Goal: Information Seeking & Learning: Learn about a topic

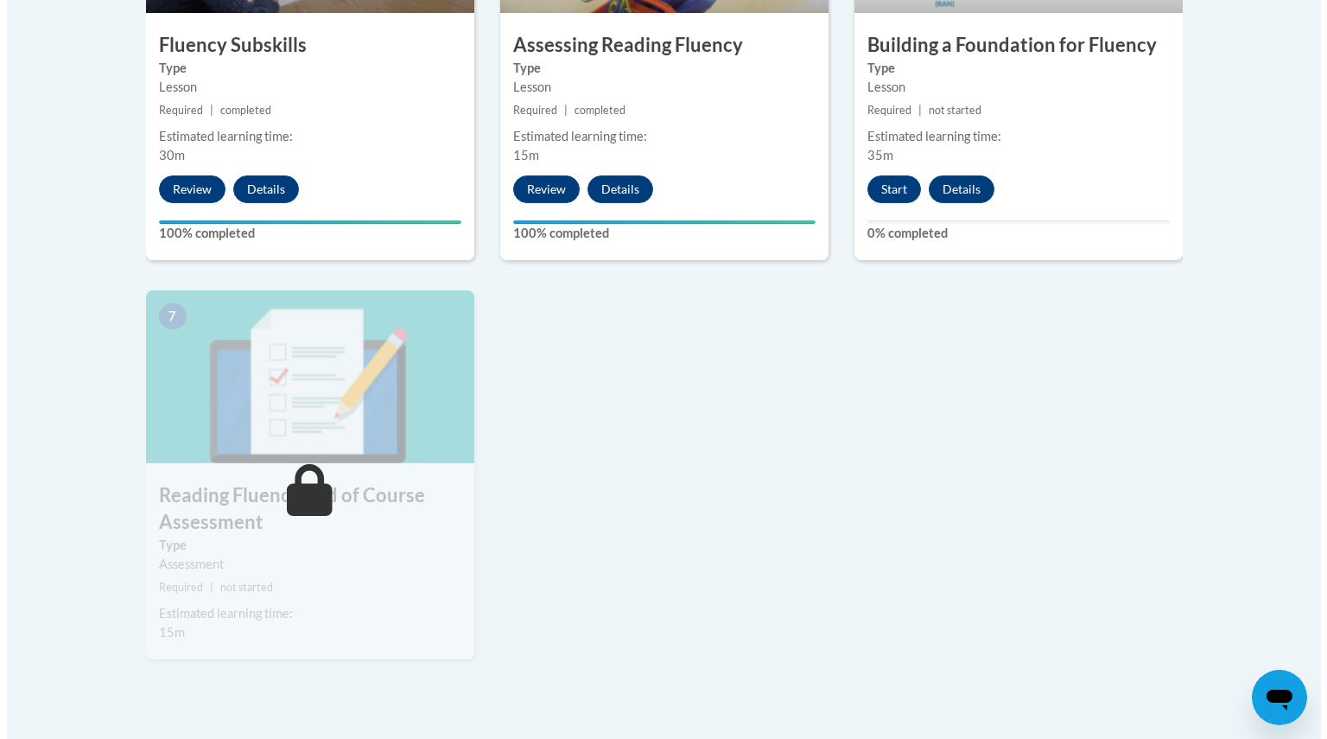
scroll to position [1223, 0]
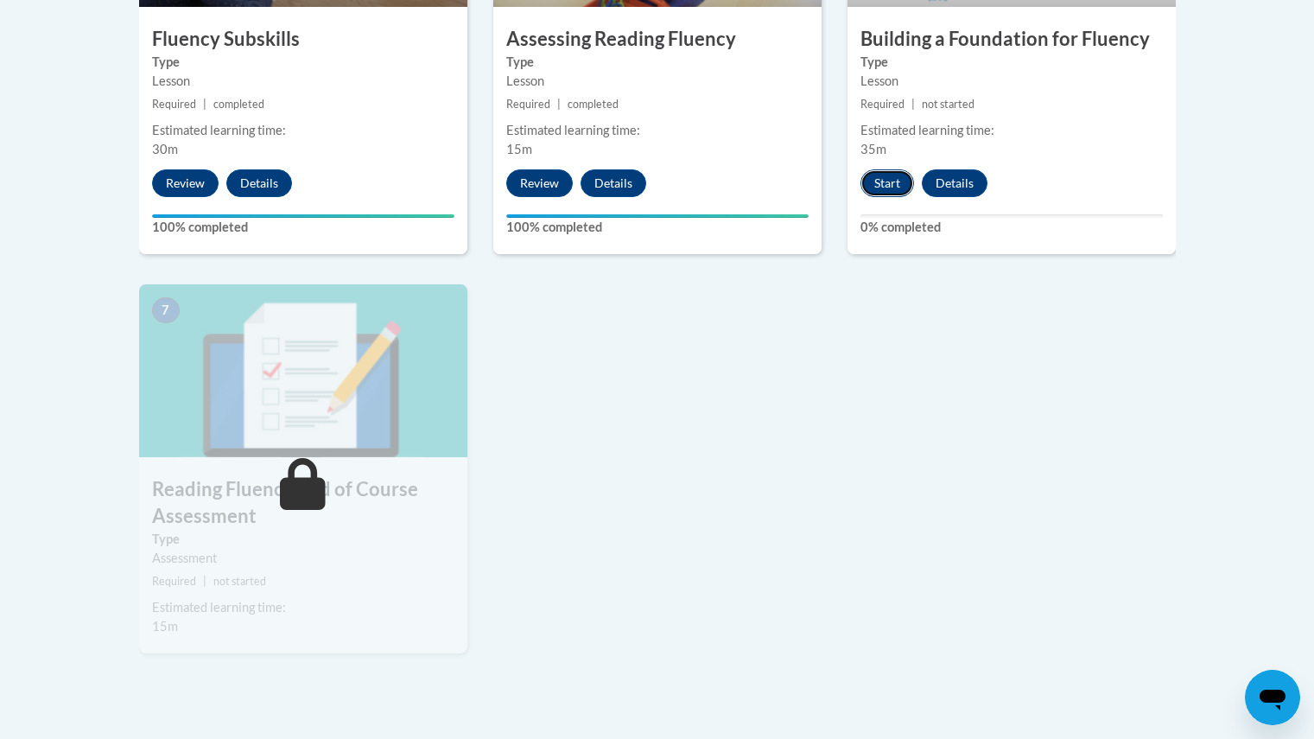
click at [881, 194] on button "Start" at bounding box center [888, 183] width 54 height 28
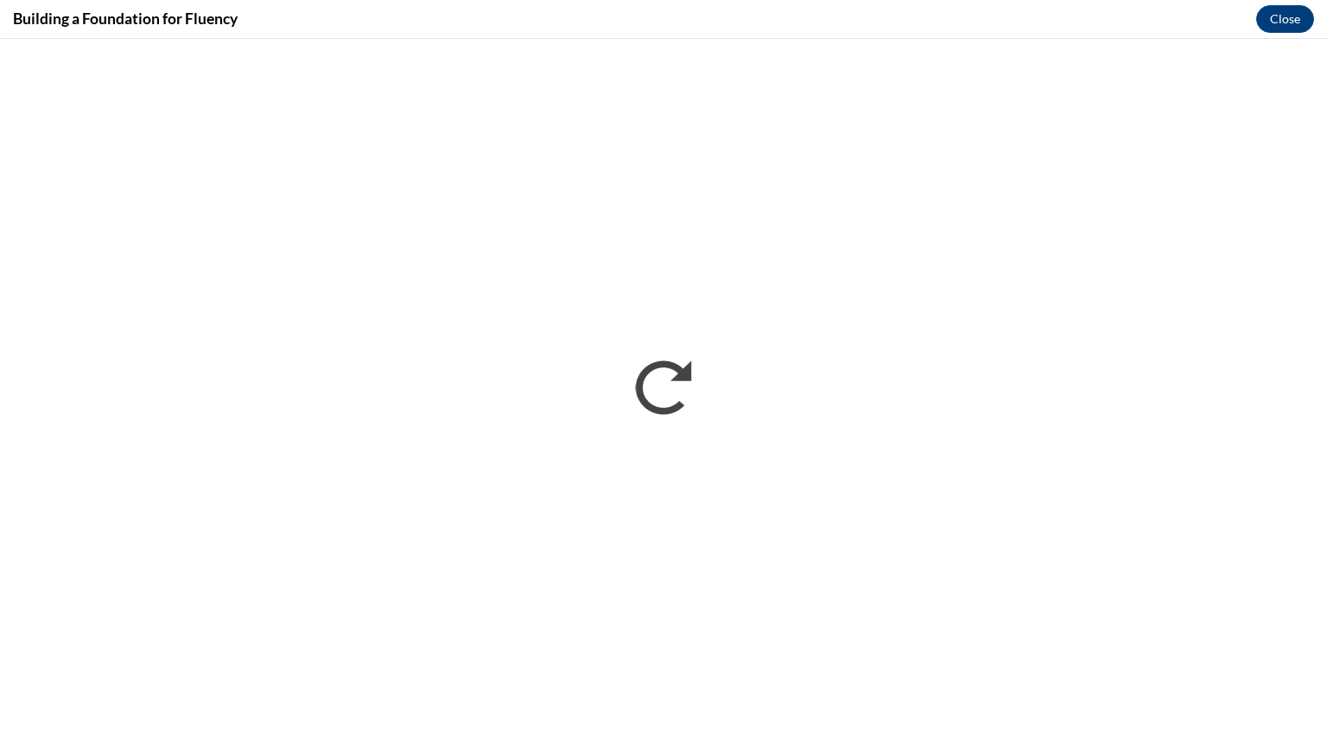
scroll to position [0, 0]
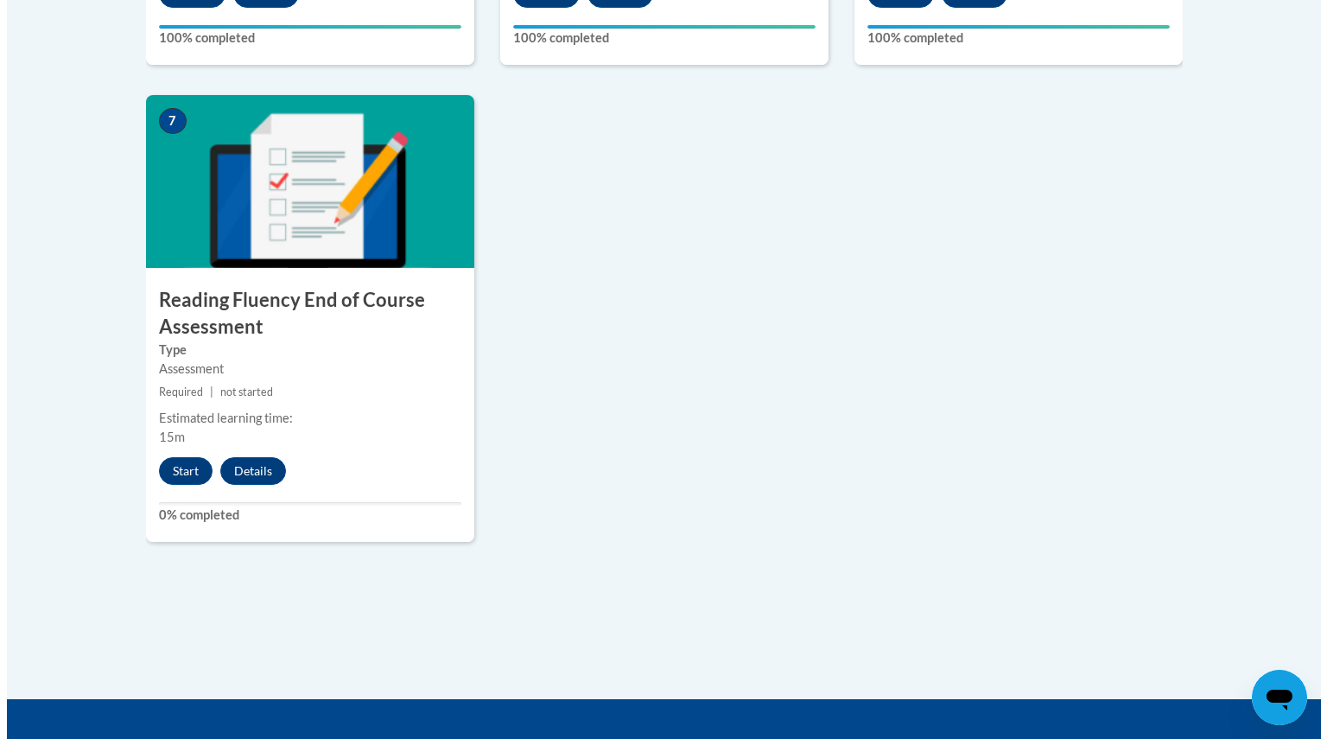
scroll to position [1411, 0]
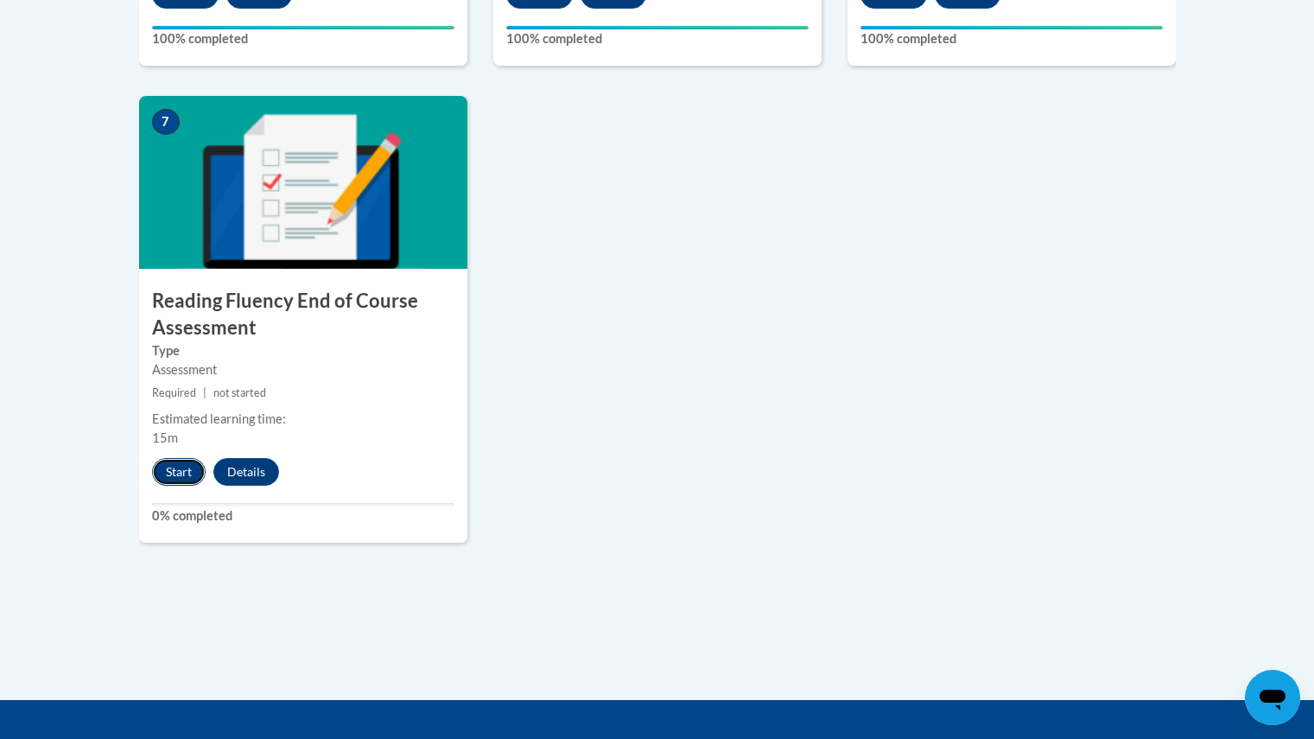
click at [193, 476] on button "Start" at bounding box center [179, 472] width 54 height 28
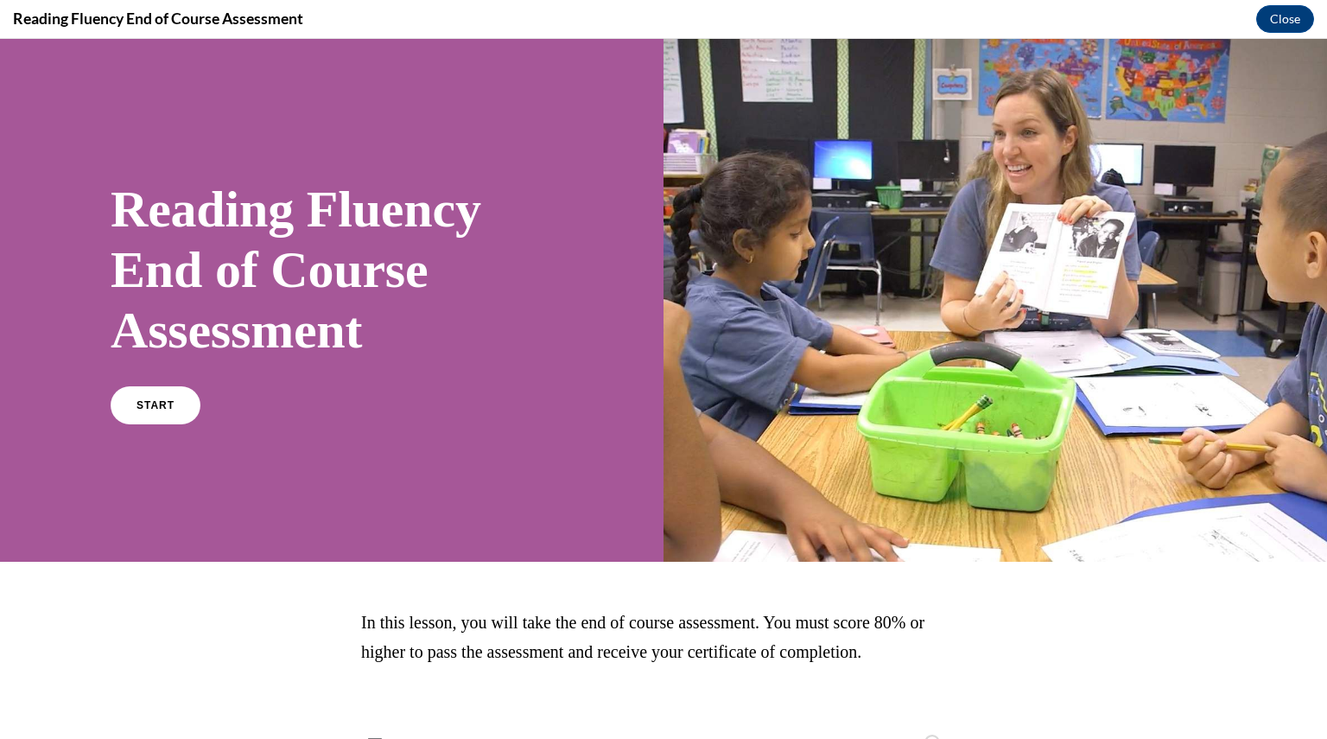
scroll to position [75, 0]
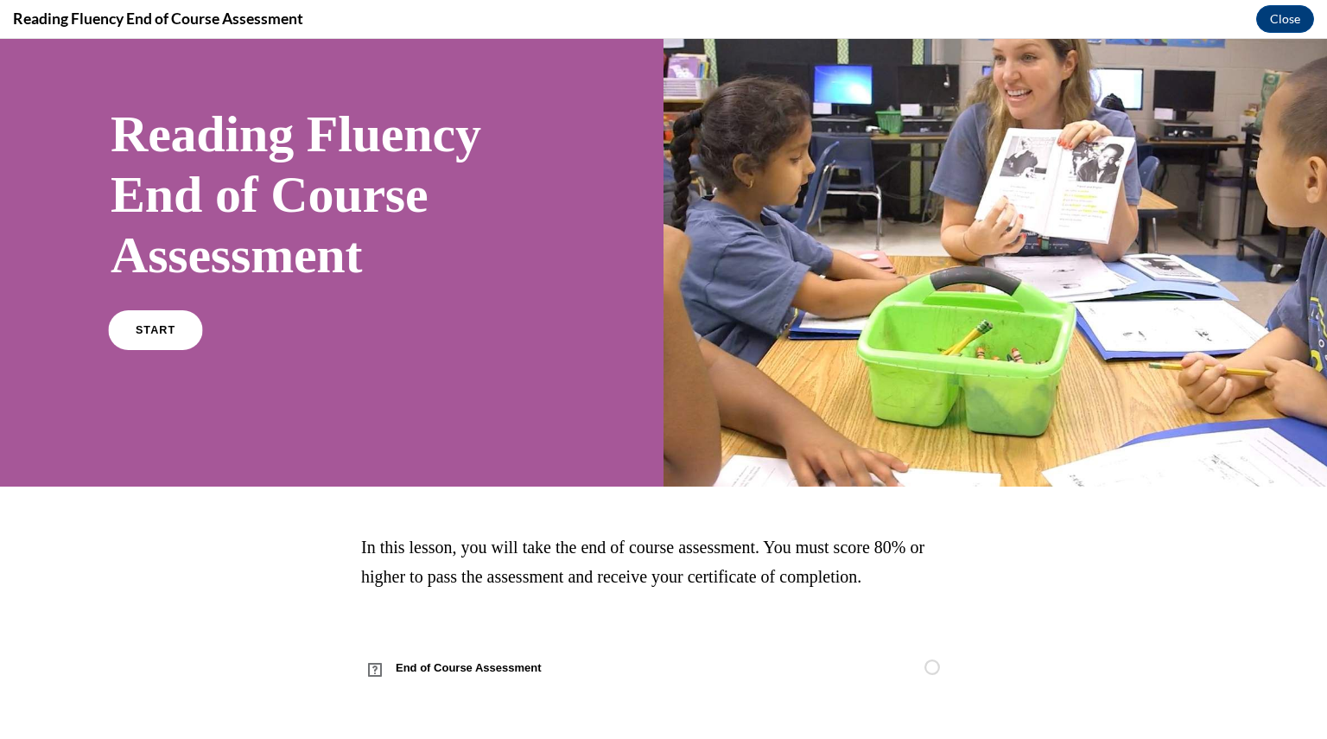
click at [174, 326] on link "START" at bounding box center [155, 330] width 94 height 40
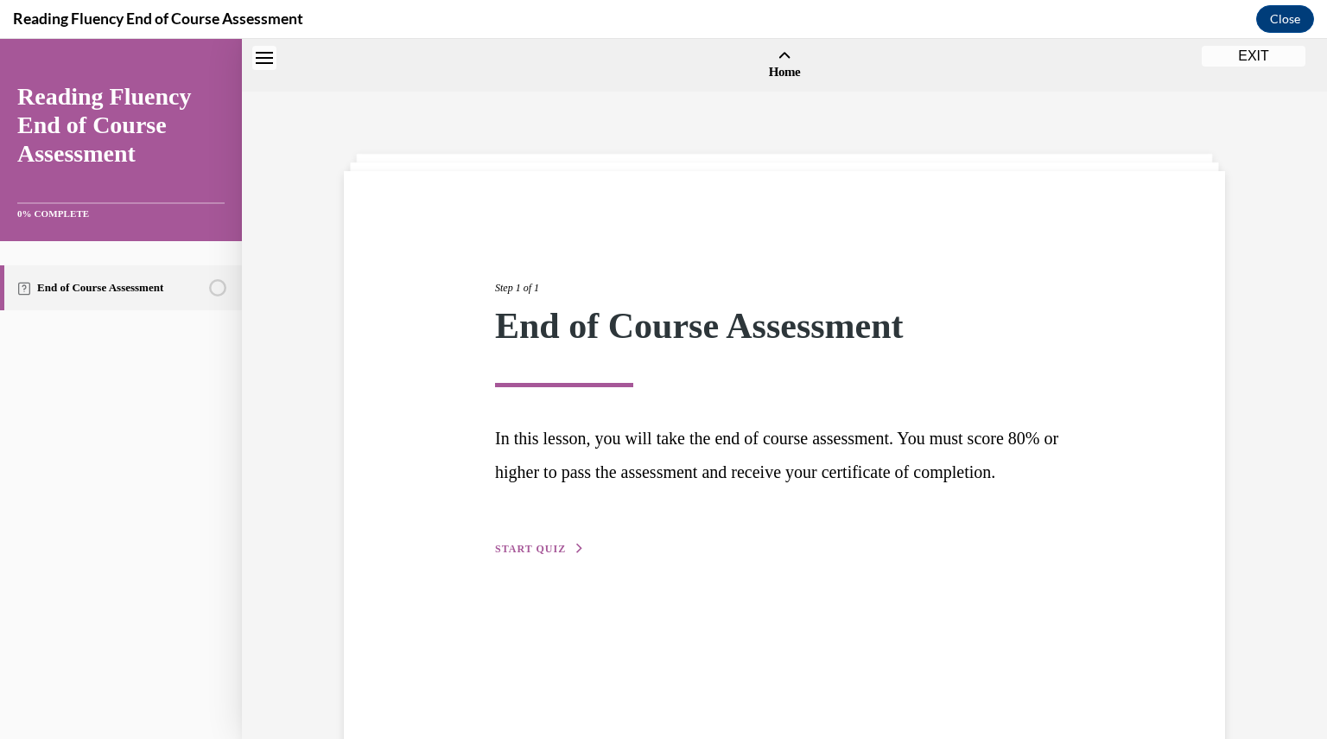
scroll to position [54, 0]
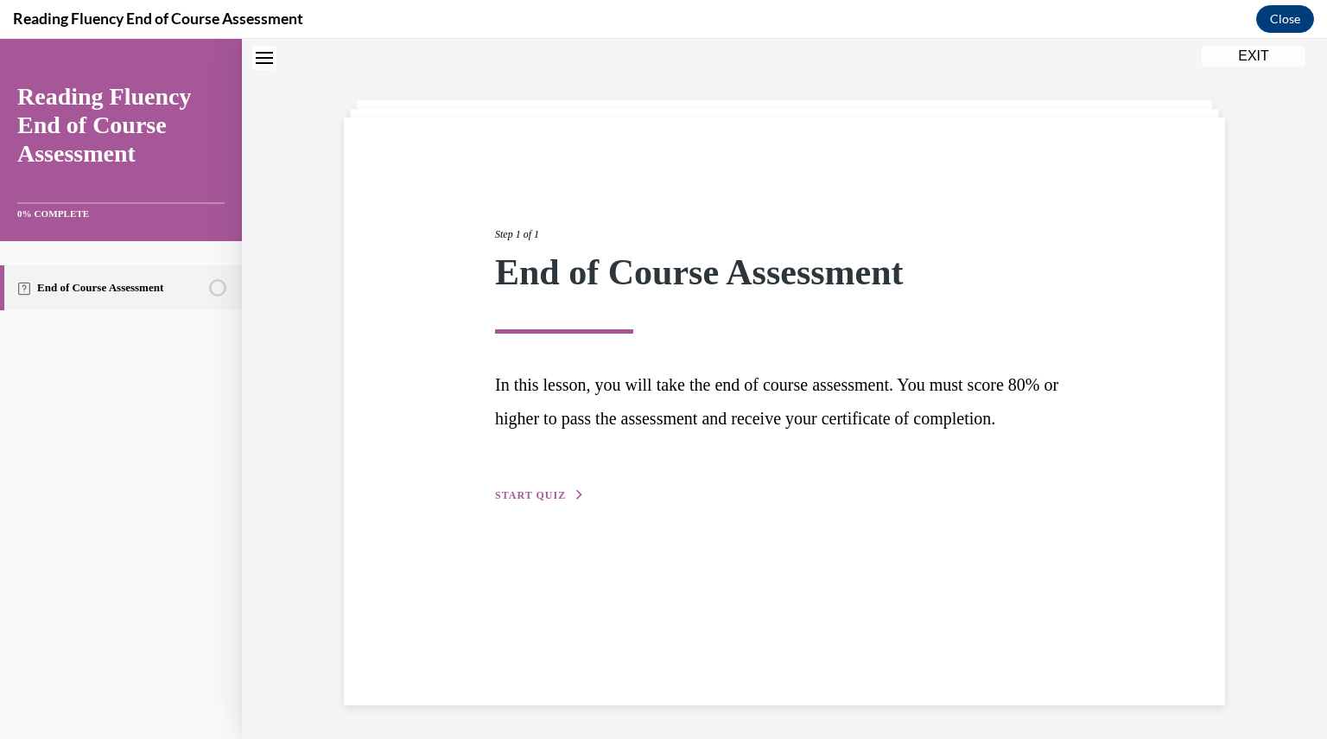
click at [543, 505] on div "Step 1 of 1 End of Course Assessment In this lesson, you will take the end of c…" at bounding box center [784, 346] width 605 height 318
click at [539, 503] on button "START QUIZ" at bounding box center [540, 495] width 90 height 16
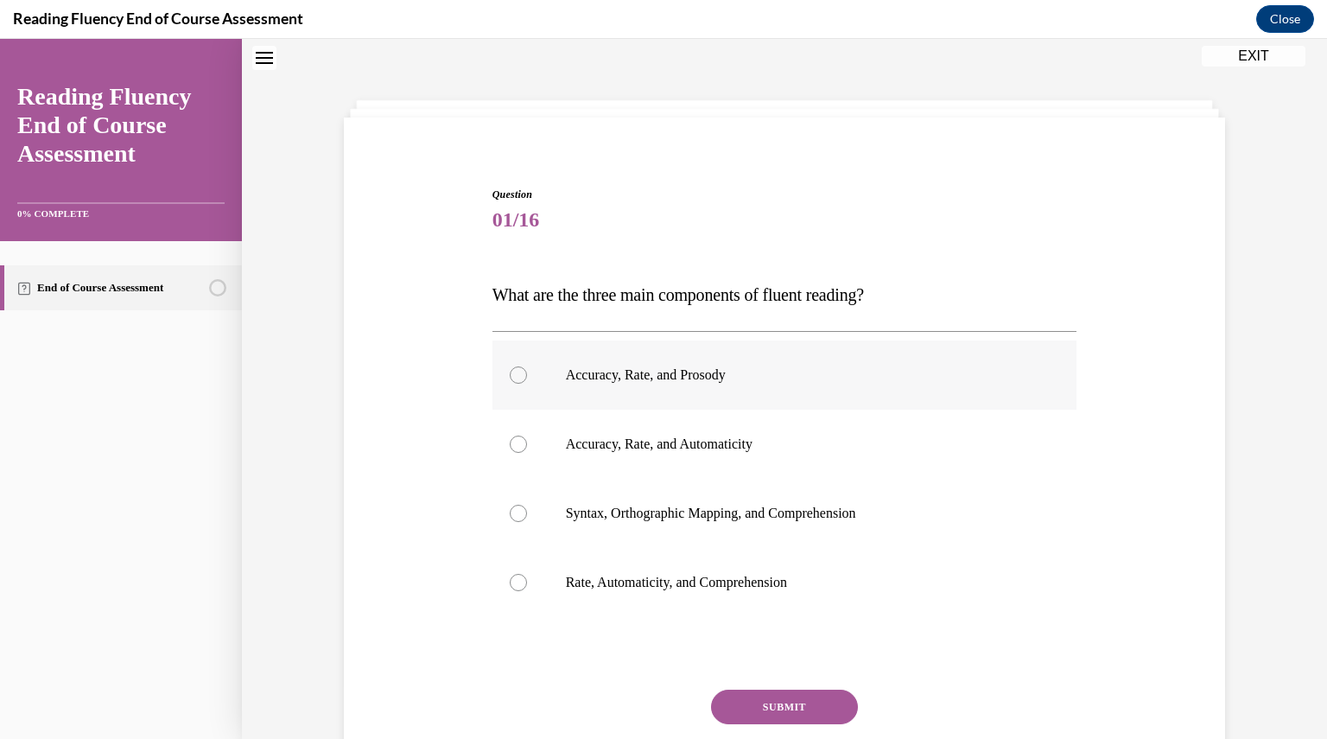
click at [586, 365] on label "Accuracy, Rate, and Prosody" at bounding box center [785, 374] width 585 height 69
click at [527, 366] on input "Accuracy, Rate, and Prosody" at bounding box center [518, 374] width 17 height 17
radio input "true"
click at [753, 695] on button "SUBMIT" at bounding box center [784, 707] width 147 height 35
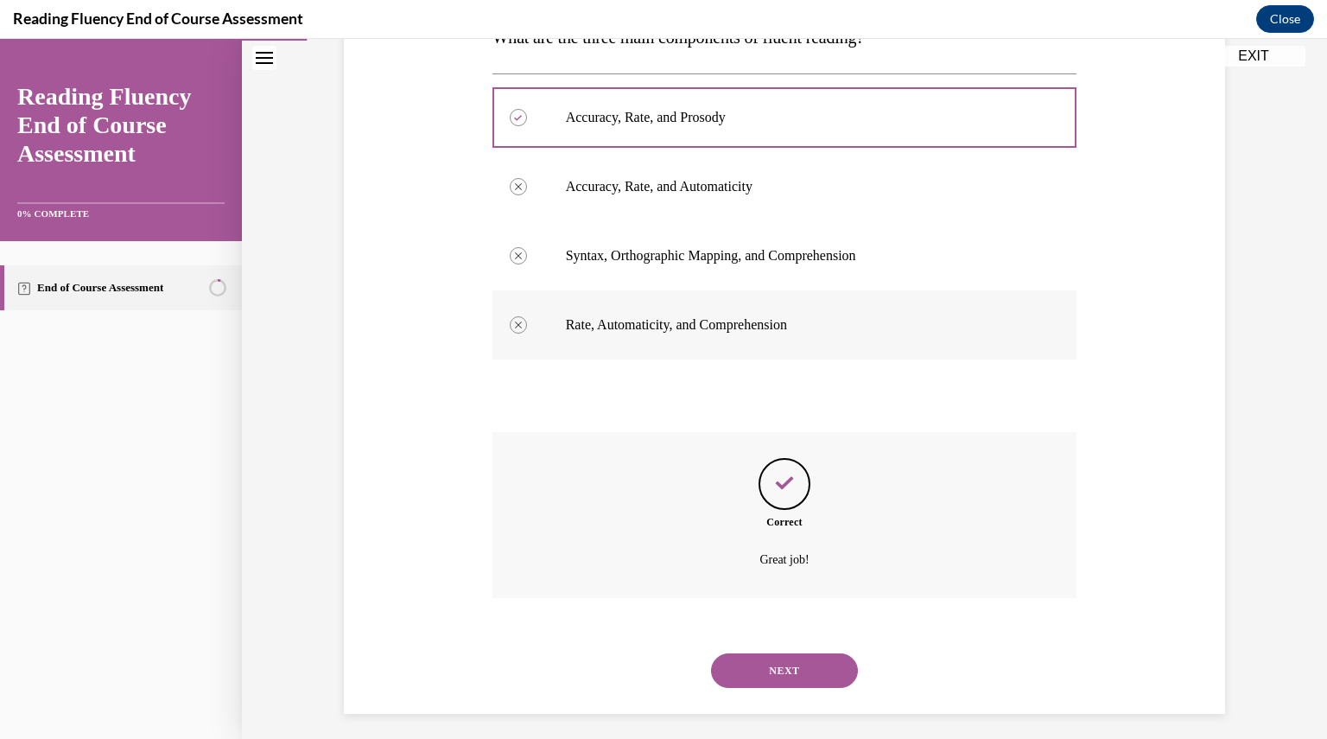
scroll to position [321, 0]
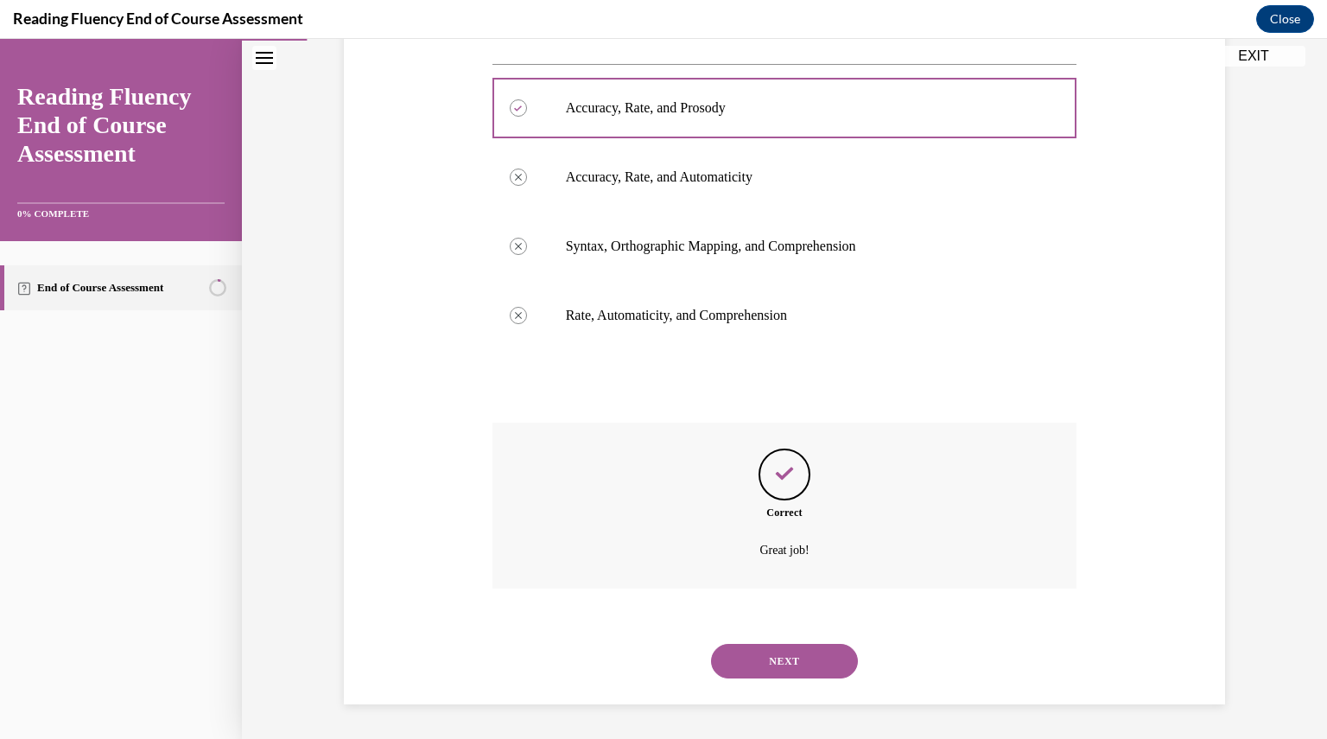
click at [774, 638] on div "NEXT" at bounding box center [785, 661] width 585 height 69
click at [773, 649] on button "NEXT" at bounding box center [784, 661] width 147 height 35
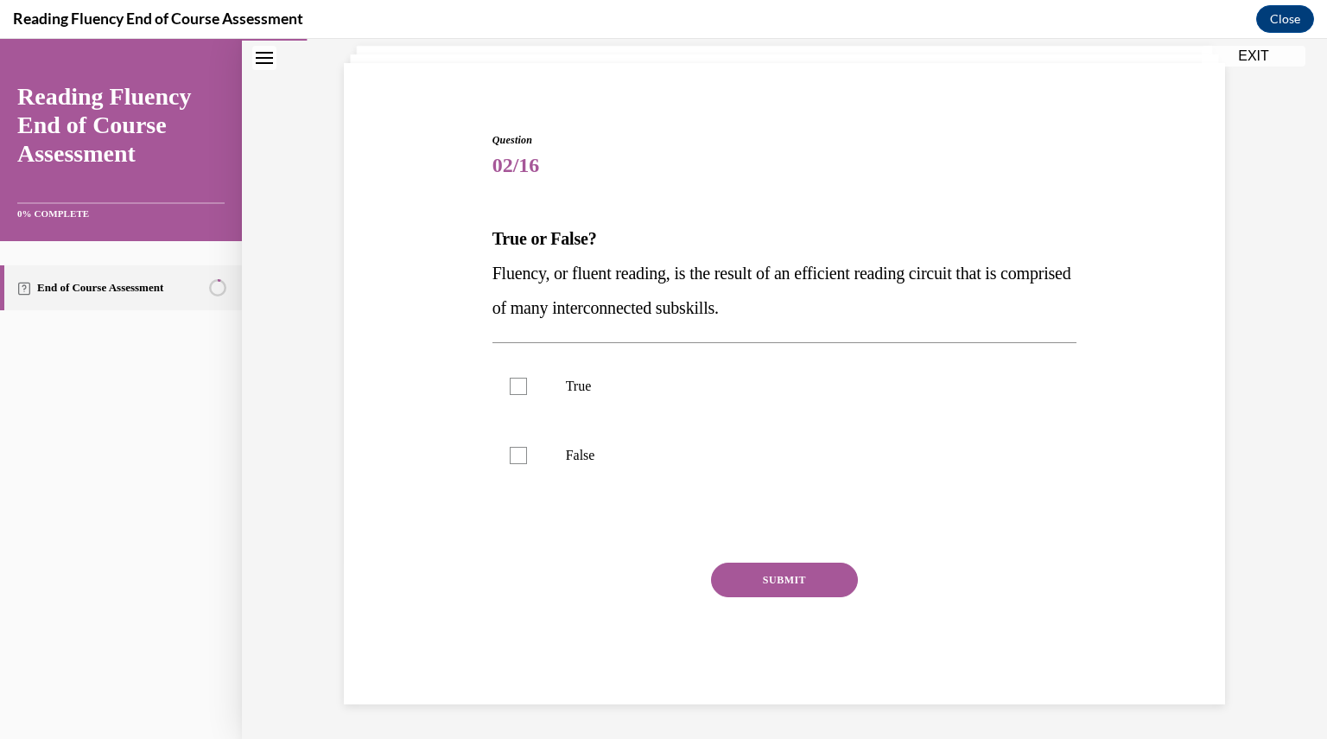
scroll to position [108, 0]
click at [627, 394] on p "True" at bounding box center [800, 386] width 468 height 17
click at [527, 394] on input "True" at bounding box center [518, 386] width 17 height 17
checkbox input "true"
click at [777, 589] on button "SUBMIT" at bounding box center [784, 580] width 147 height 35
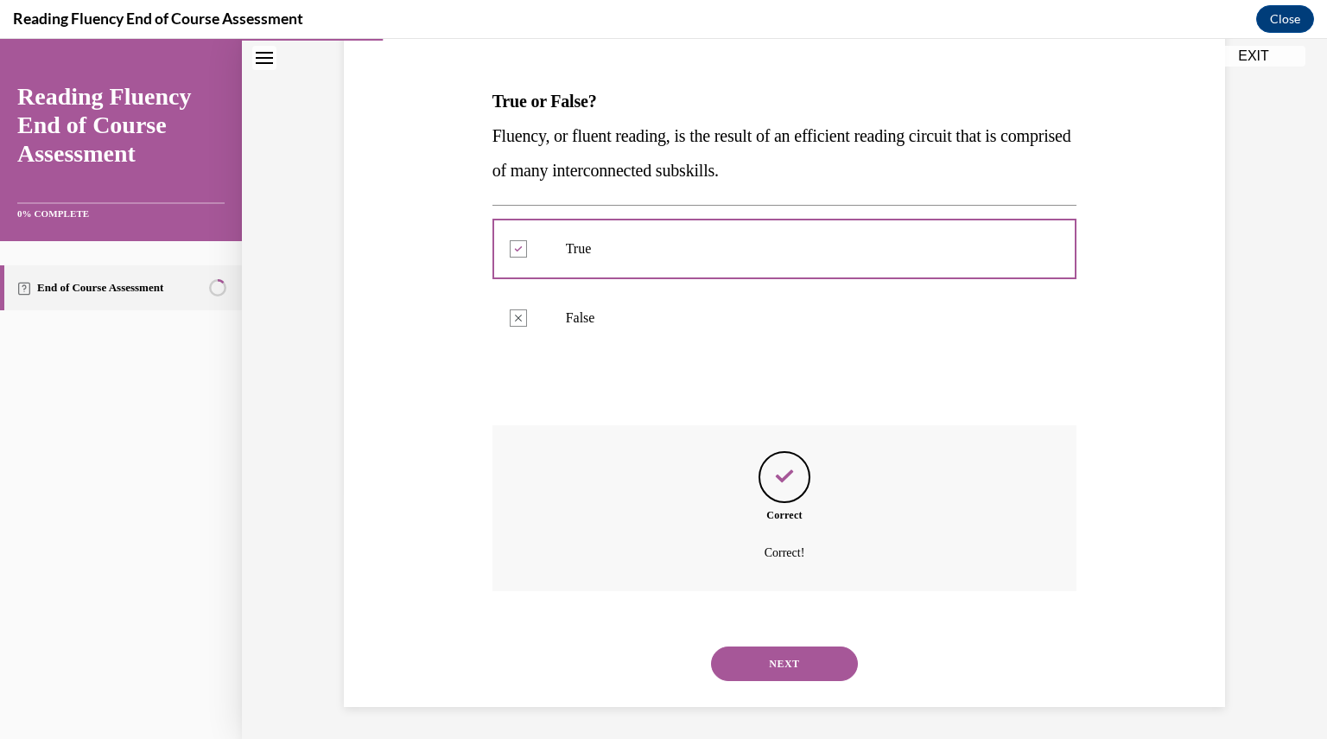
scroll to position [248, 0]
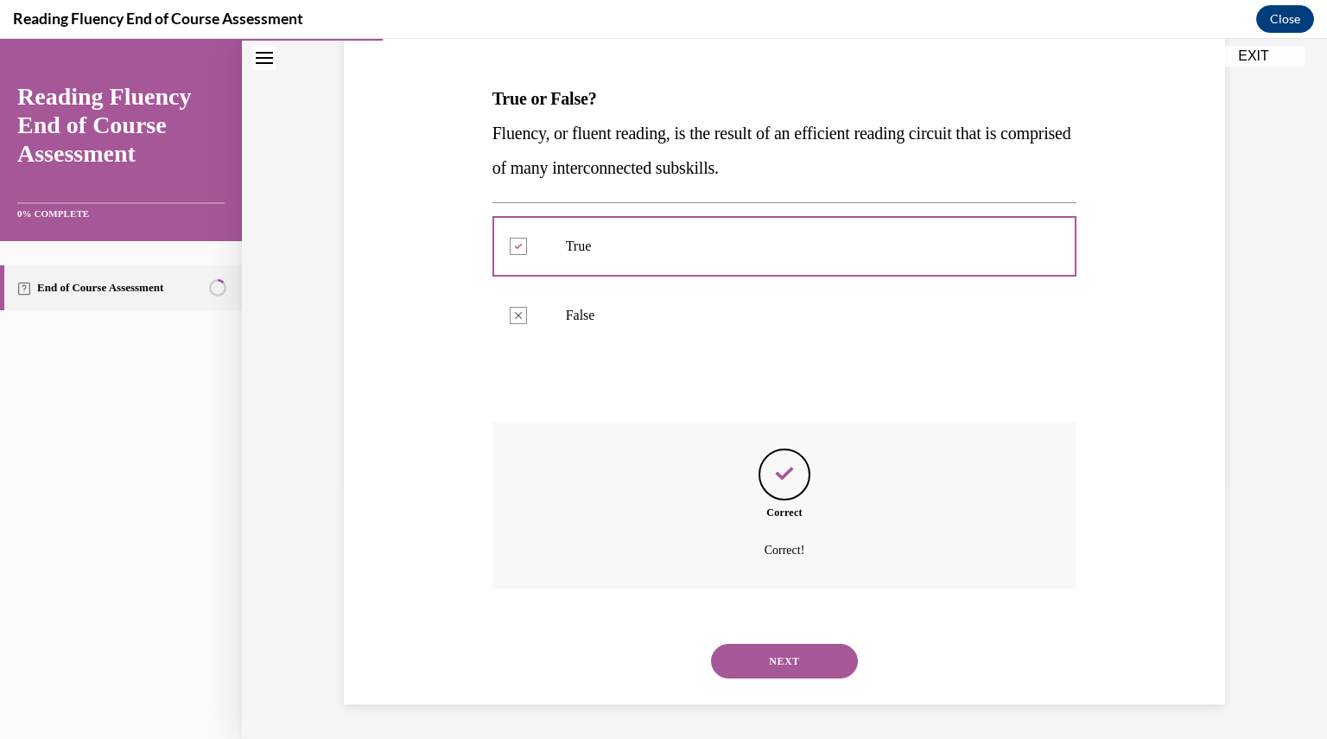
click at [817, 667] on button "NEXT" at bounding box center [784, 661] width 147 height 35
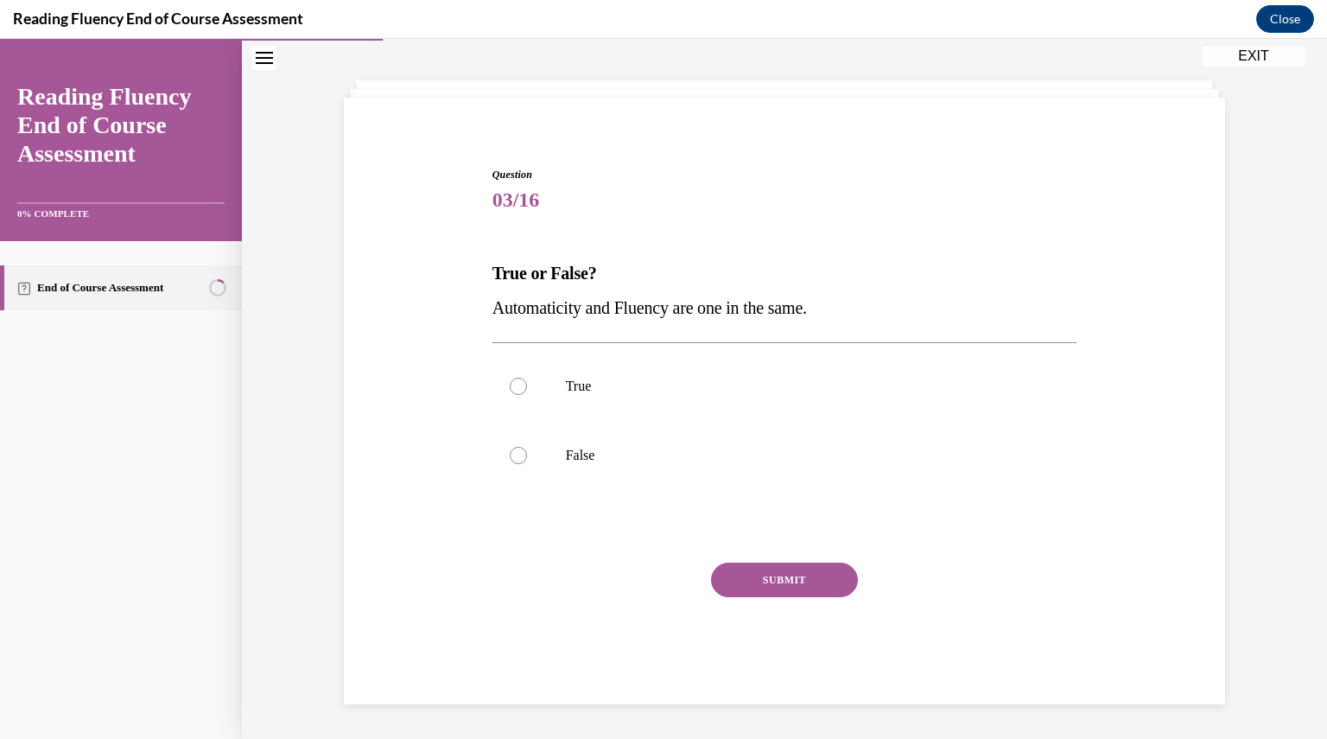
scroll to position [73, 0]
click at [678, 436] on label "False" at bounding box center [785, 455] width 585 height 69
click at [527, 447] on input "False" at bounding box center [518, 455] width 17 height 17
radio input "true"
click at [767, 570] on button "SUBMIT" at bounding box center [784, 580] width 147 height 35
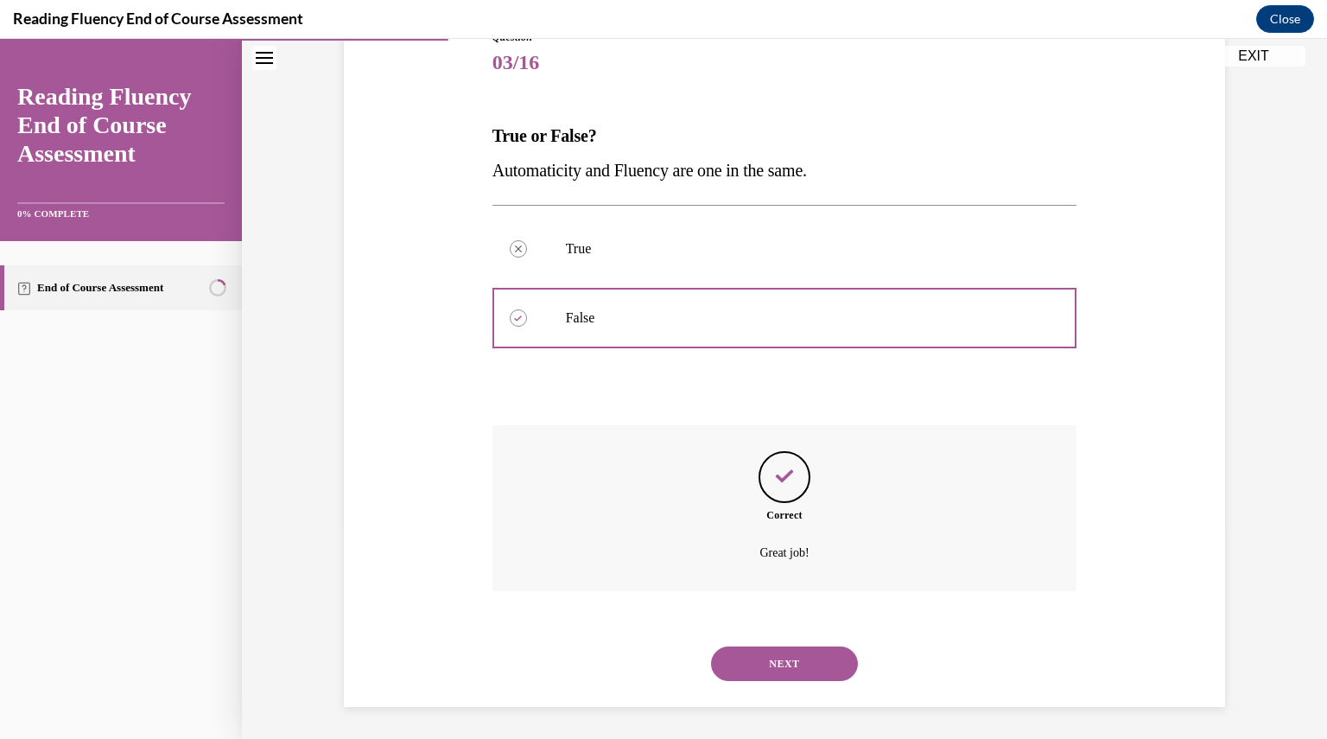
scroll to position [213, 0]
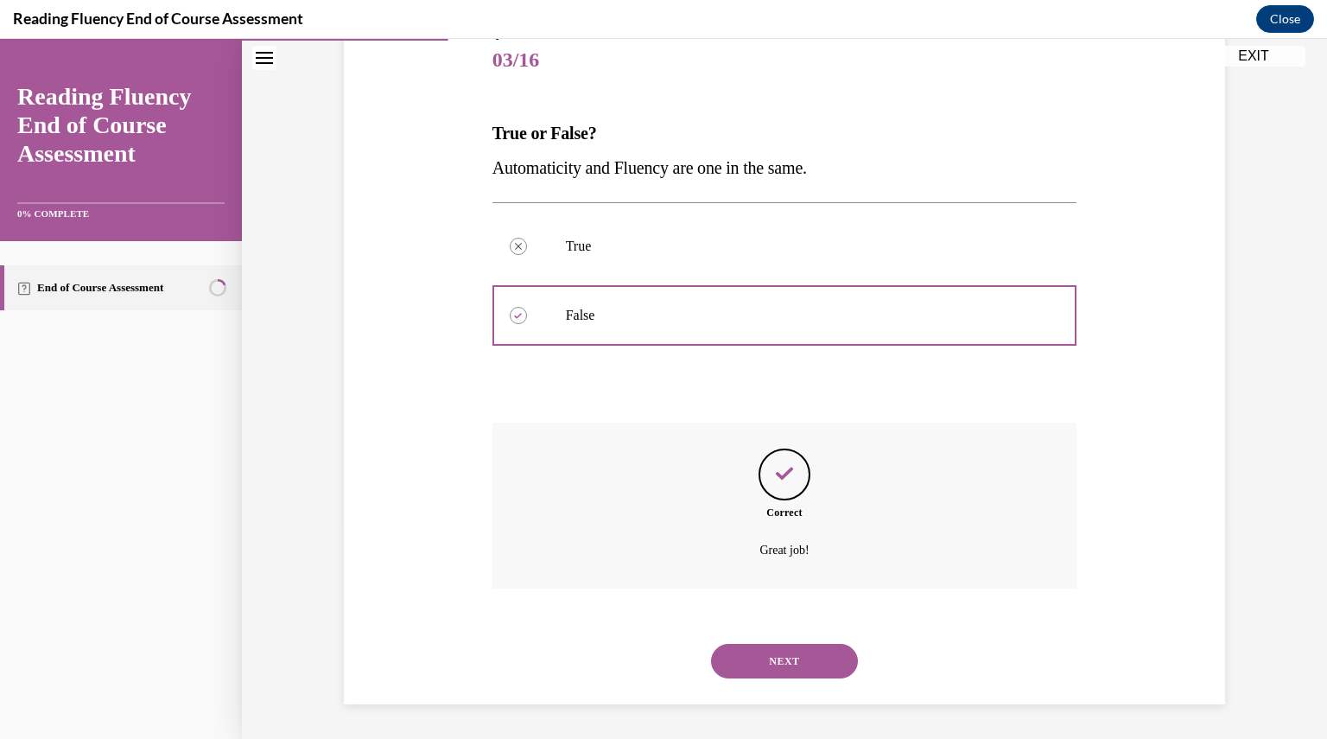
click at [780, 652] on button "NEXT" at bounding box center [784, 661] width 147 height 35
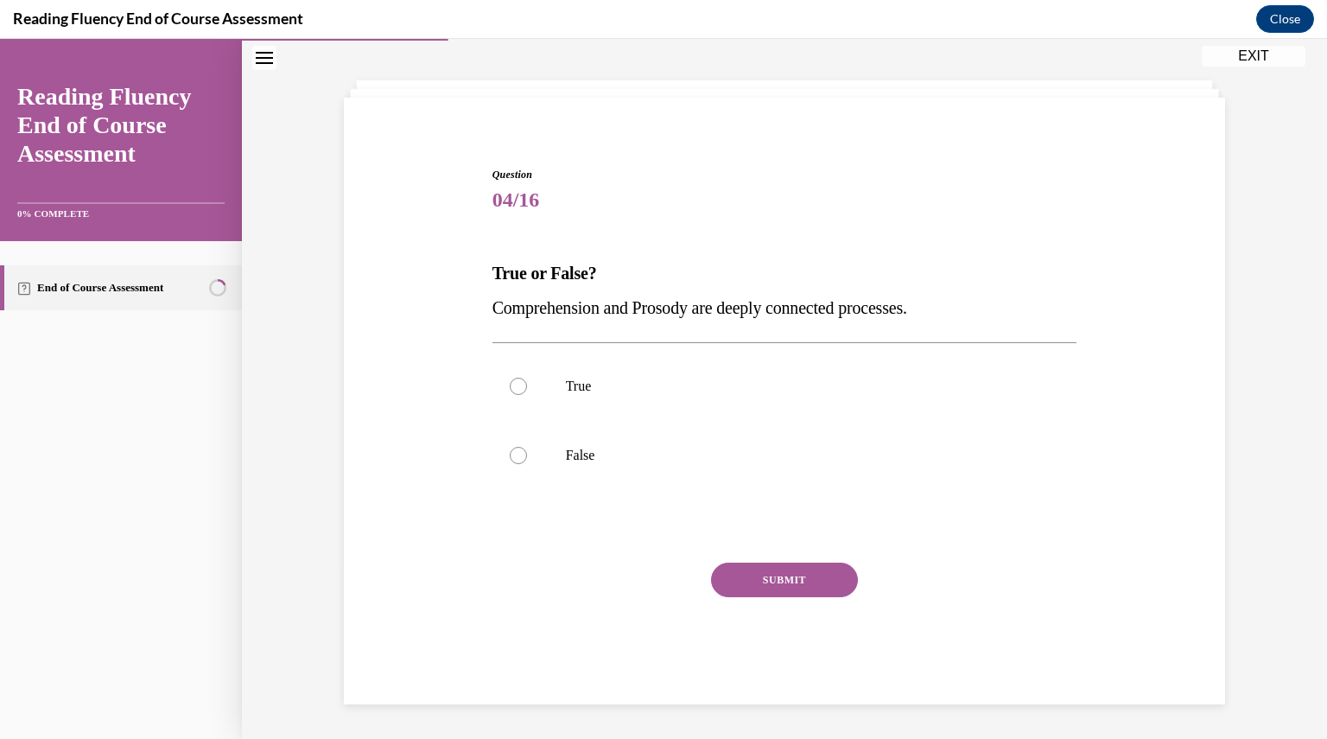
scroll to position [73, 0]
click at [619, 390] on p "True" at bounding box center [800, 386] width 468 height 17
click at [527, 390] on input "True" at bounding box center [518, 386] width 17 height 17
radio input "true"
click at [735, 565] on button "SUBMIT" at bounding box center [784, 580] width 147 height 35
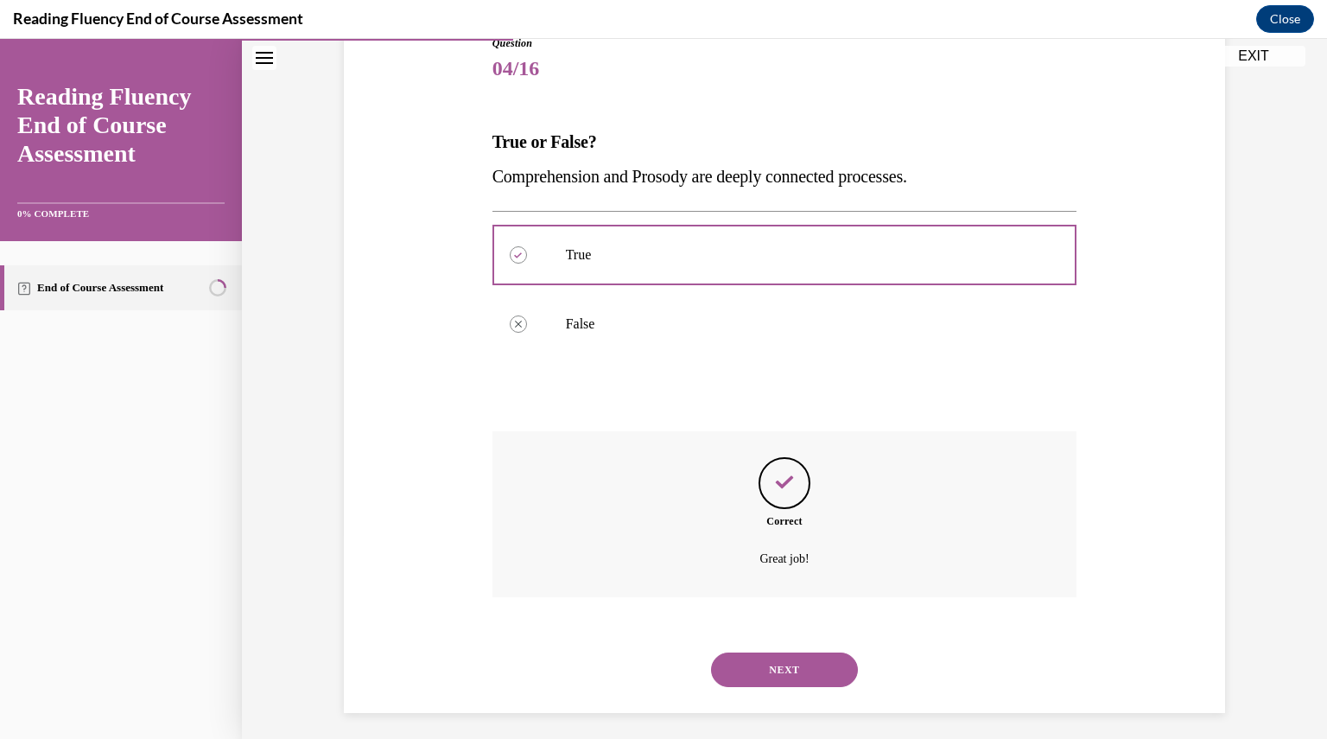
scroll to position [213, 0]
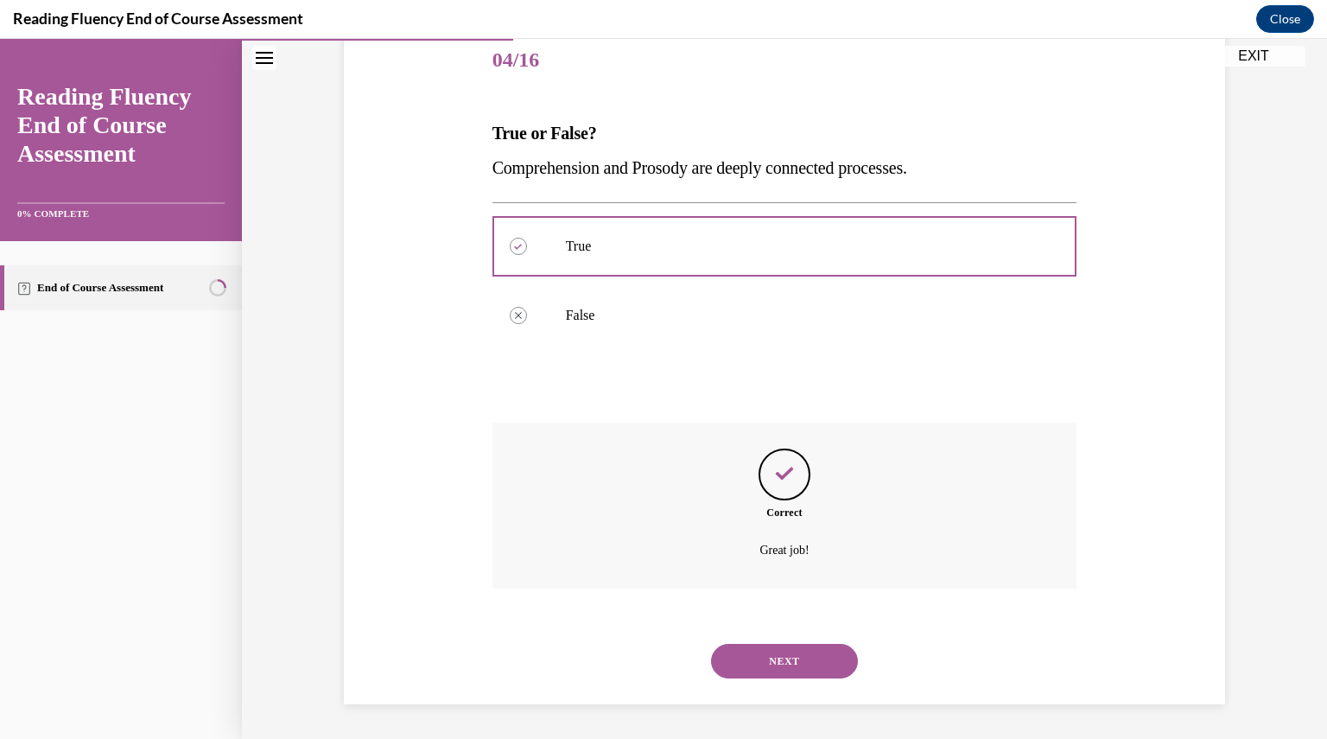
click at [780, 661] on button "NEXT" at bounding box center [784, 661] width 147 height 35
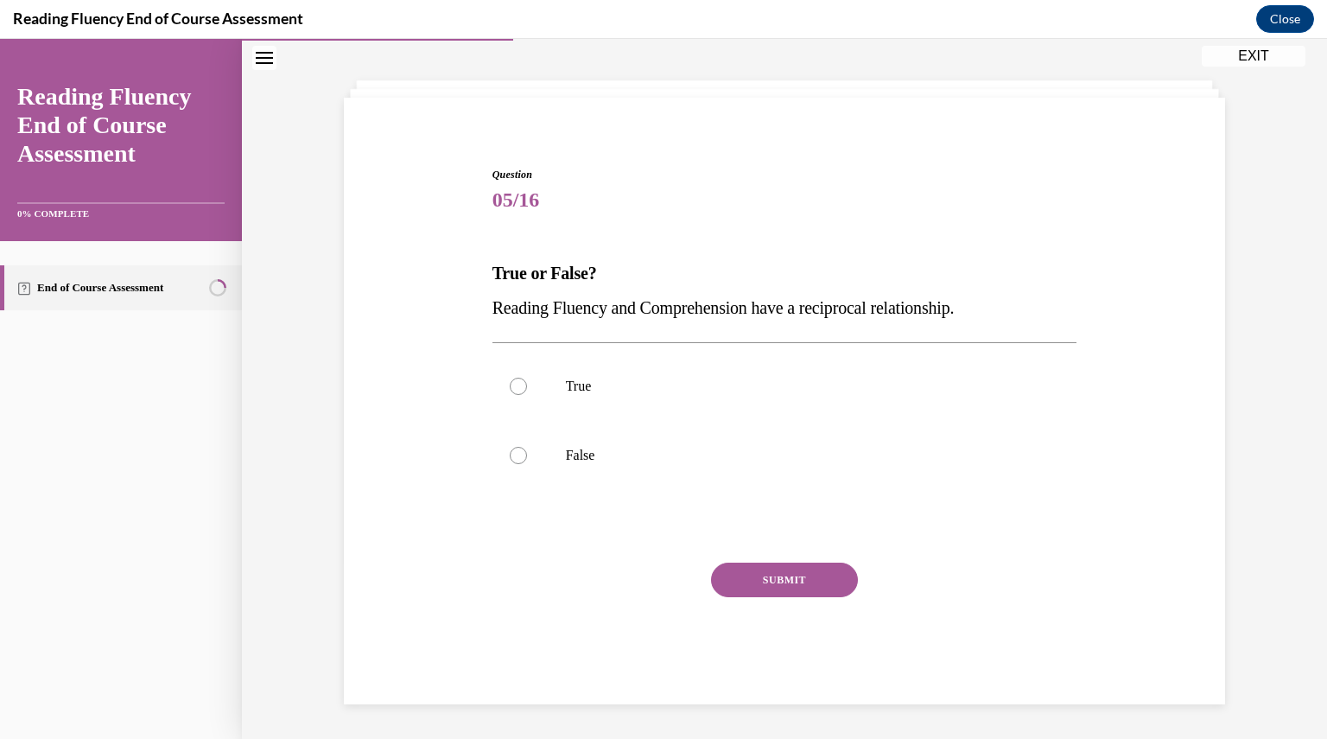
scroll to position [73, 0]
click at [615, 379] on p "True" at bounding box center [800, 386] width 468 height 17
click at [527, 379] on input "True" at bounding box center [518, 386] width 17 height 17
radio input "true"
click at [748, 579] on button "SUBMIT" at bounding box center [784, 580] width 147 height 35
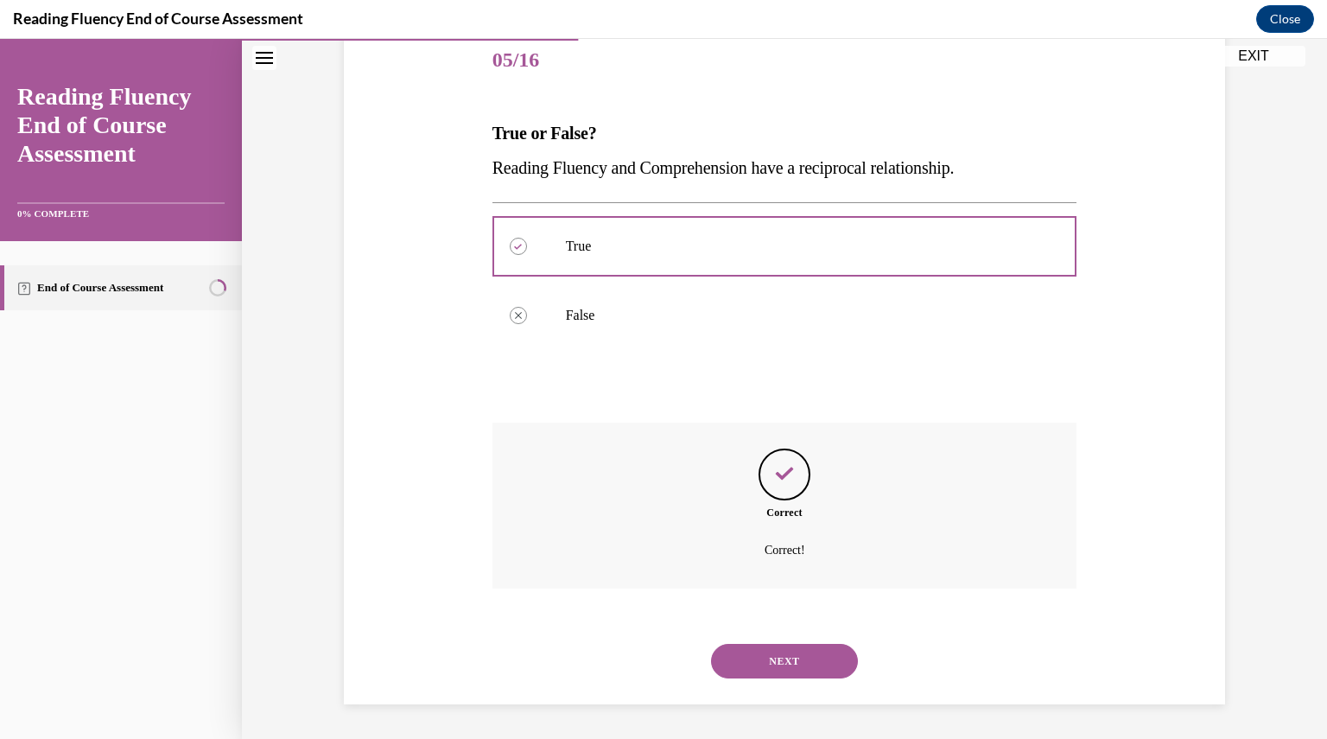
click at [793, 660] on button "NEXT" at bounding box center [784, 661] width 147 height 35
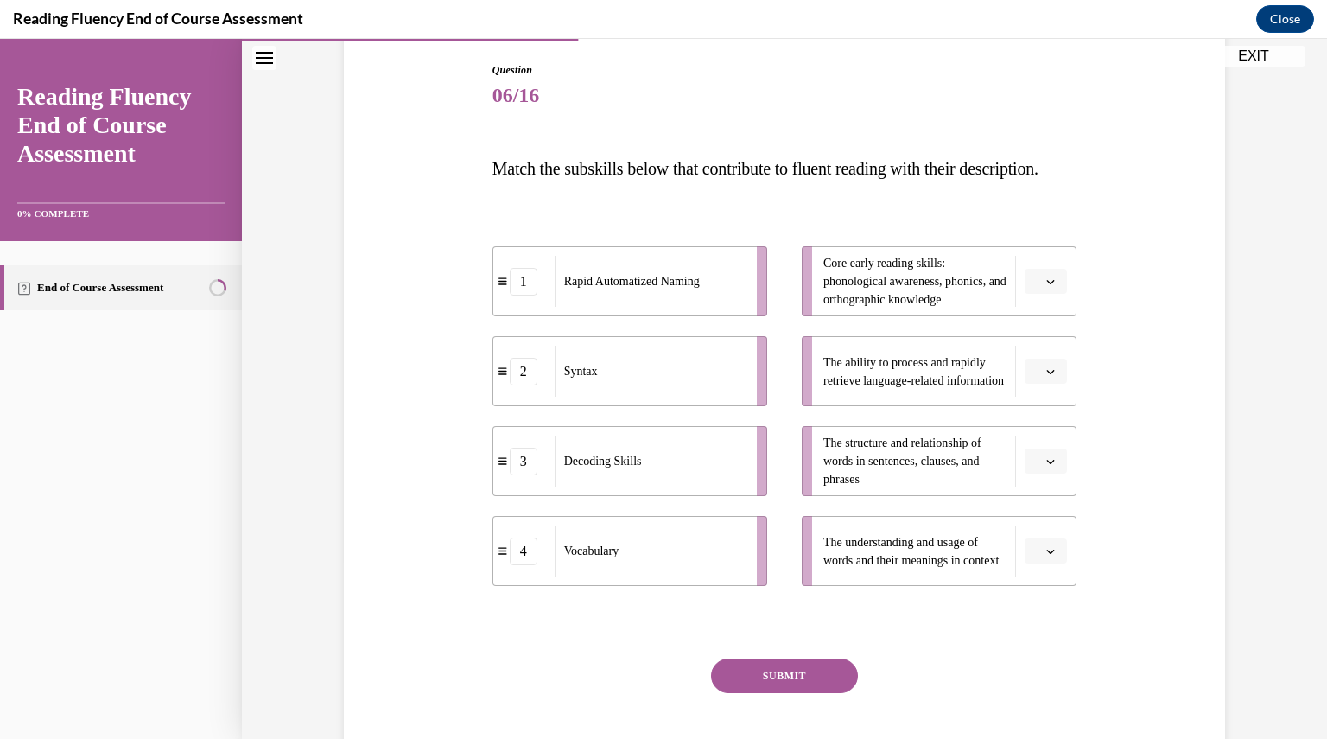
scroll to position [179, 0]
click at [1048, 377] on span "button" at bounding box center [1051, 371] width 12 height 12
click at [1035, 469] on div "1" at bounding box center [1037, 478] width 43 height 35
click at [1048, 285] on icon "button" at bounding box center [1051, 281] width 9 height 9
click at [1048, 285] on icon "button" at bounding box center [1051, 281] width 9 height 10
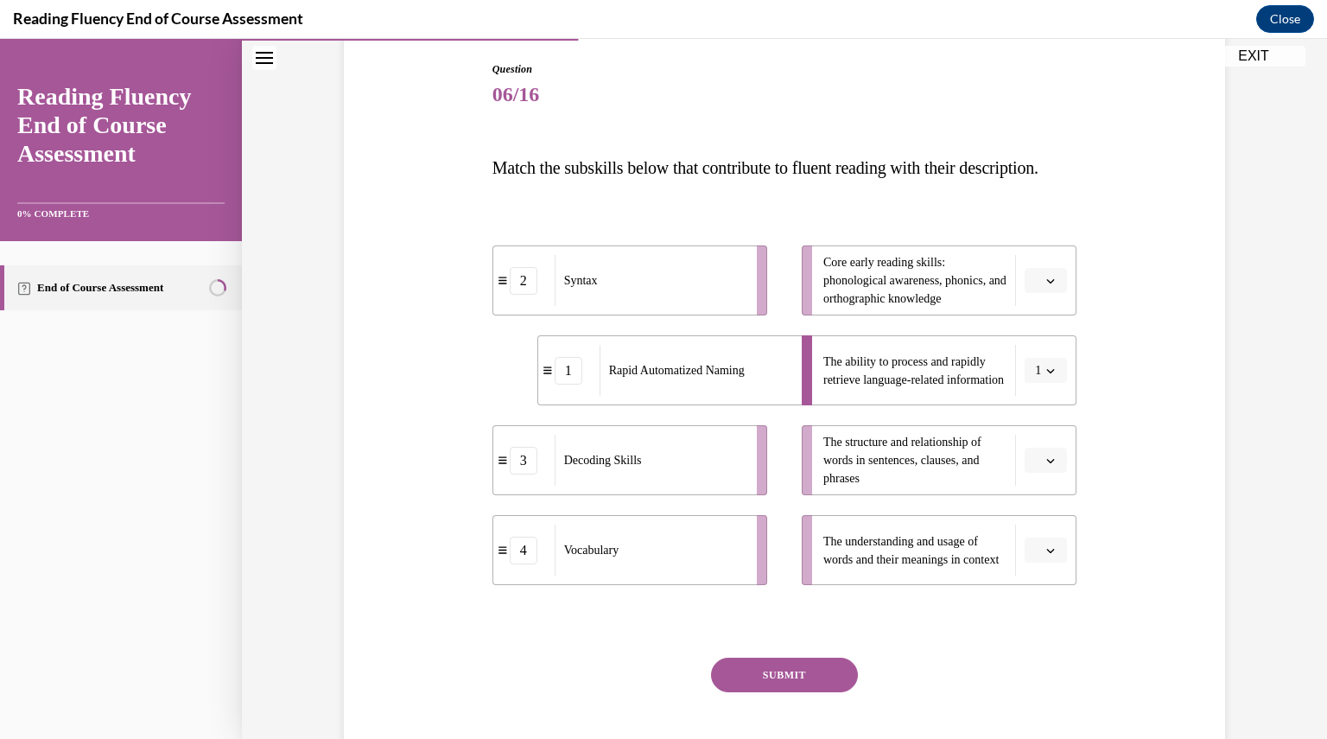
click at [1038, 563] on button "button" at bounding box center [1046, 551] width 42 height 26
click at [1128, 574] on div "Question 06/16 Match the subskills below that contribute to fluent reading with…" at bounding box center [785, 405] width 890 height 790
click at [1037, 294] on button "button" at bounding box center [1046, 281] width 42 height 26
click at [1032, 452] on span "3" at bounding box center [1033, 457] width 6 height 14
click at [1035, 469] on span "Please select an option" at bounding box center [1038, 460] width 6 height 17
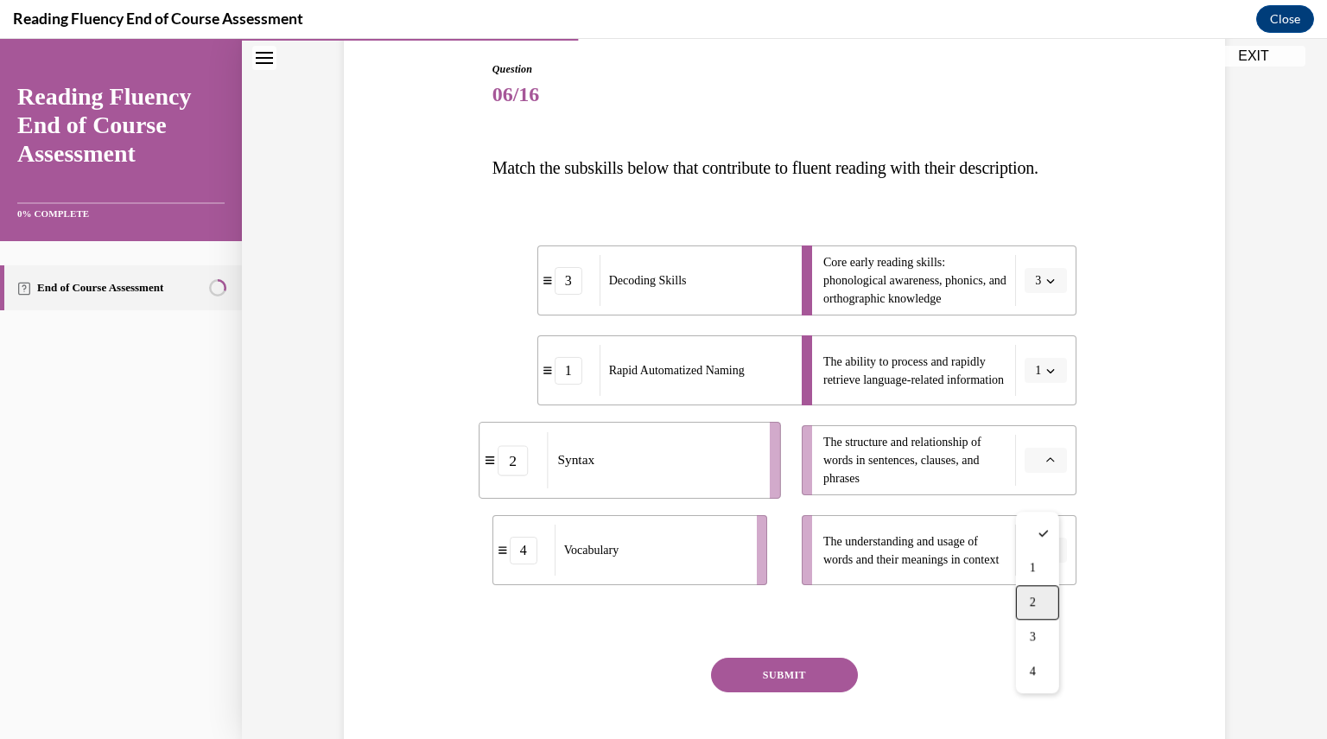
click at [1036, 600] on span "2" at bounding box center [1033, 602] width 6 height 14
click at [1045, 557] on span "button" at bounding box center [1051, 550] width 12 height 12
click at [1037, 554] on div "4" at bounding box center [1037, 546] width 43 height 35
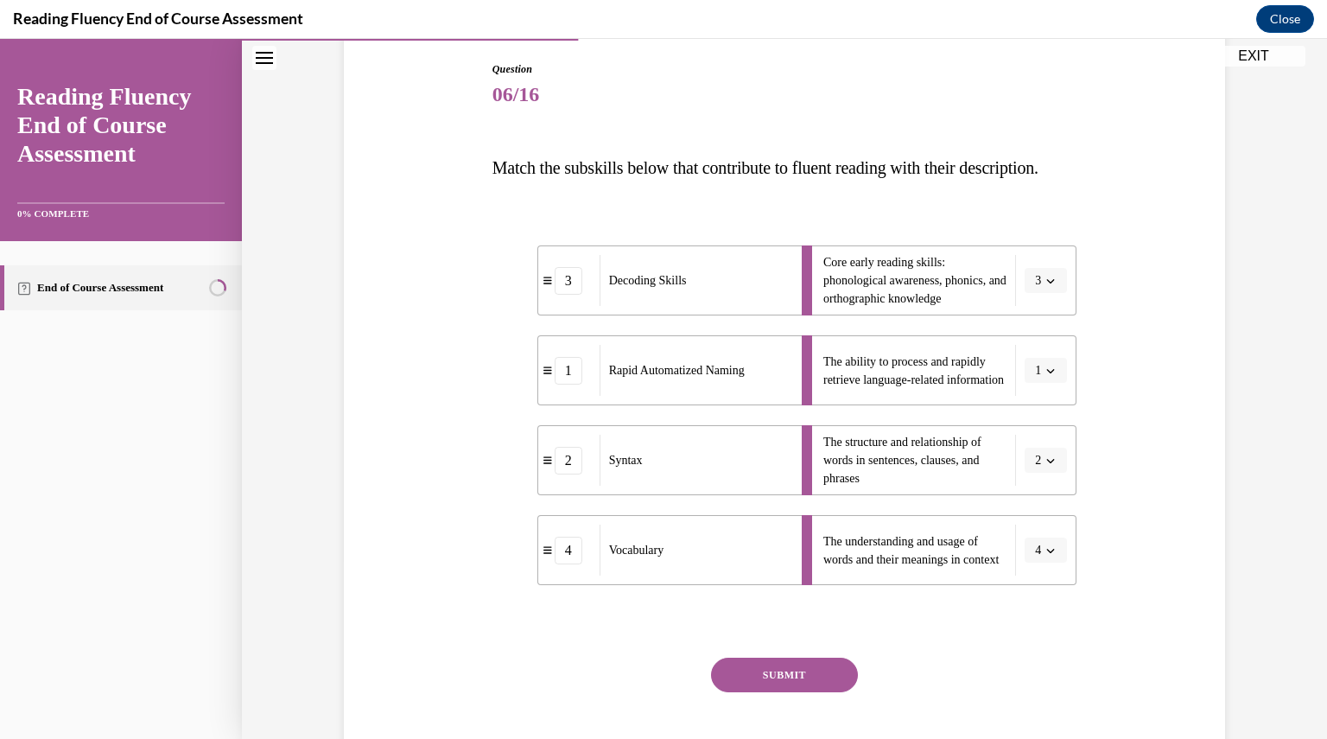
click at [799, 692] on button "SUBMIT" at bounding box center [784, 675] width 147 height 35
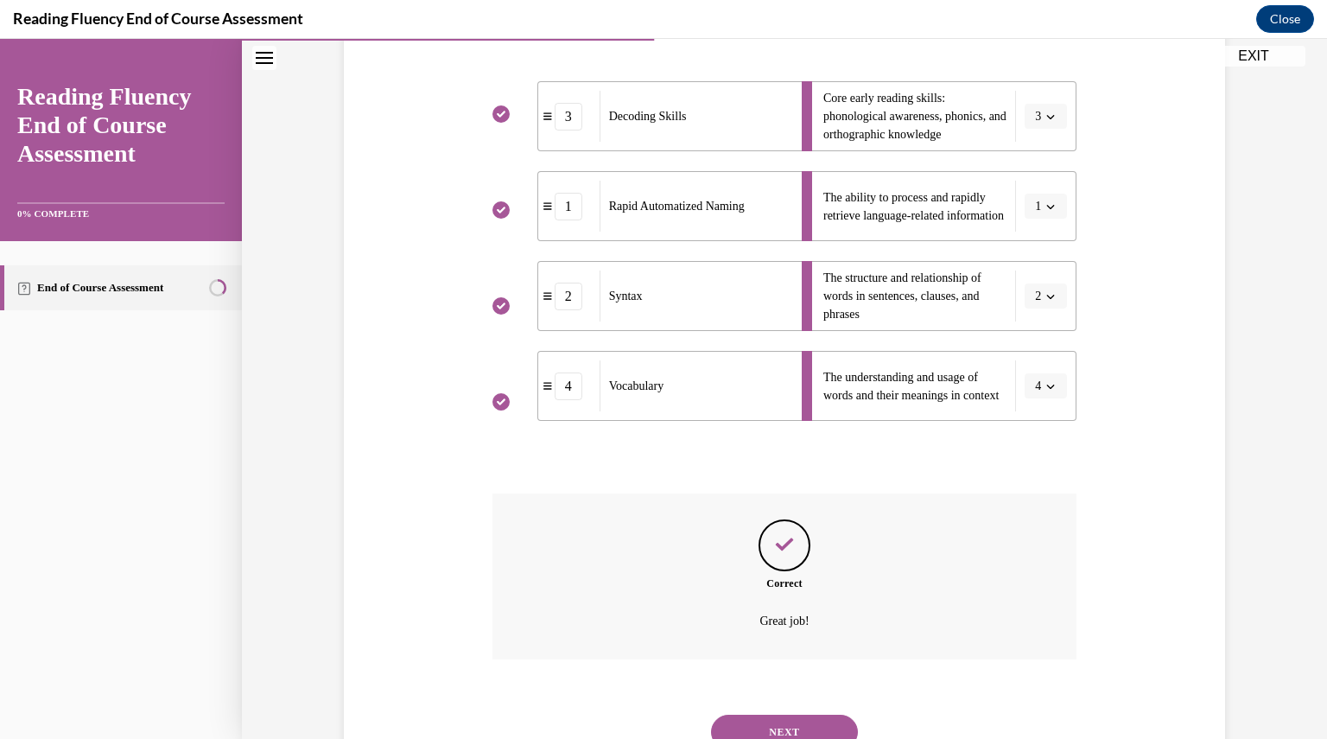
scroll to position [449, 0]
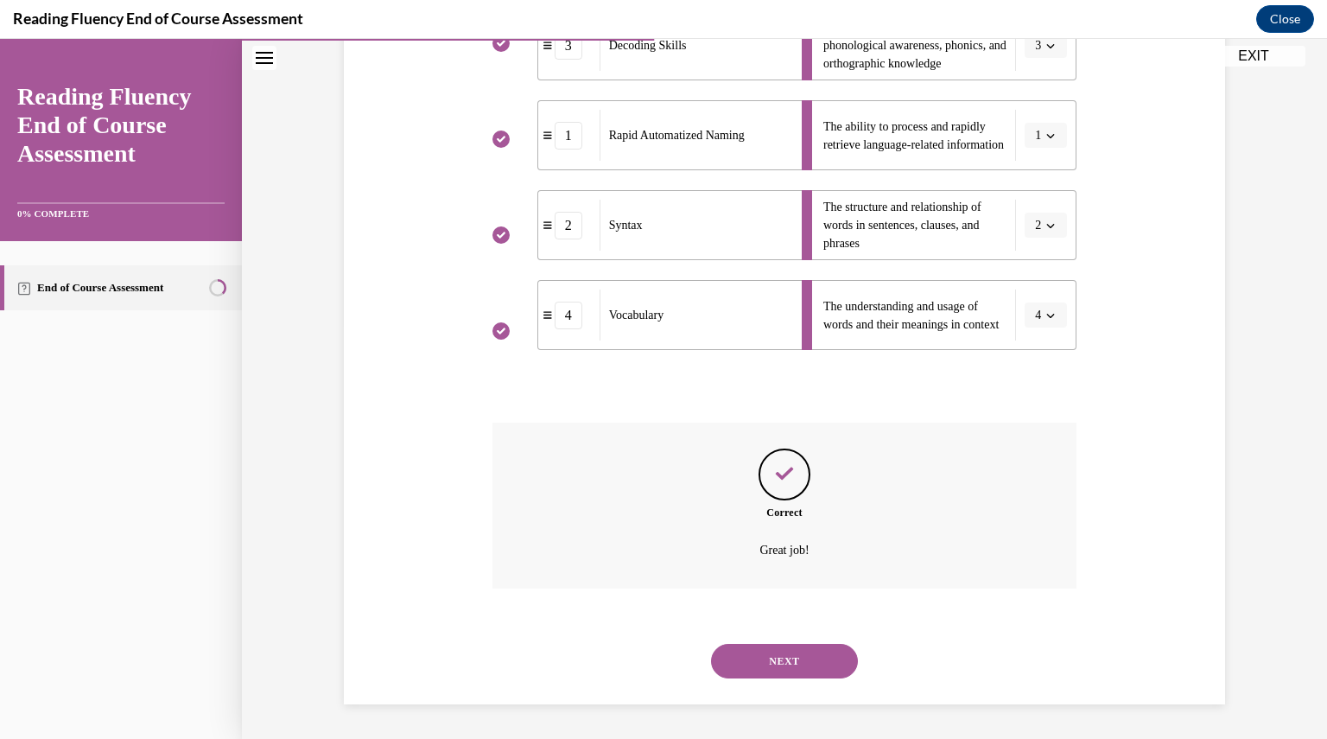
click at [805, 659] on button "NEXT" at bounding box center [784, 661] width 147 height 35
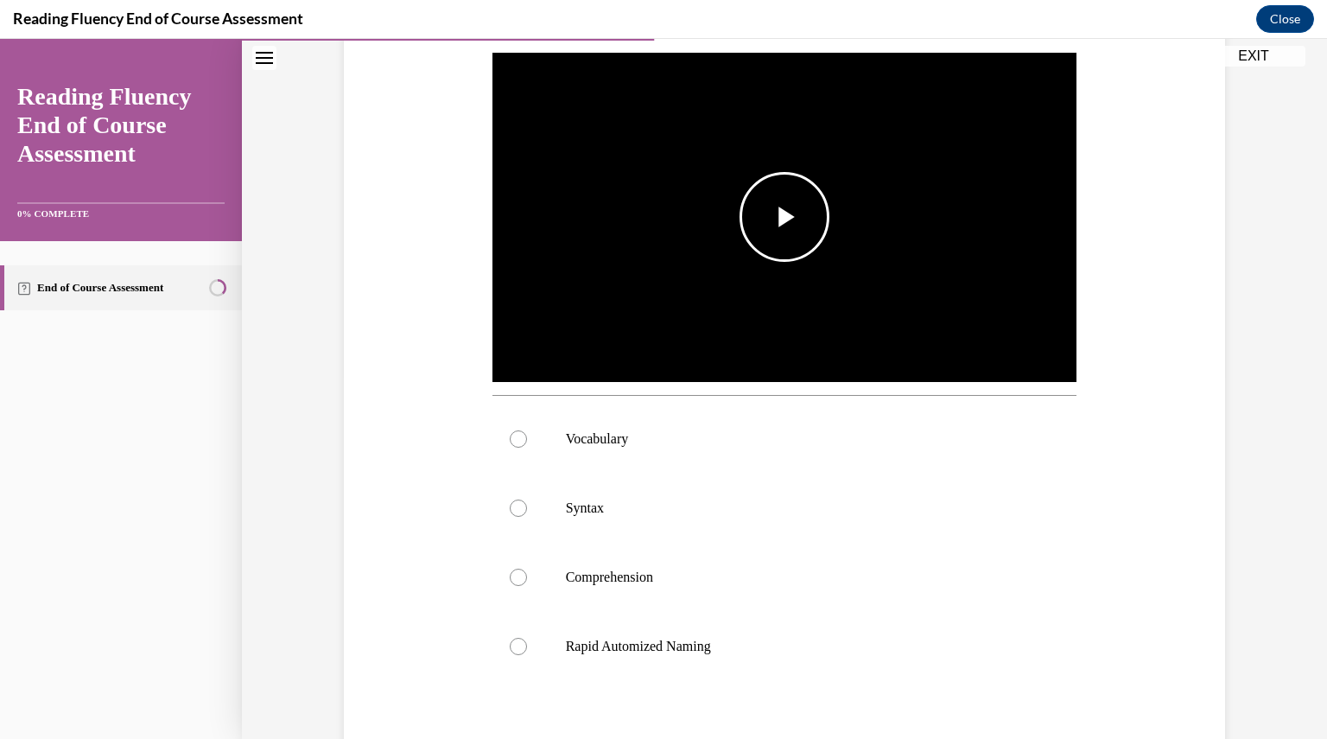
scroll to position [380, 0]
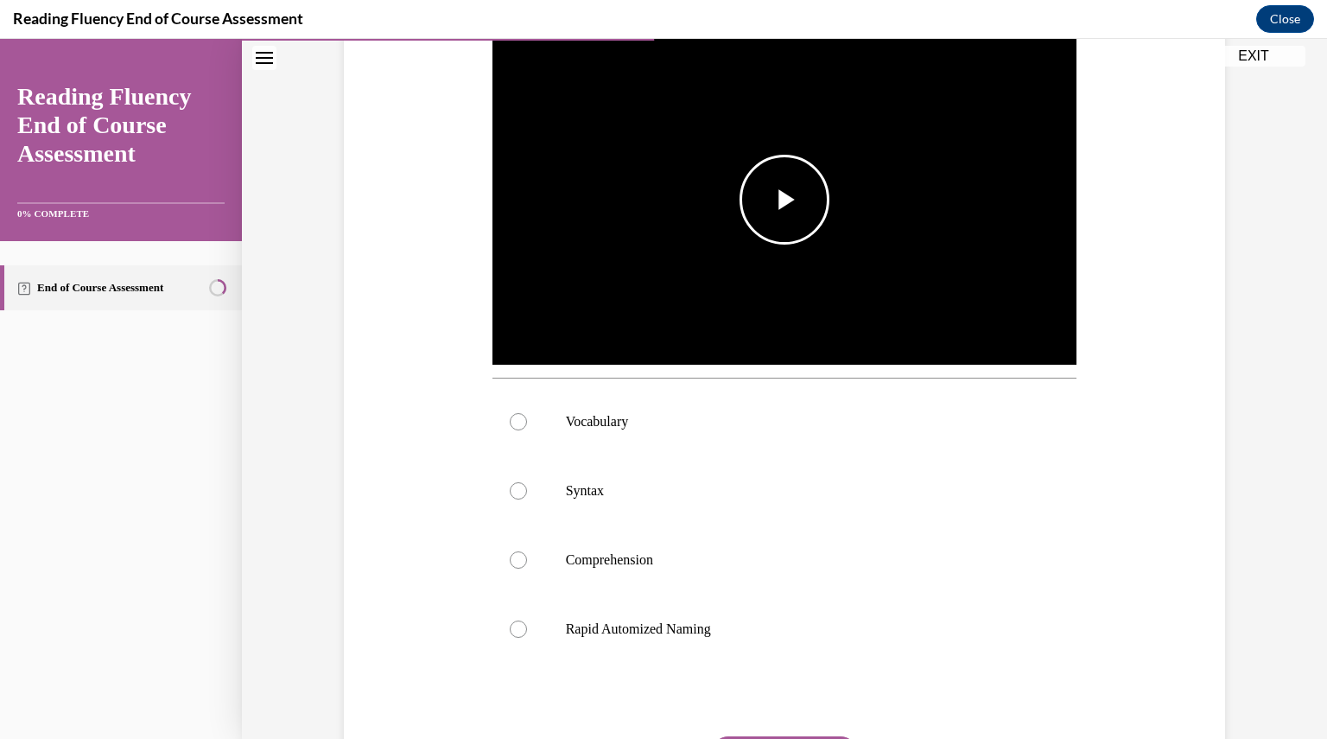
click at [785, 200] on span "Video player" at bounding box center [785, 200] width 0 height 0
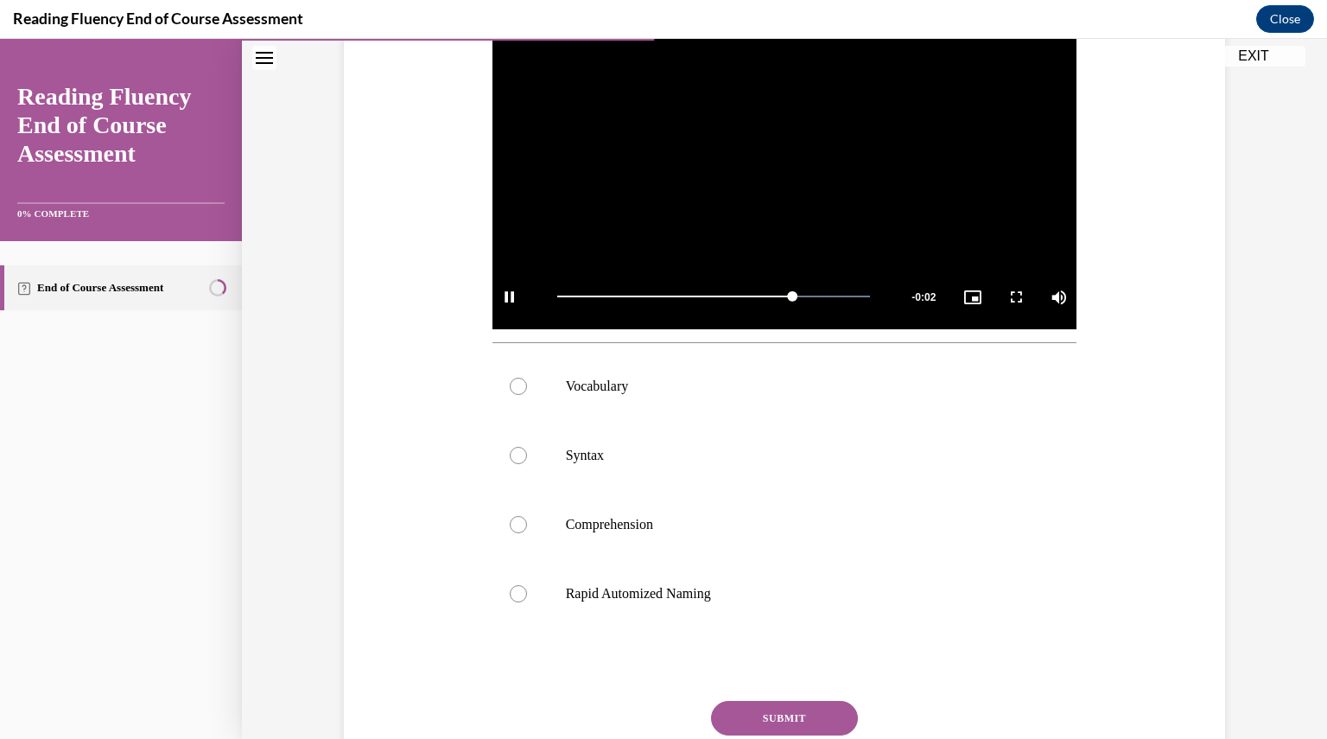
scroll to position [425, 0]
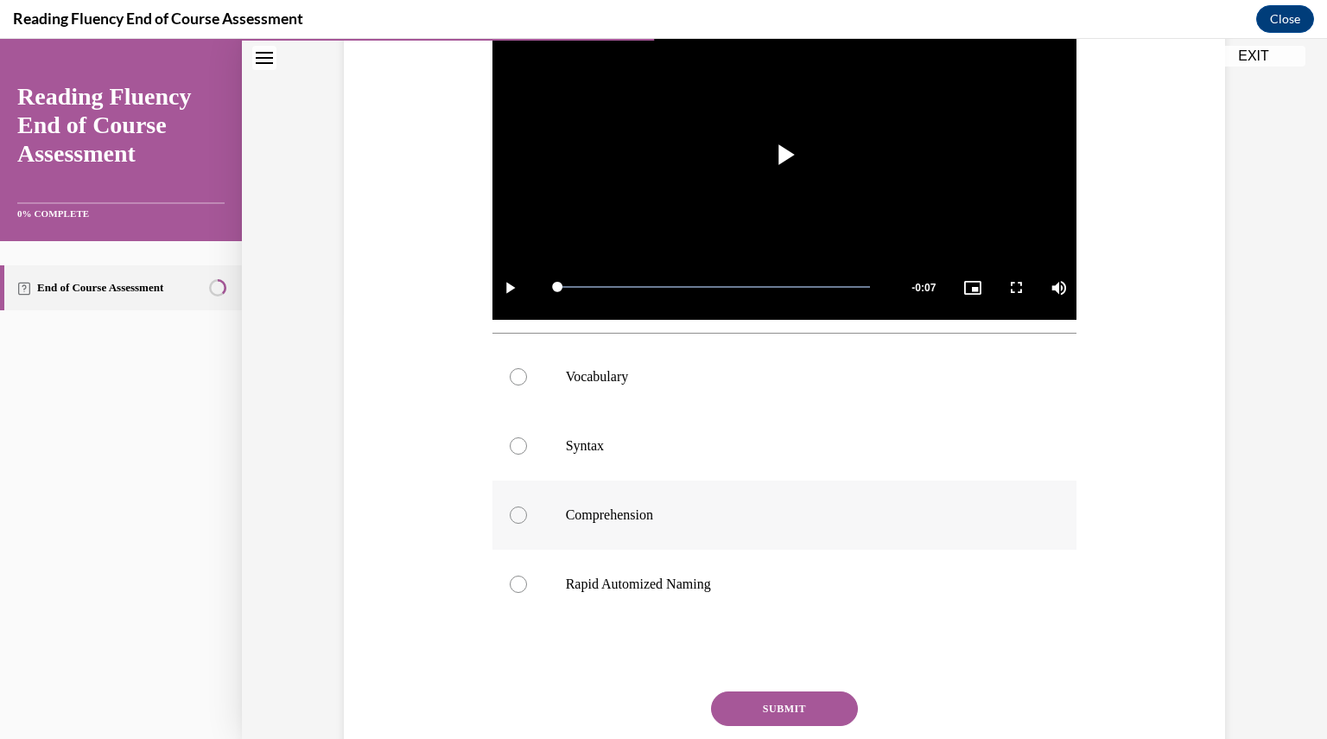
click at [646, 520] on p "Comprehension" at bounding box center [800, 514] width 468 height 17
click at [527, 520] on input "Comprehension" at bounding box center [518, 514] width 17 height 17
radio input "true"
click at [741, 701] on button "SUBMIT" at bounding box center [784, 708] width 147 height 35
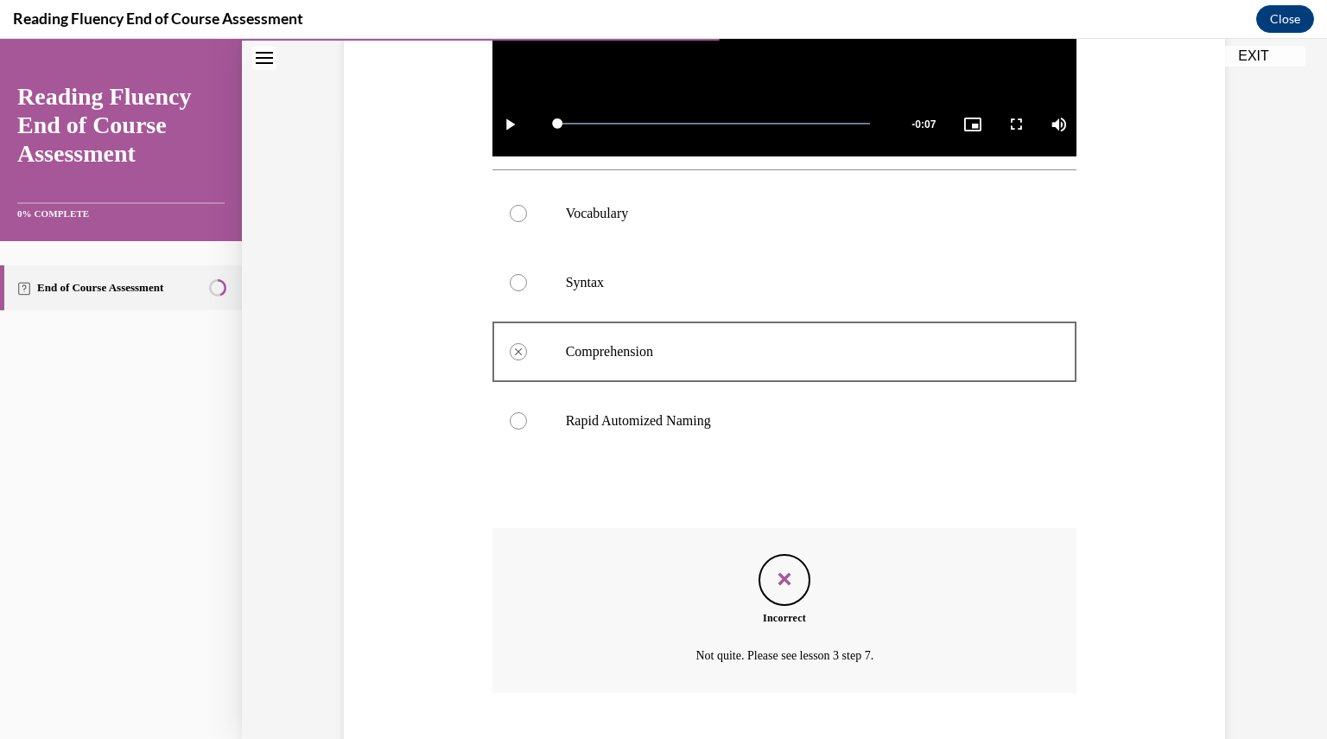
scroll to position [693, 0]
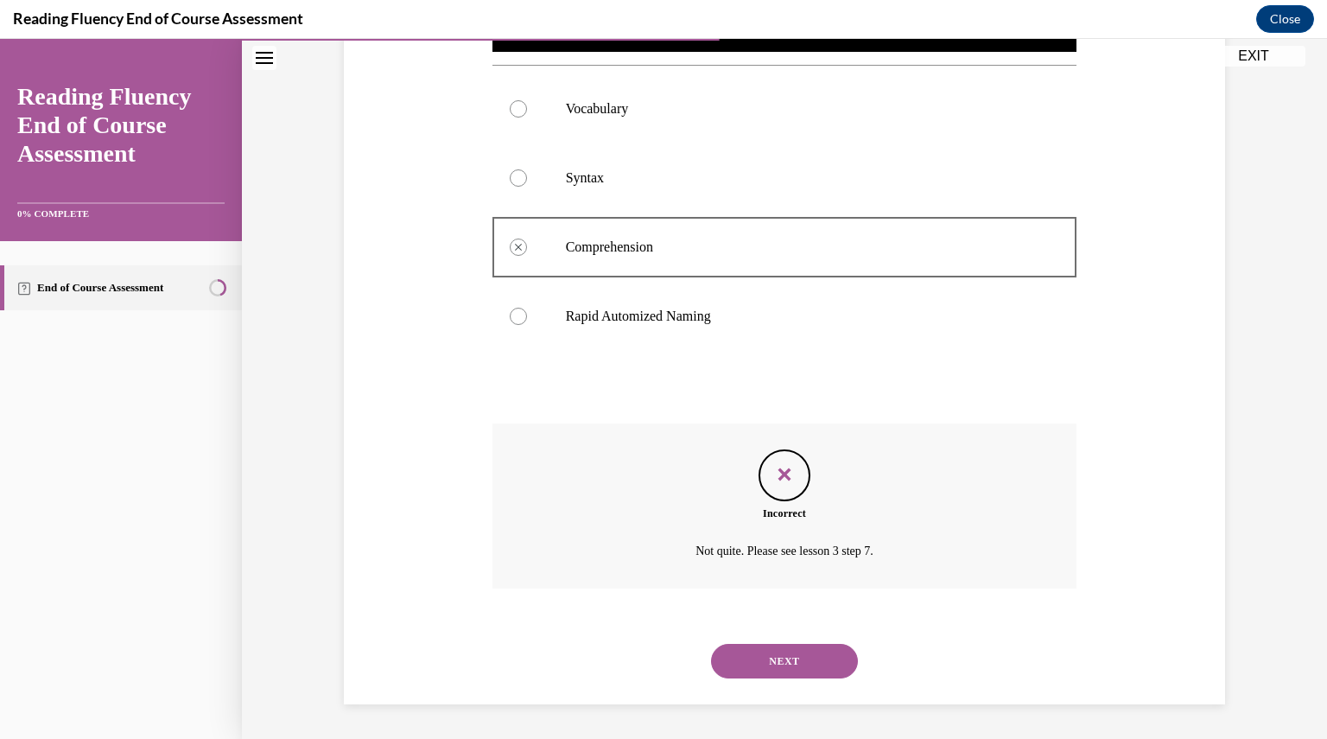
click at [787, 643] on div "NEXT" at bounding box center [785, 661] width 585 height 69
click at [785, 646] on button "NEXT" at bounding box center [784, 661] width 147 height 35
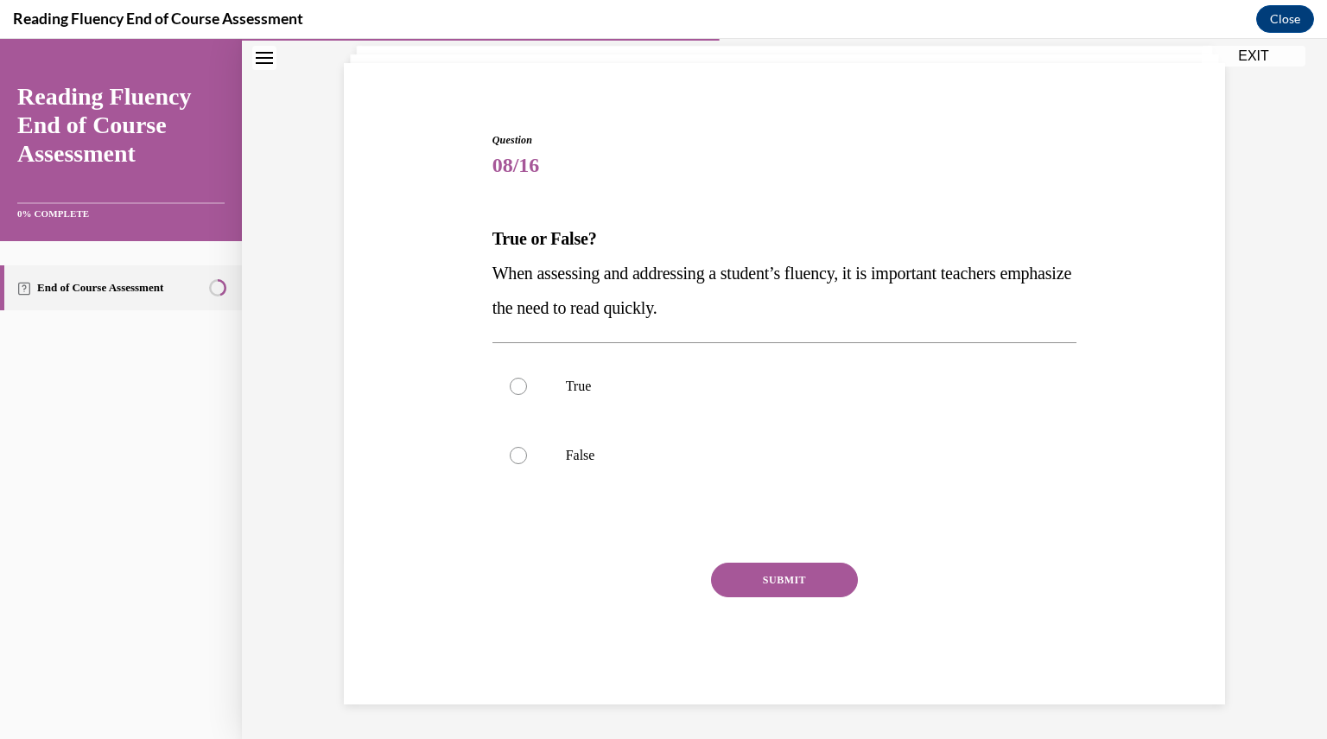
scroll to position [108, 0]
click at [799, 452] on p "False" at bounding box center [800, 455] width 468 height 17
click at [527, 452] on input "False" at bounding box center [518, 455] width 17 height 17
radio input "true"
click at [804, 577] on button "SUBMIT" at bounding box center [784, 580] width 147 height 35
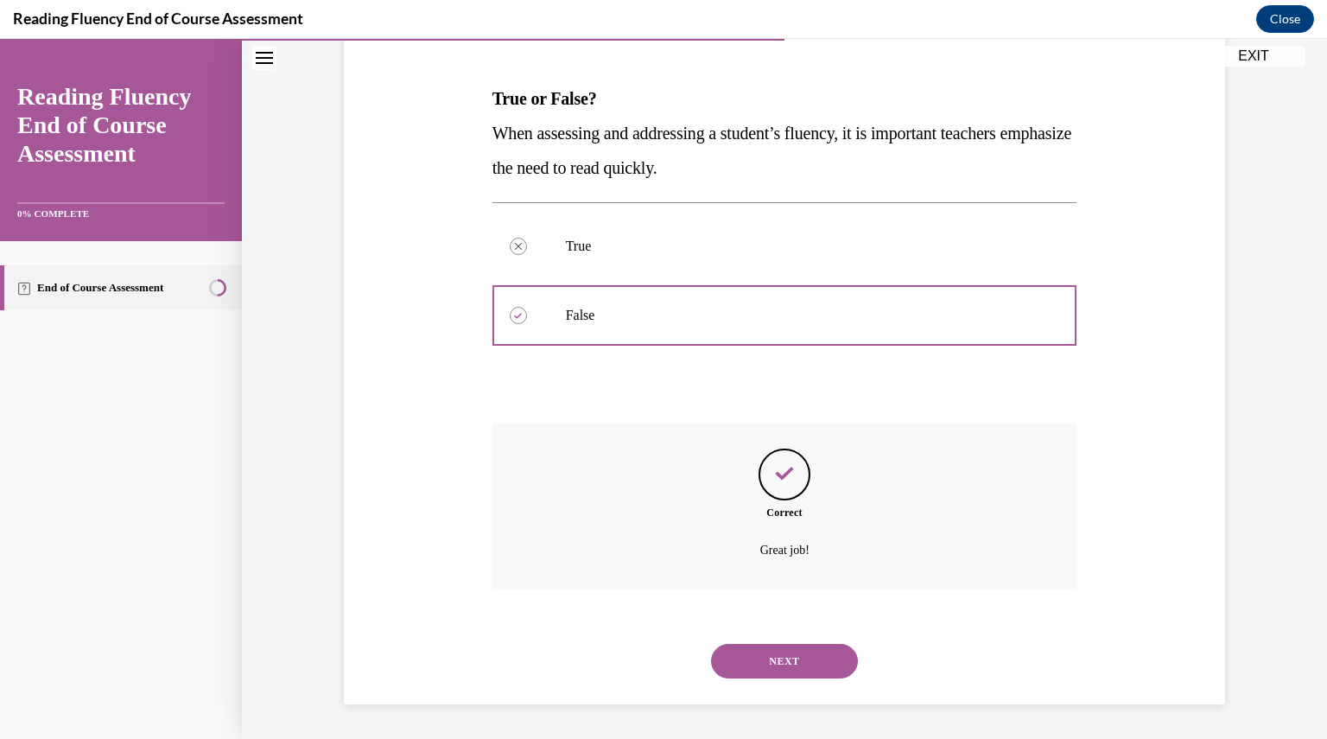
scroll to position [193, 0]
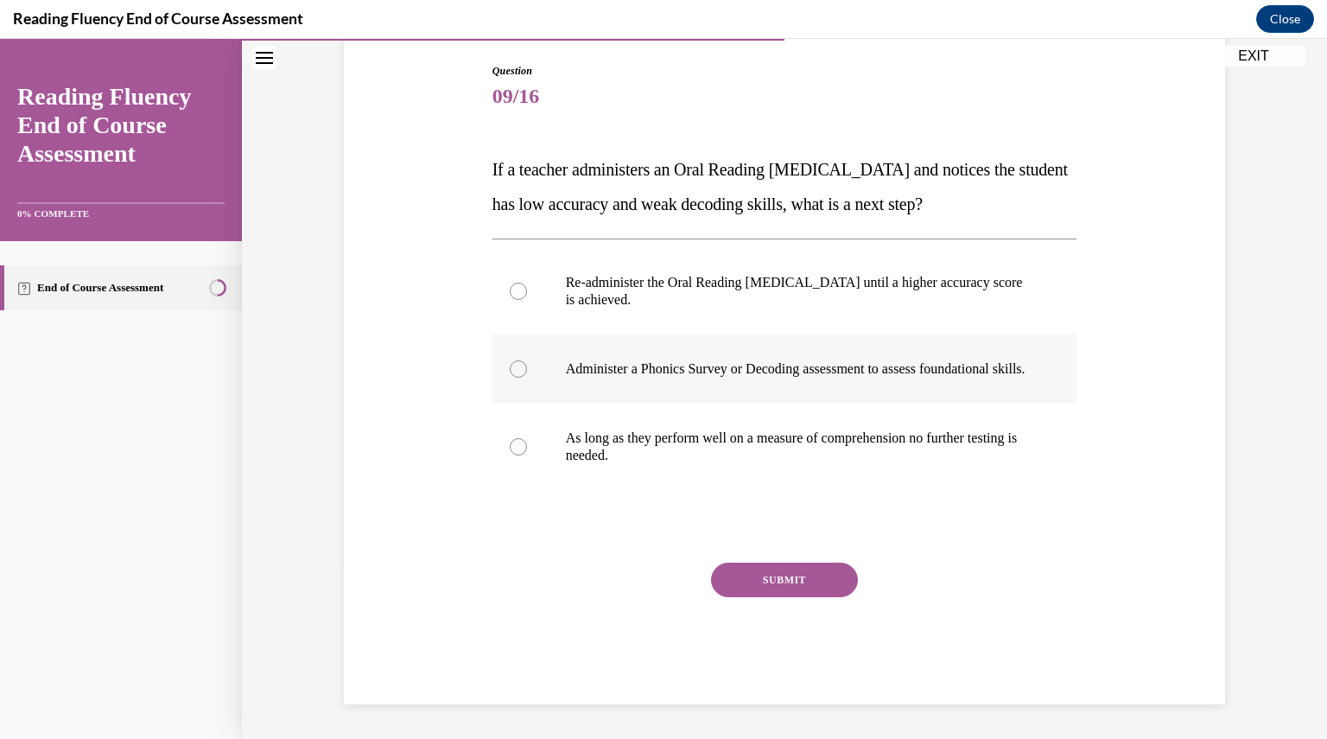
click at [816, 374] on p "Administer a Phonics Survey or Decoding assessment to assess foundational skill…" at bounding box center [800, 368] width 468 height 17
click at [527, 374] on input "Administer a Phonics Survey or Decoding assessment to assess foundational skill…" at bounding box center [518, 368] width 17 height 17
radio input "true"
click at [822, 576] on button "SUBMIT" at bounding box center [784, 580] width 147 height 35
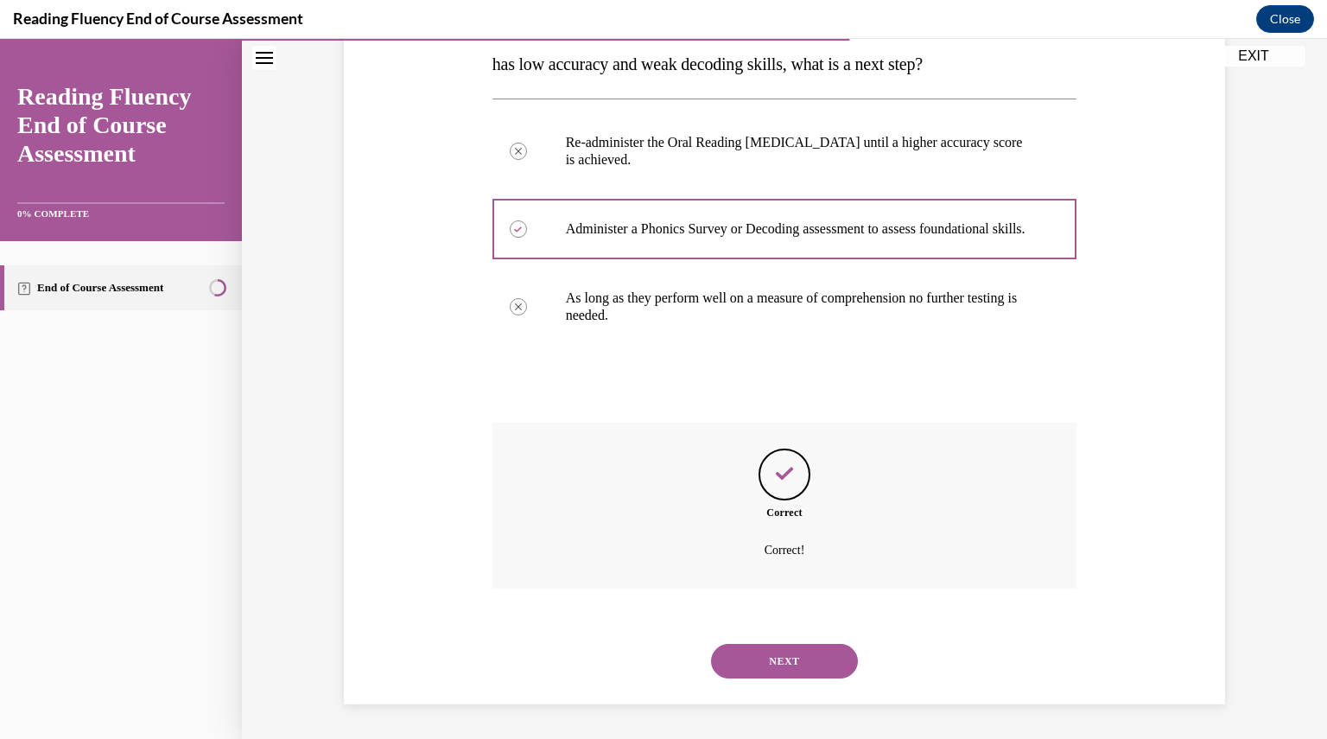
scroll to position [334, 0]
click at [786, 652] on button "NEXT" at bounding box center [784, 661] width 147 height 35
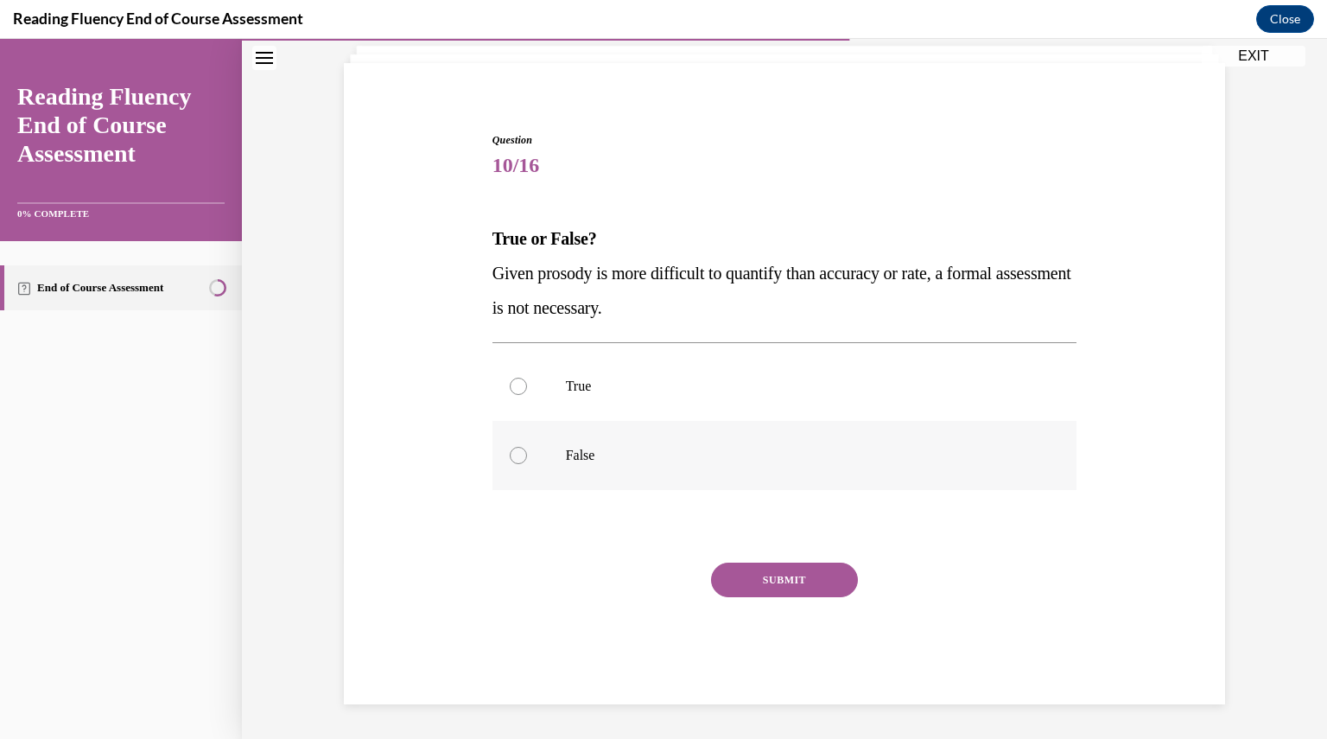
click at [606, 474] on label "False" at bounding box center [785, 455] width 585 height 69
click at [527, 464] on input "False" at bounding box center [518, 455] width 17 height 17
radio input "true"
click at [770, 587] on button "SUBMIT" at bounding box center [784, 580] width 147 height 35
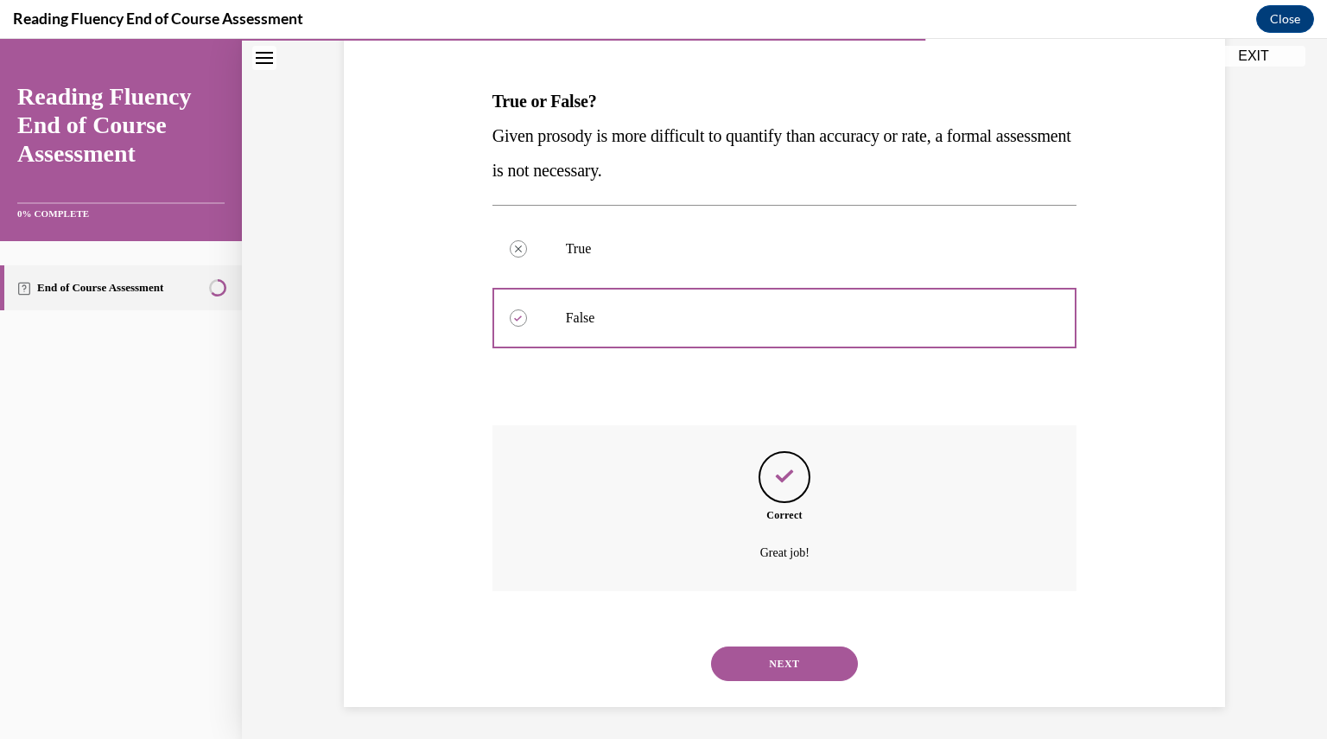
scroll to position [248, 0]
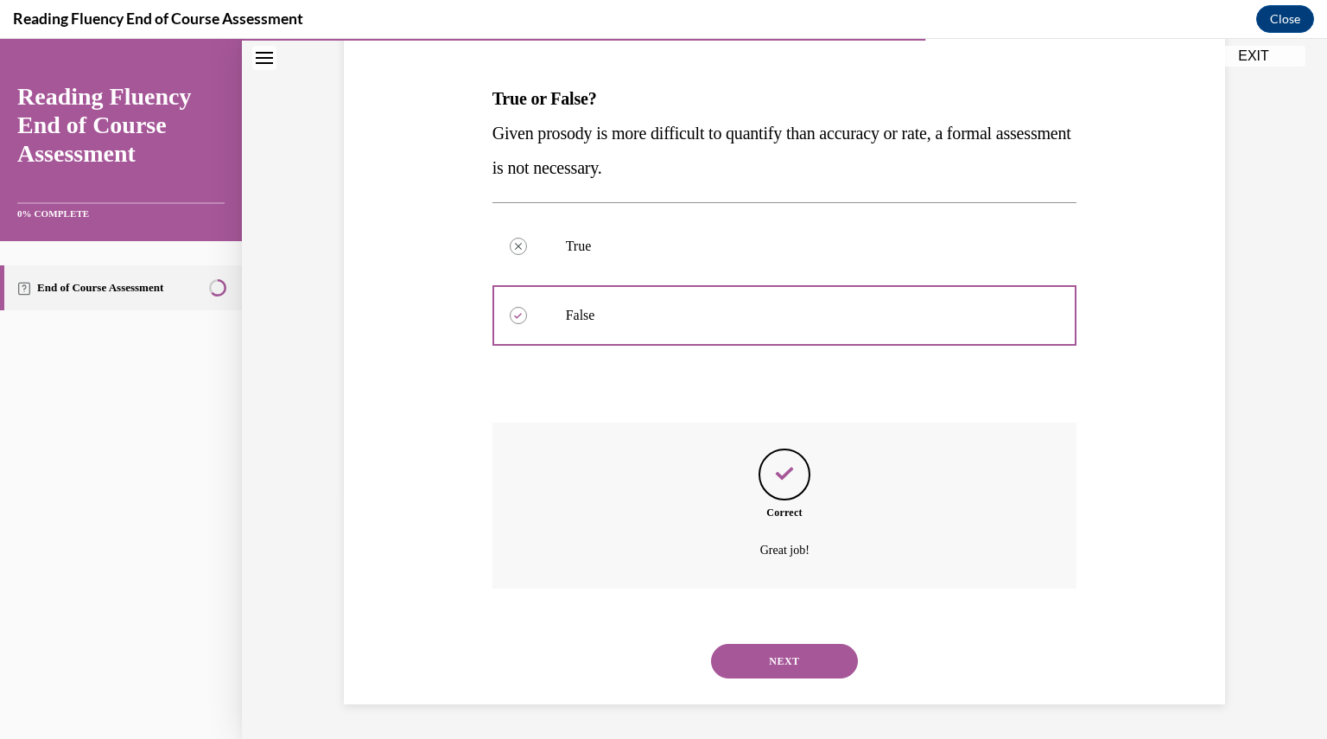
drag, startPoint x: 766, startPoint y: 641, endPoint x: 773, endPoint y: 631, distance: 12.5
click at [773, 631] on div "NEXT" at bounding box center [785, 661] width 585 height 69
click at [763, 681] on div "NEXT" at bounding box center [785, 661] width 585 height 69
click at [759, 669] on button "NEXT" at bounding box center [784, 661] width 147 height 35
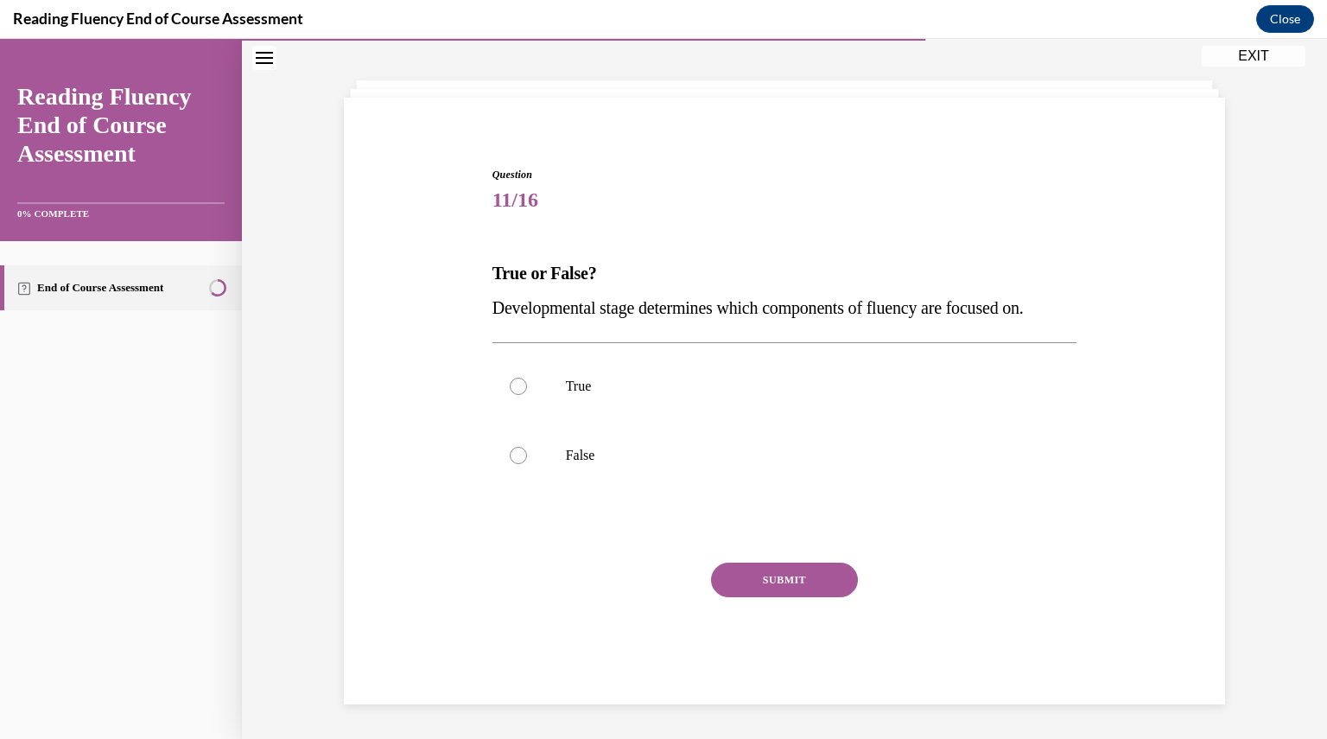
scroll to position [73, 0]
click at [597, 399] on label "True" at bounding box center [785, 386] width 585 height 69
click at [527, 395] on input "True" at bounding box center [518, 386] width 17 height 17
radio input "true"
click at [759, 583] on button "SUBMIT" at bounding box center [784, 580] width 147 height 35
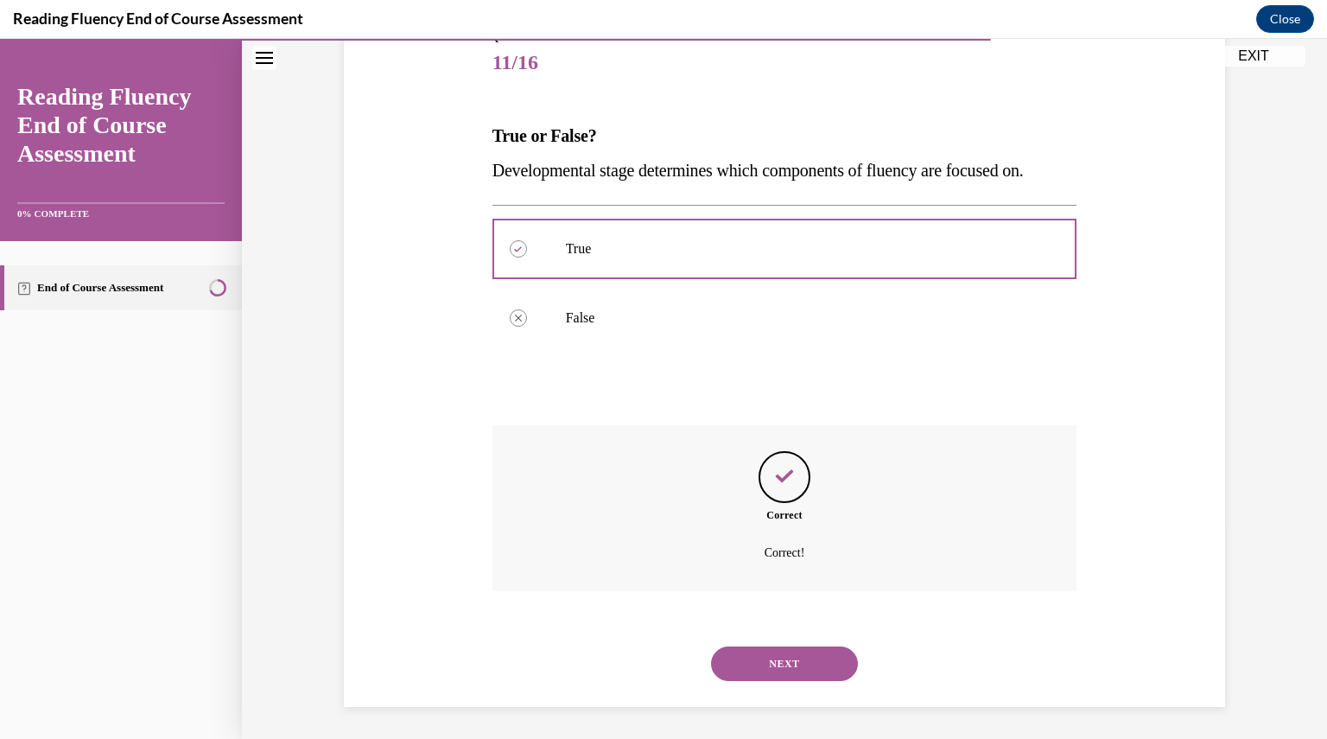
scroll to position [213, 0]
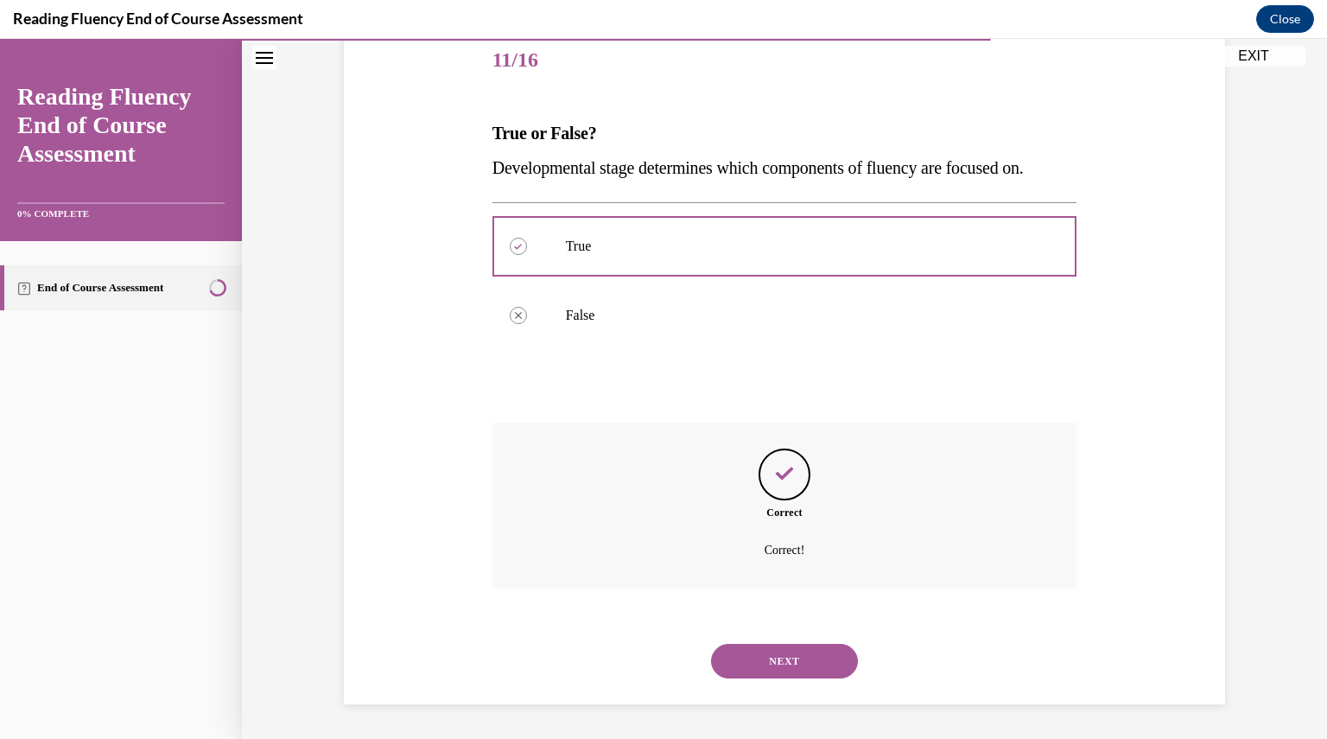
click at [741, 652] on button "NEXT" at bounding box center [784, 661] width 147 height 35
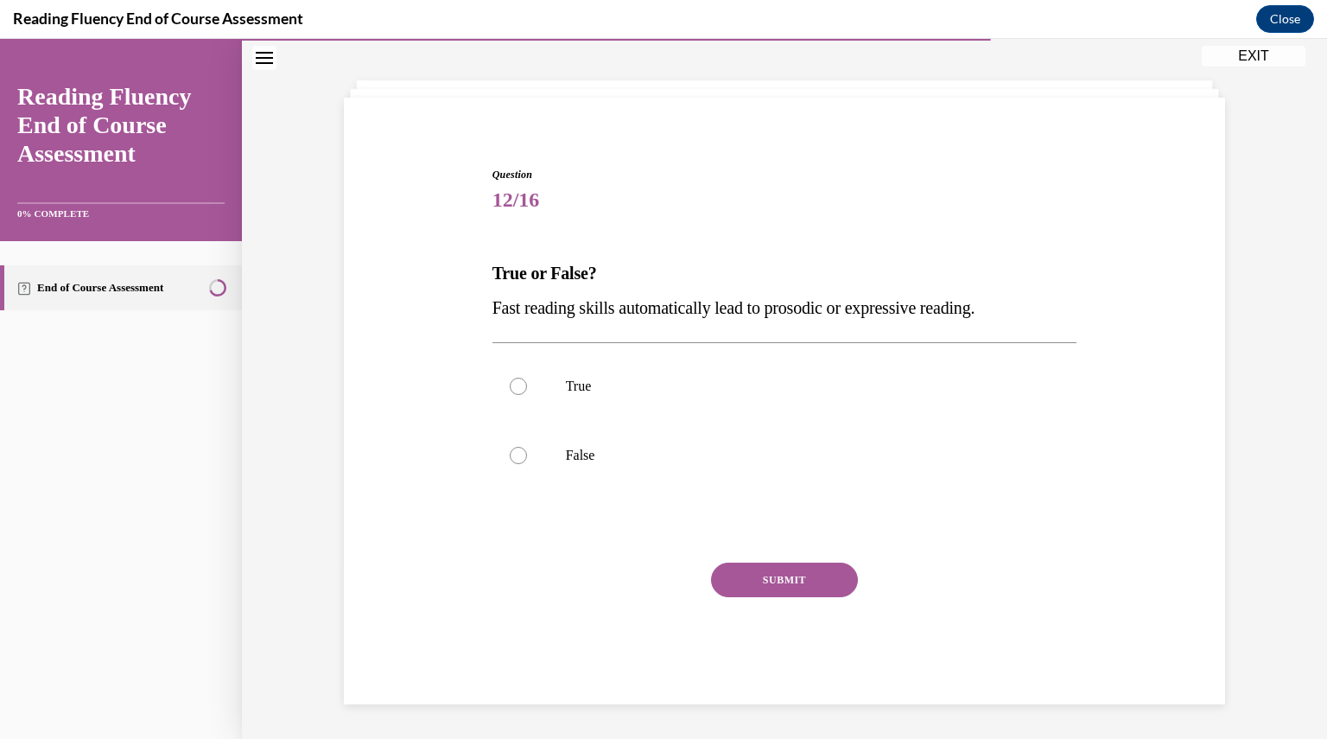
scroll to position [73, 0]
click at [627, 469] on label "False" at bounding box center [785, 455] width 585 height 69
click at [527, 464] on input "False" at bounding box center [518, 455] width 17 height 17
radio input "true"
click at [767, 586] on button "SUBMIT" at bounding box center [784, 580] width 147 height 35
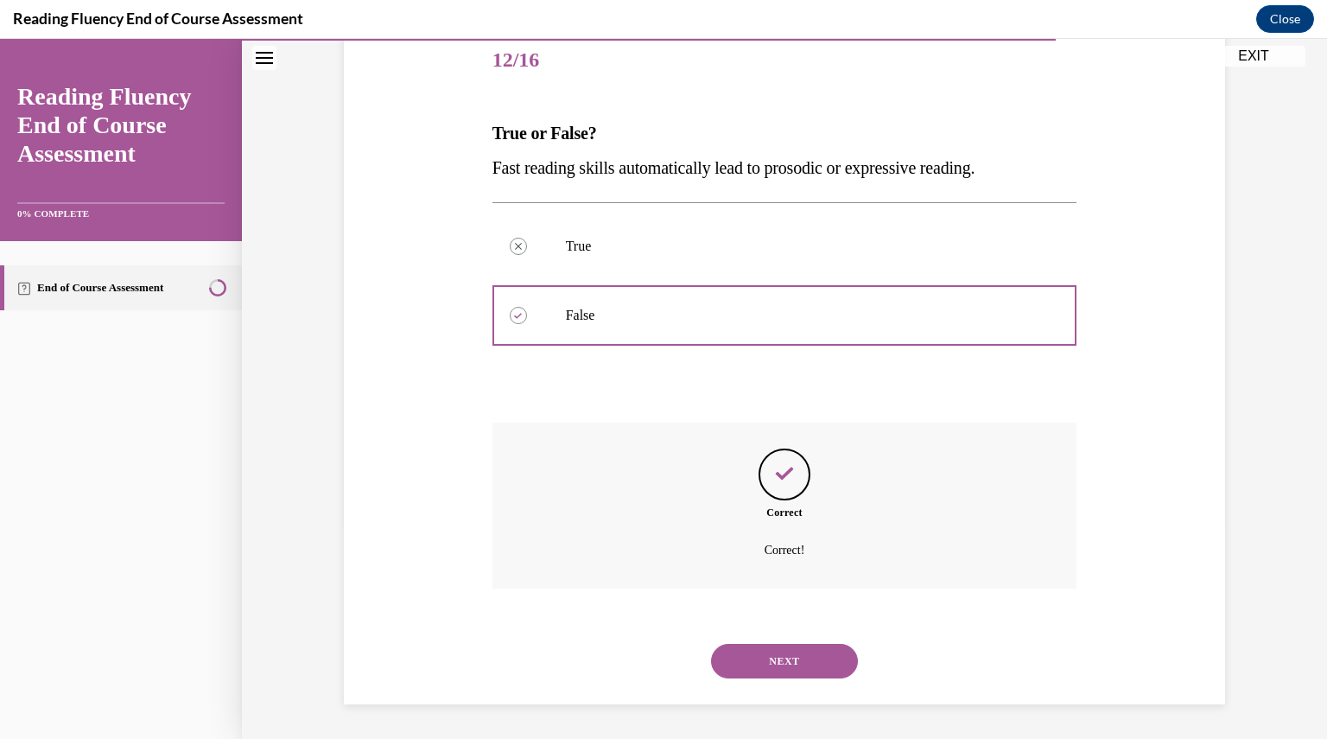
click at [772, 654] on button "NEXT" at bounding box center [784, 661] width 147 height 35
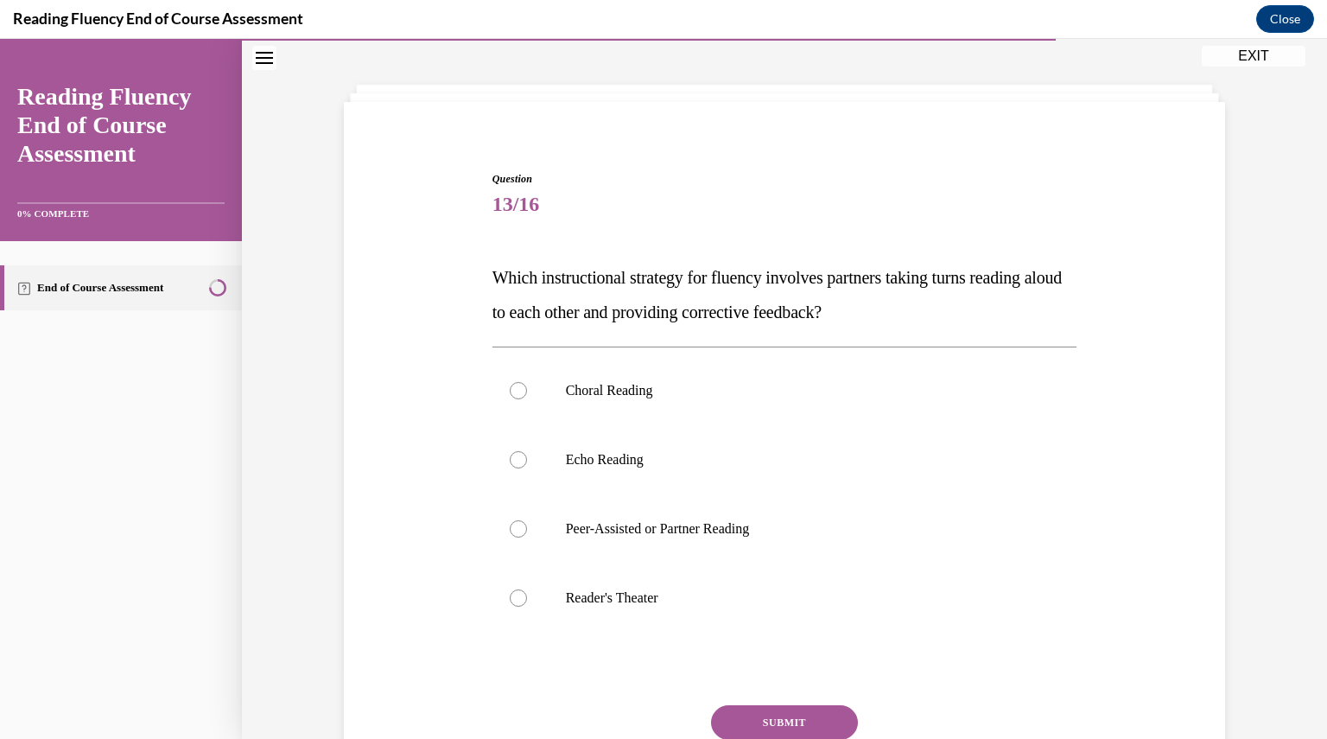
scroll to position [89, 0]
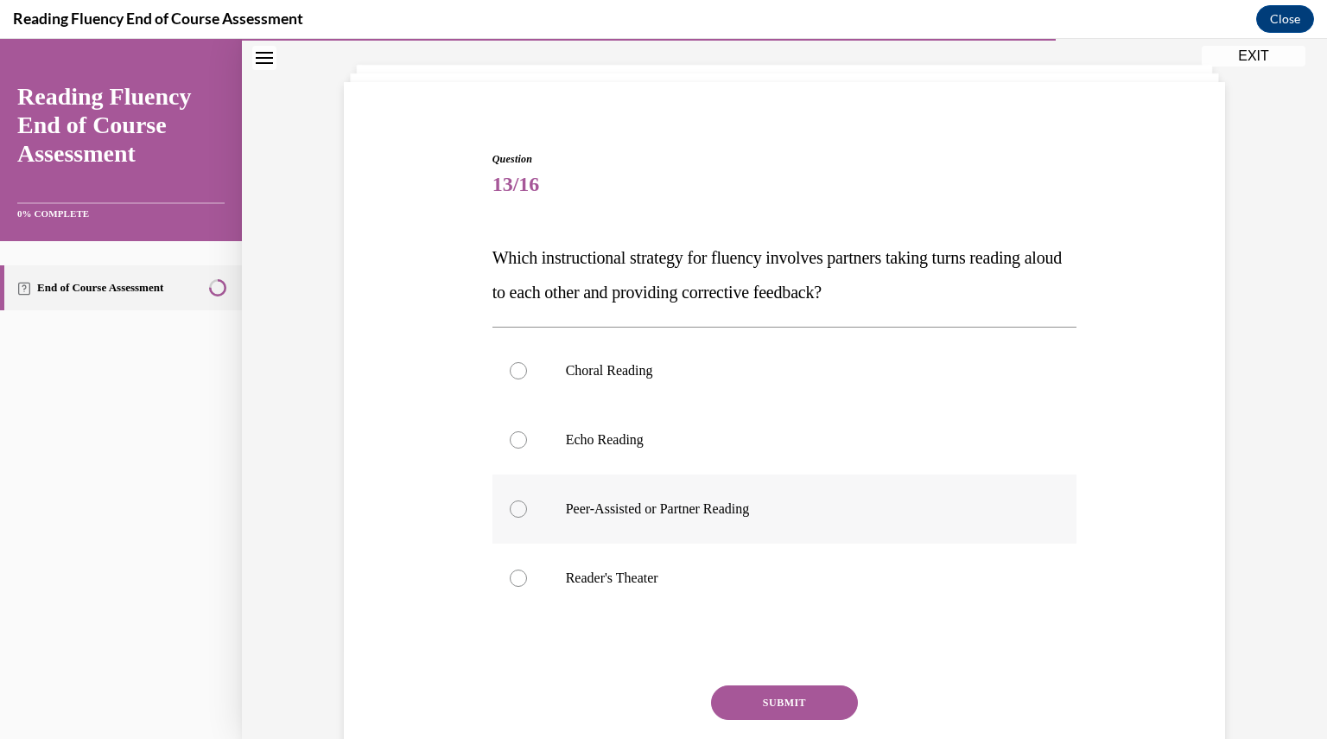
click at [713, 504] on label "Peer-Assisted or Partner Reading" at bounding box center [785, 508] width 585 height 69
click at [722, 517] on p "Peer-Assisted or Partner Reading" at bounding box center [800, 508] width 468 height 17
click at [527, 517] on input "Peer-Assisted or Partner Reading" at bounding box center [518, 508] width 17 height 17
radio input "true"
click at [830, 697] on button "SUBMIT" at bounding box center [784, 702] width 147 height 35
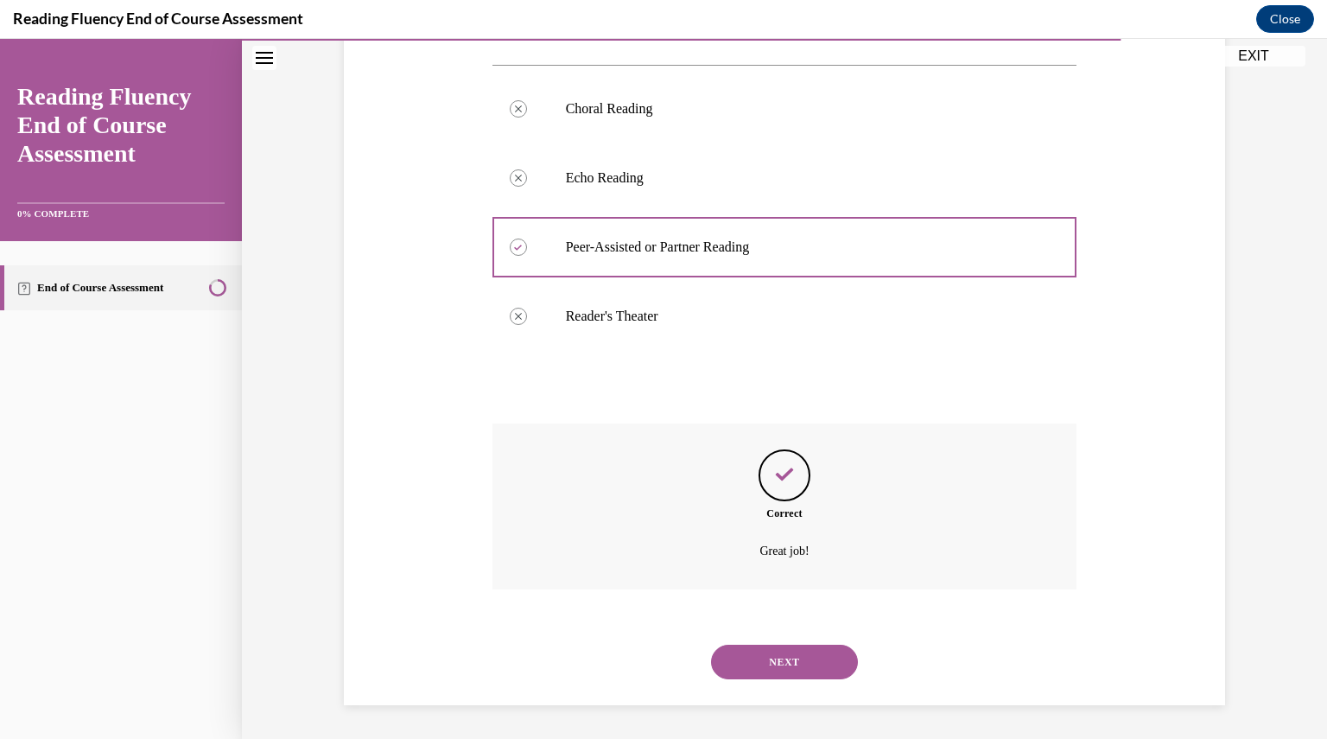
scroll to position [352, 0]
click at [808, 661] on button "NEXT" at bounding box center [784, 661] width 147 height 35
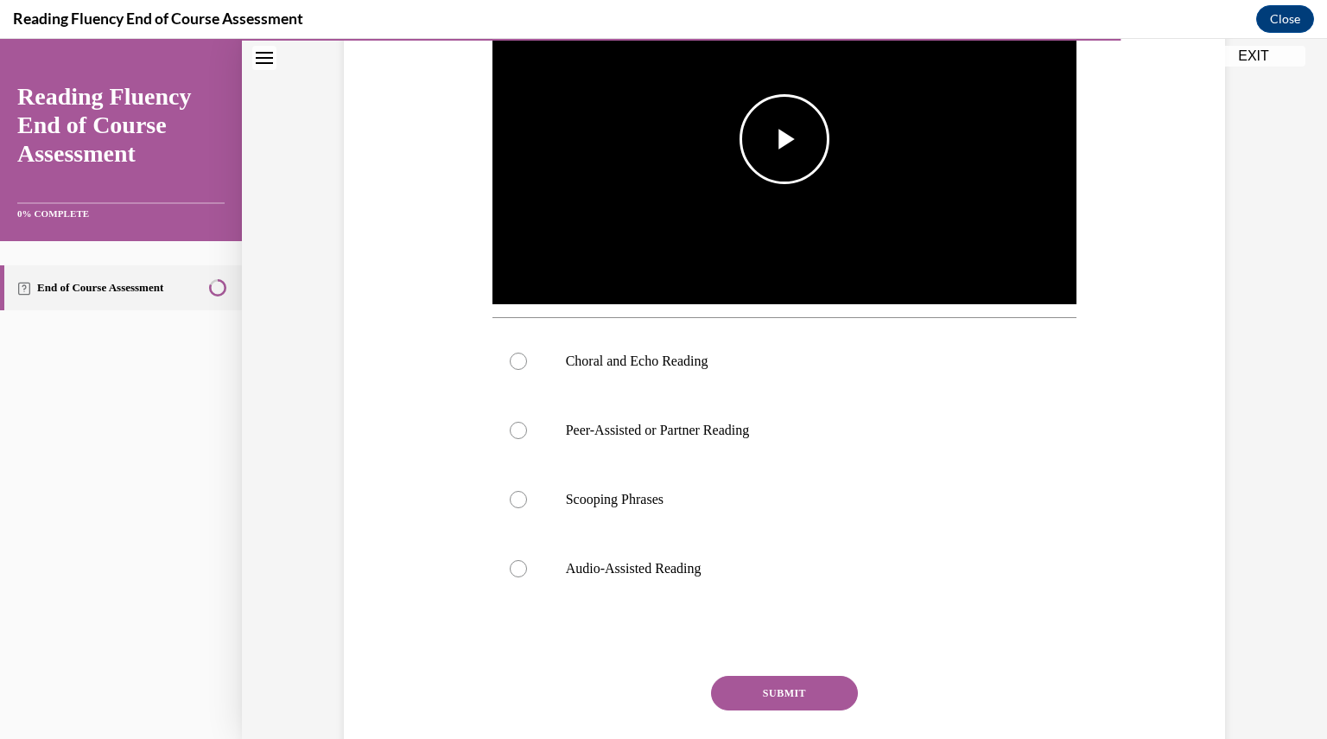
click at [785, 139] on span "Video player" at bounding box center [785, 139] width 0 height 0
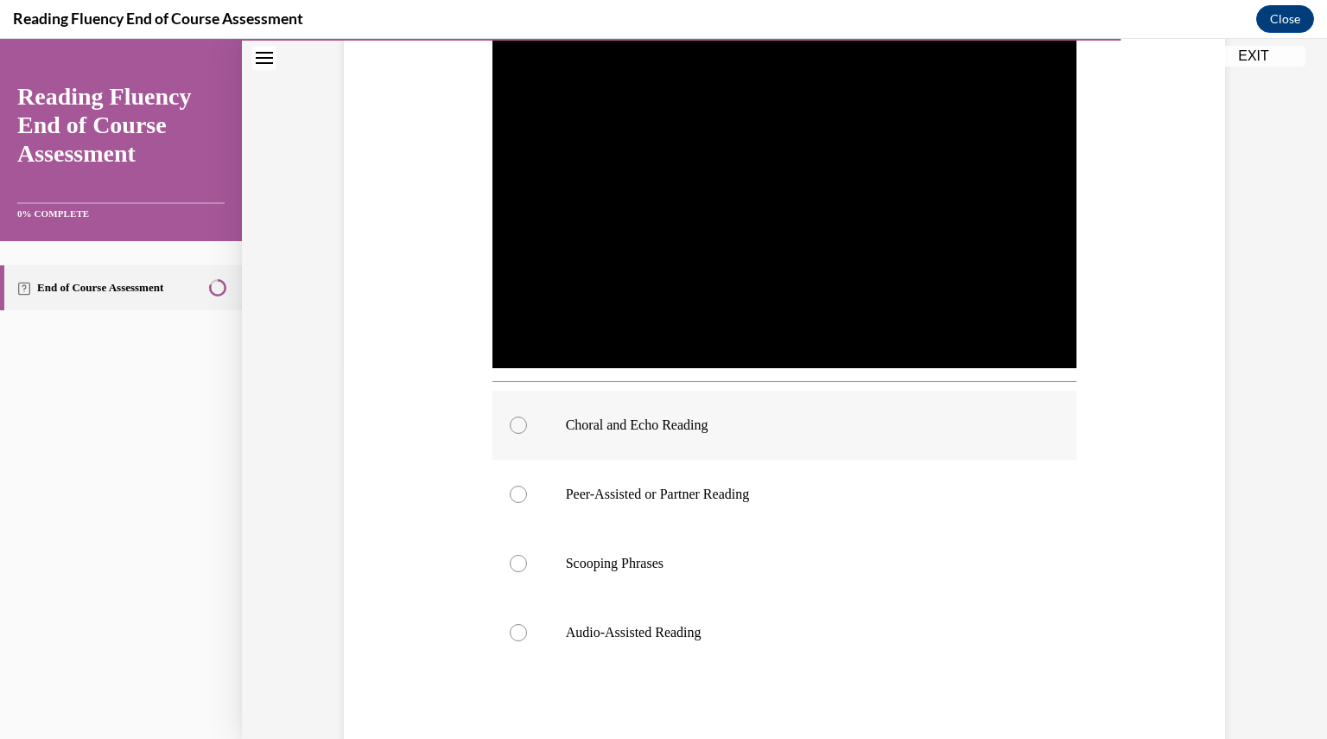
click at [904, 415] on label "Choral and Echo Reading" at bounding box center [785, 425] width 585 height 69
click at [527, 417] on input "Choral and Echo Reading" at bounding box center [518, 425] width 17 height 17
radio input "true"
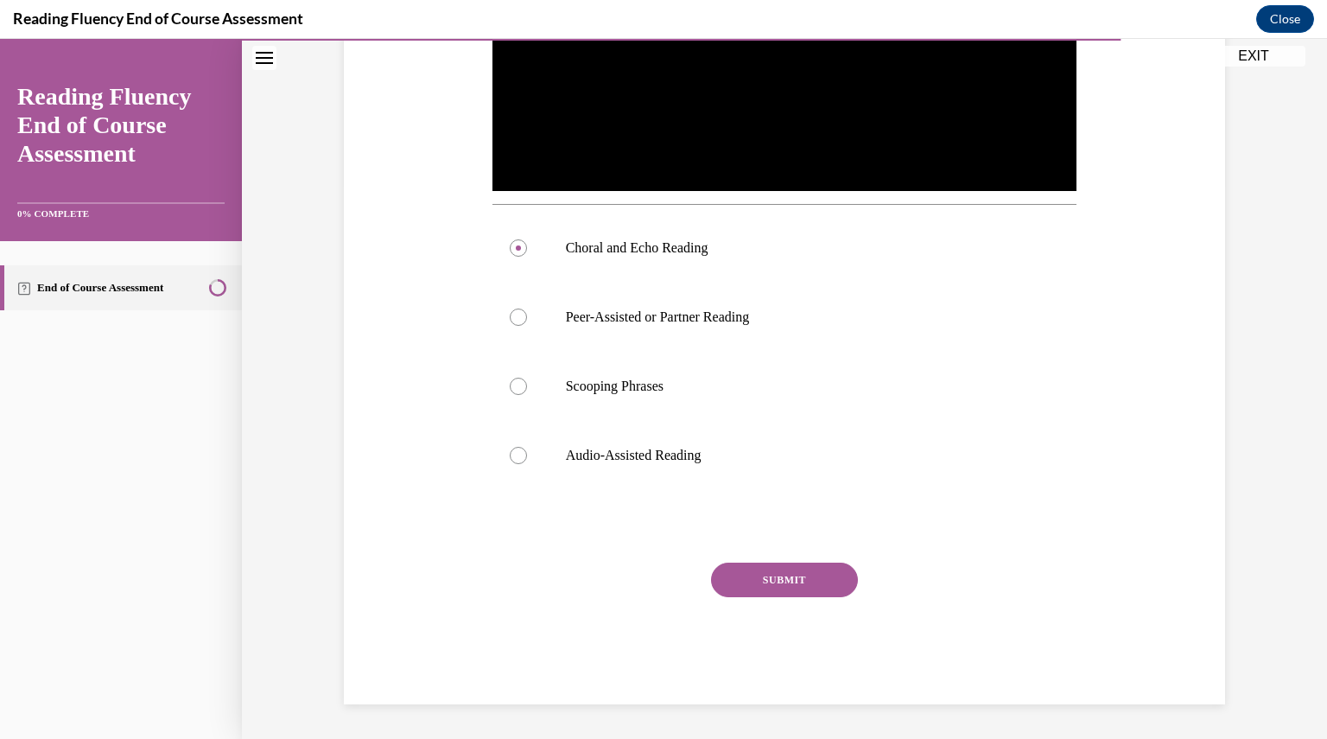
click at [802, 578] on button "SUBMIT" at bounding box center [784, 580] width 147 height 35
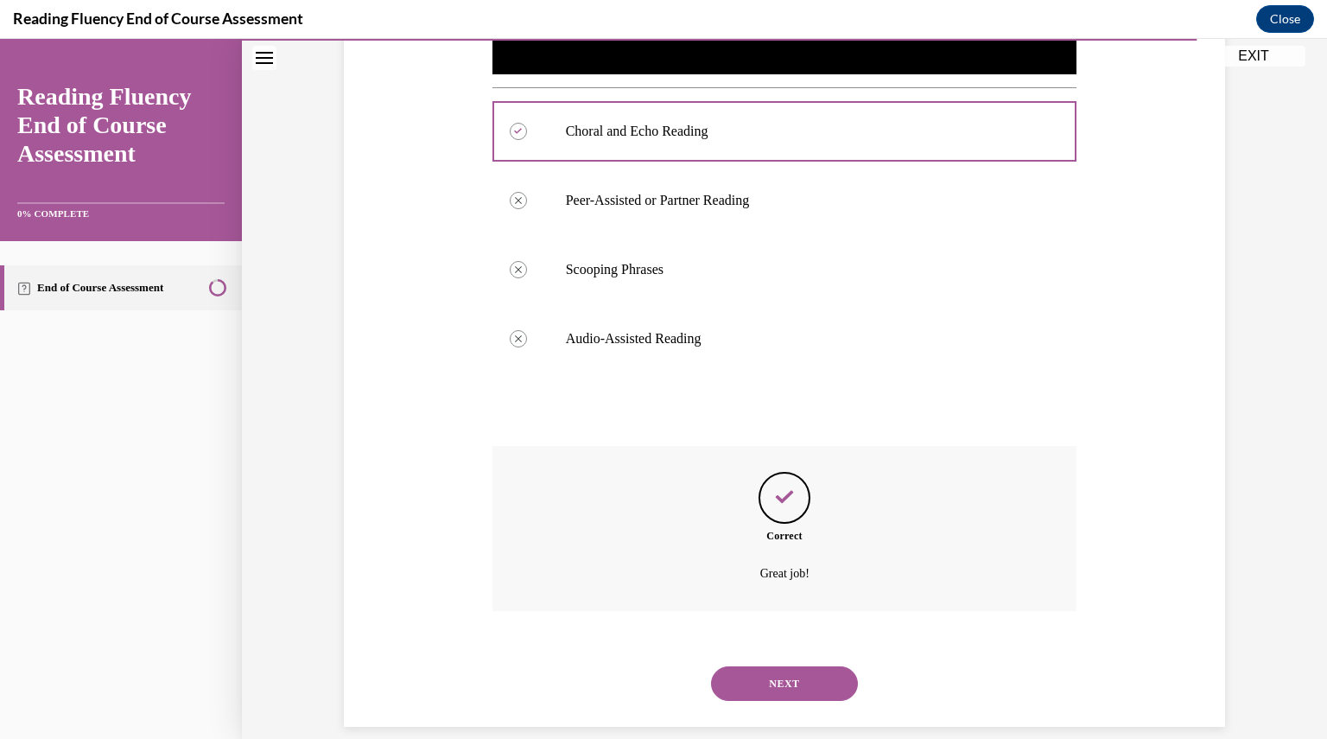
scroll to position [693, 0]
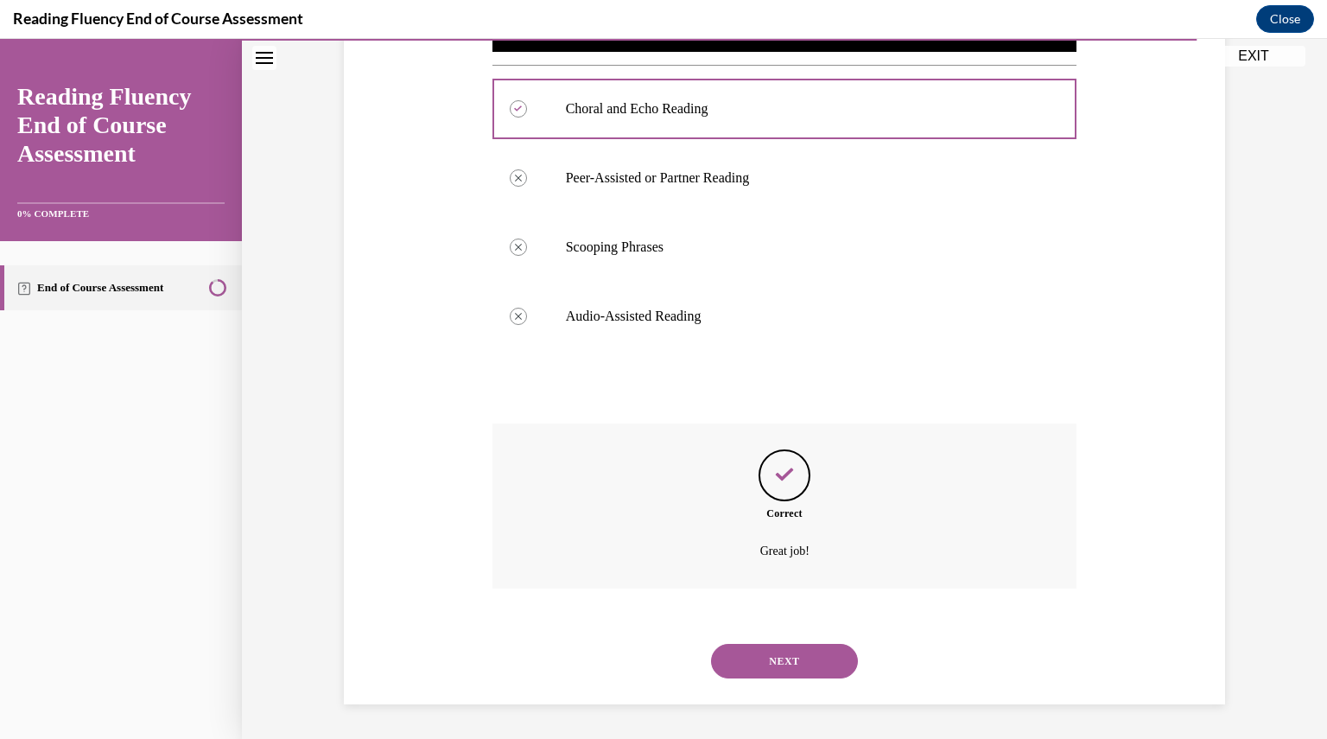
click at [780, 649] on button "NEXT" at bounding box center [784, 661] width 147 height 35
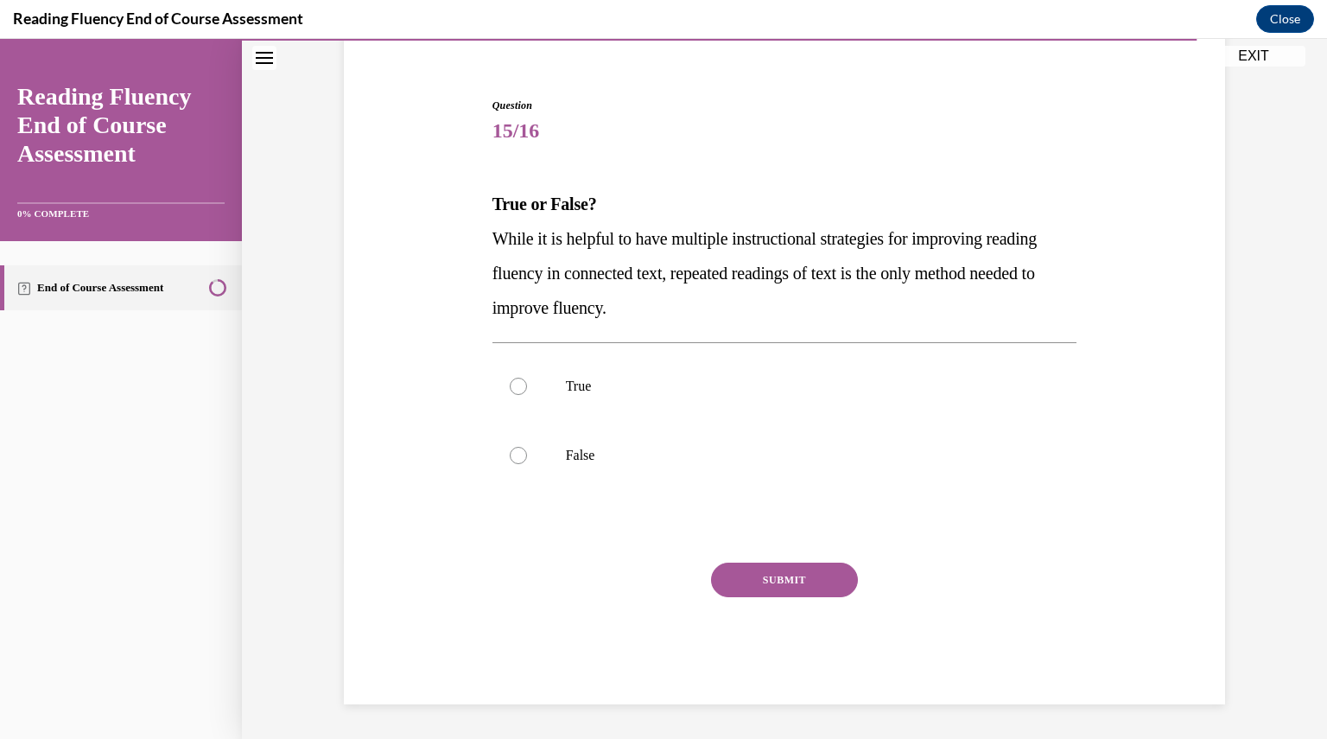
scroll to position [143, 0]
click at [576, 442] on label "False" at bounding box center [785, 455] width 585 height 69
click at [527, 447] on input "False" at bounding box center [518, 455] width 17 height 17
radio input "true"
click at [761, 574] on button "SUBMIT" at bounding box center [784, 580] width 147 height 35
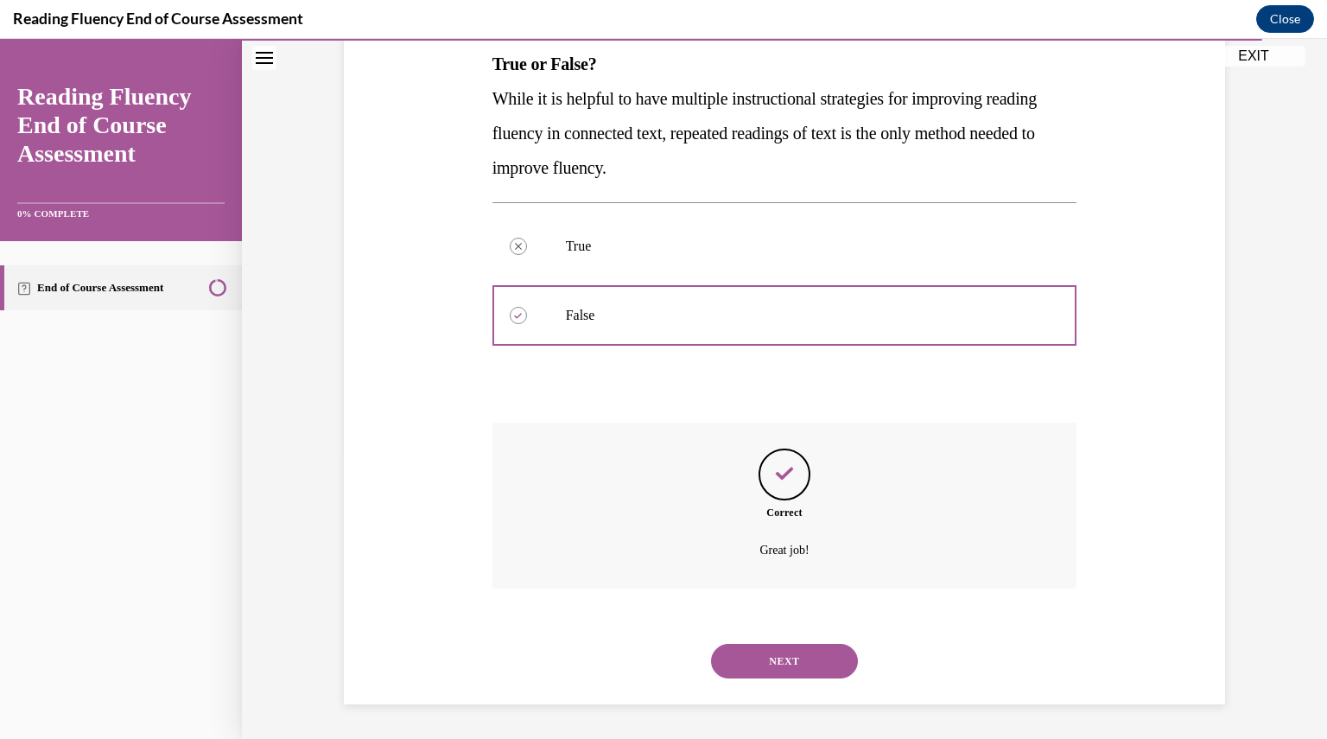
click at [773, 661] on button "NEXT" at bounding box center [784, 661] width 147 height 35
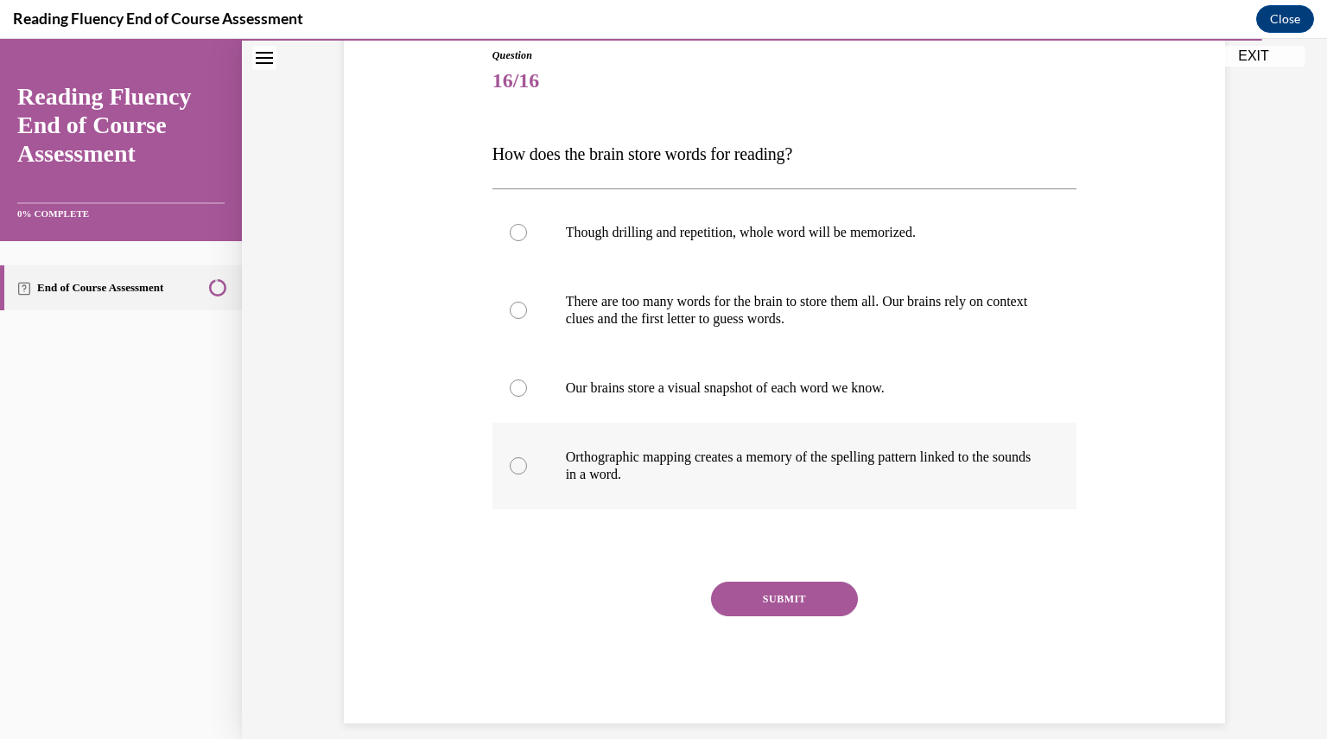
click at [641, 491] on label "Orthographic mapping creates a memory of the spelling pattern linked to the sou…" at bounding box center [785, 466] width 585 height 86
click at [527, 474] on input "Orthographic mapping creates a memory of the spelling pattern linked to the sou…" at bounding box center [518, 465] width 17 height 17
radio input "true"
click at [731, 593] on button "SUBMIT" at bounding box center [784, 599] width 147 height 35
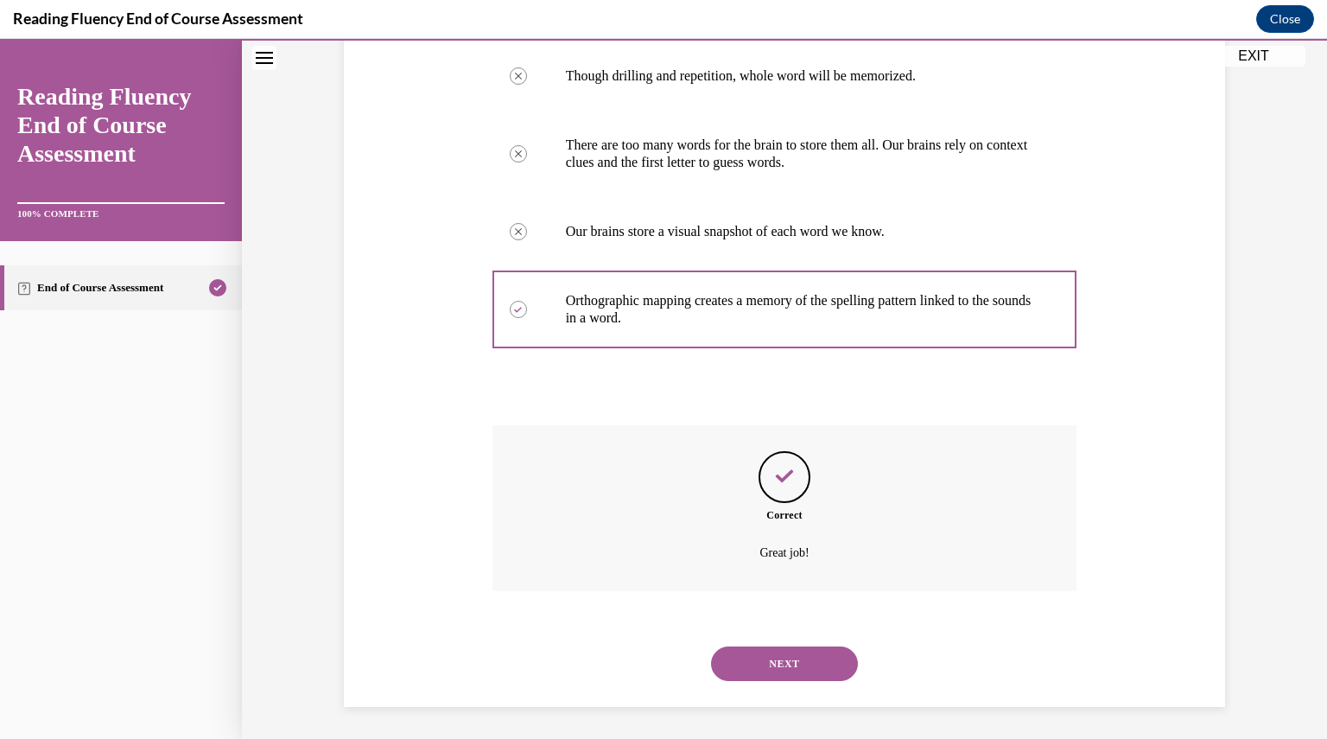
scroll to position [352, 0]
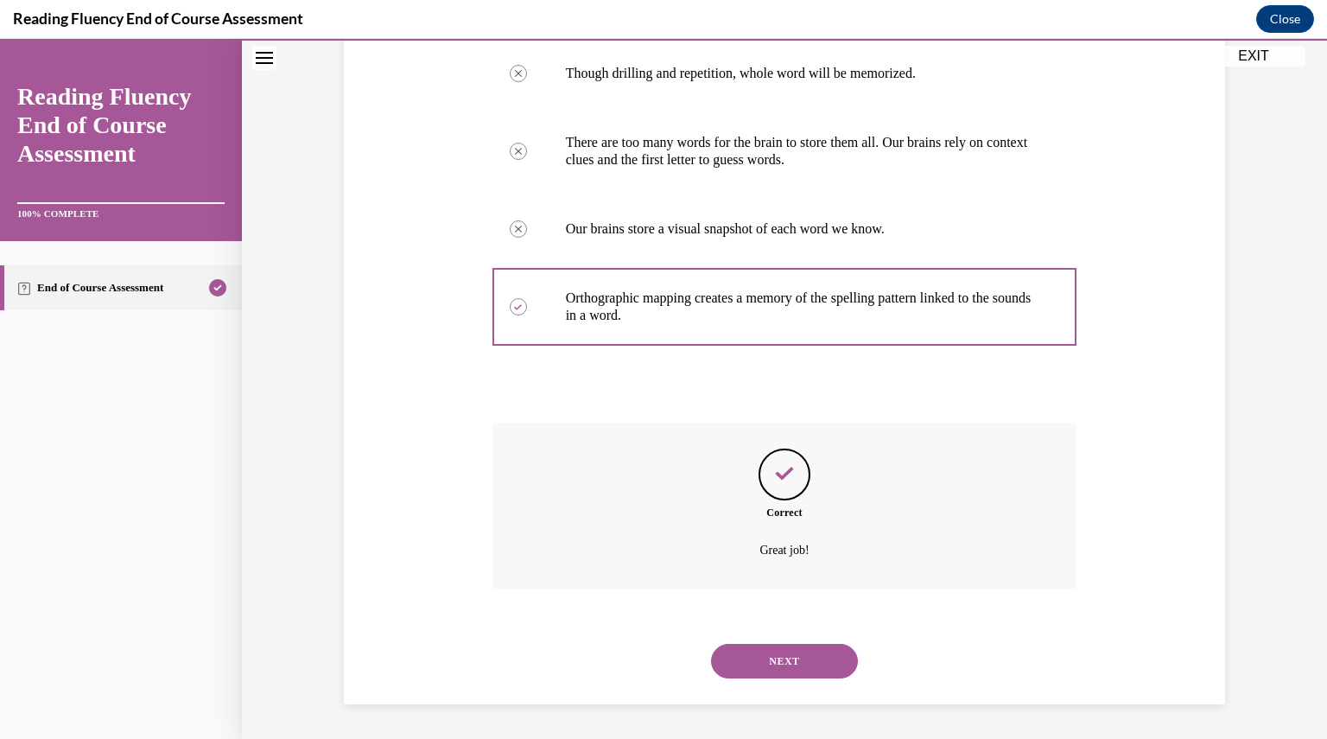
click at [753, 652] on button "NEXT" at bounding box center [784, 661] width 147 height 35
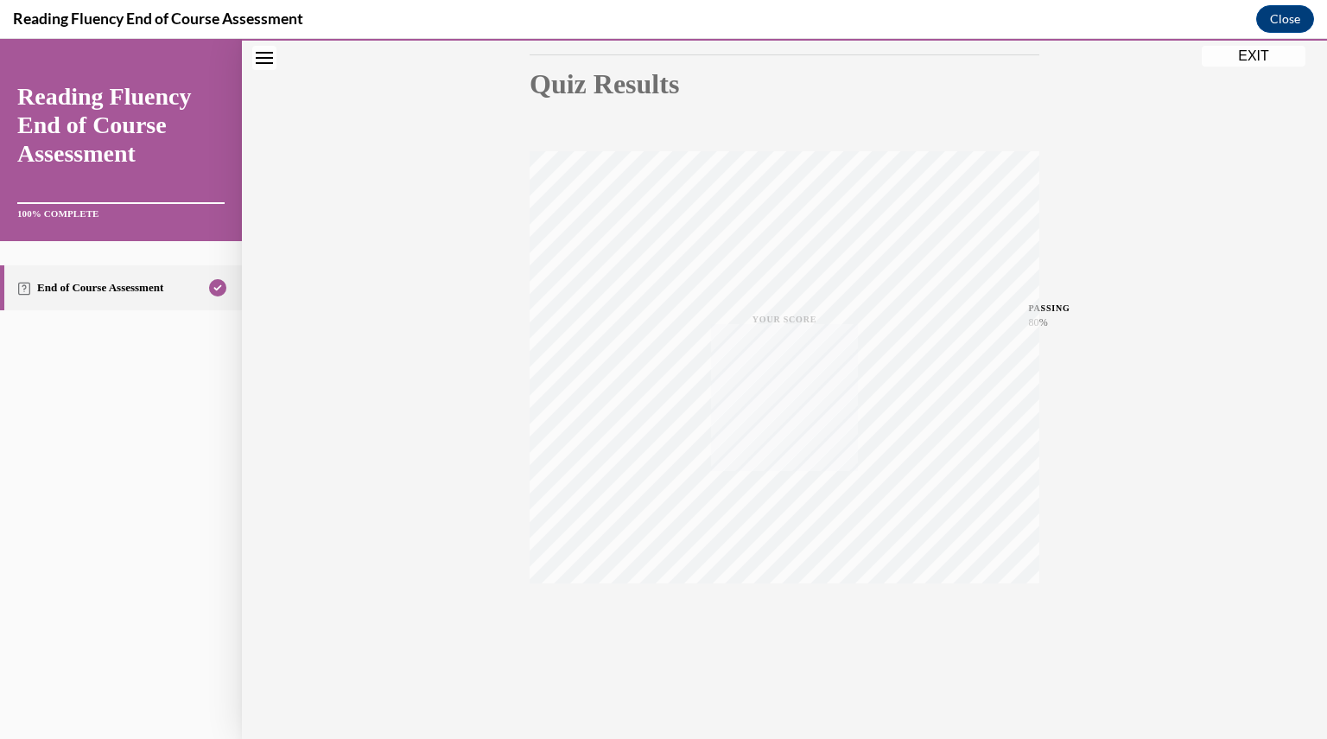
scroll to position [186, 0]
click at [1234, 53] on button "EXIT" at bounding box center [1254, 56] width 104 height 21
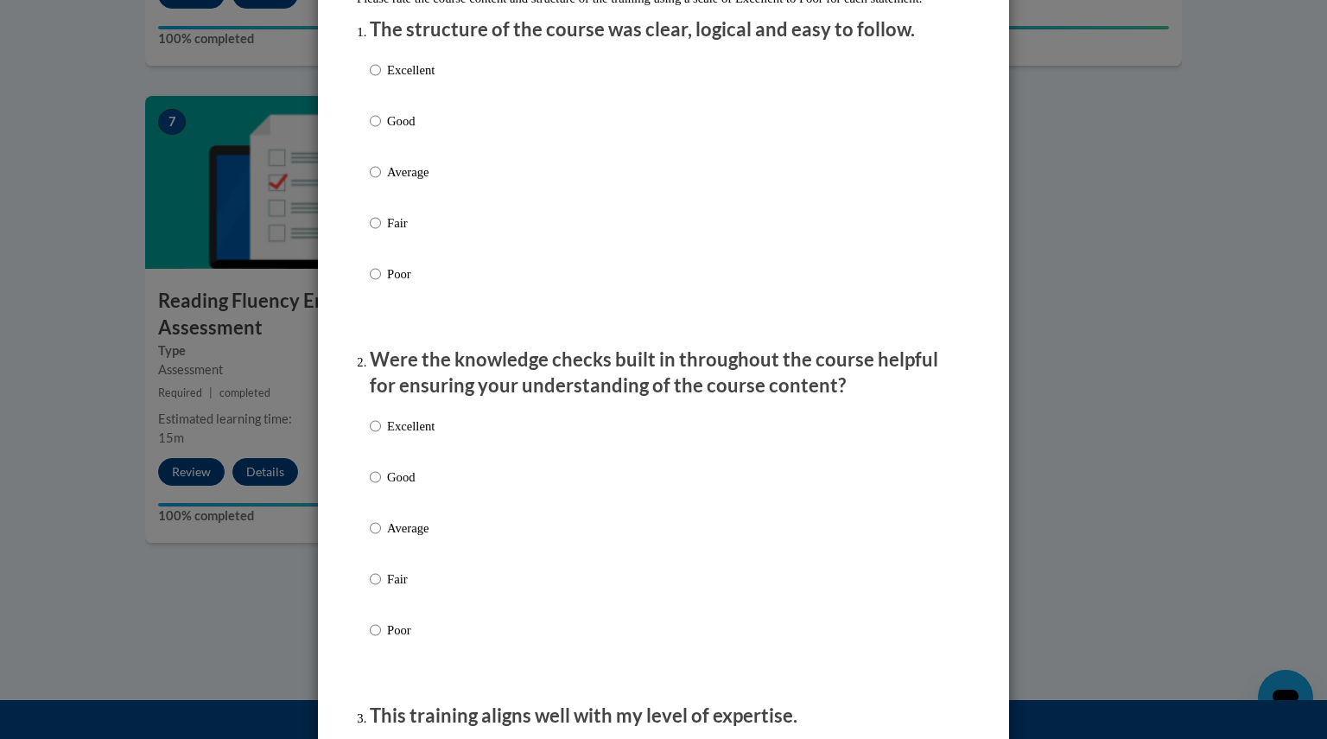
scroll to position [224, 0]
click at [531, 150] on div "Excellent Good Average Fair Poor" at bounding box center [664, 194] width 588 height 282
click at [375, 141] on label "Good" at bounding box center [402, 135] width 65 height 47
click at [375, 131] on input "Good" at bounding box center [375, 121] width 11 height 19
radio input "true"
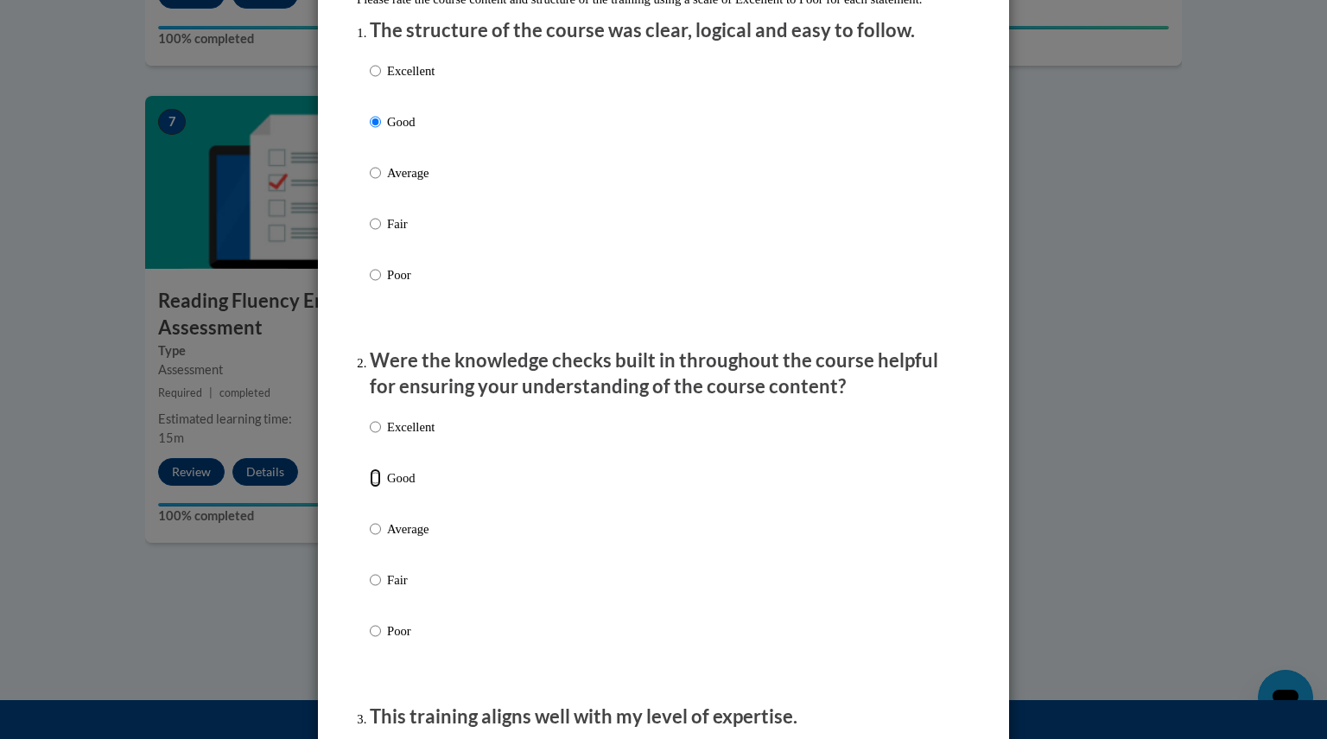
click at [372, 487] on input "Good" at bounding box center [375, 477] width 11 height 19
radio input "true"
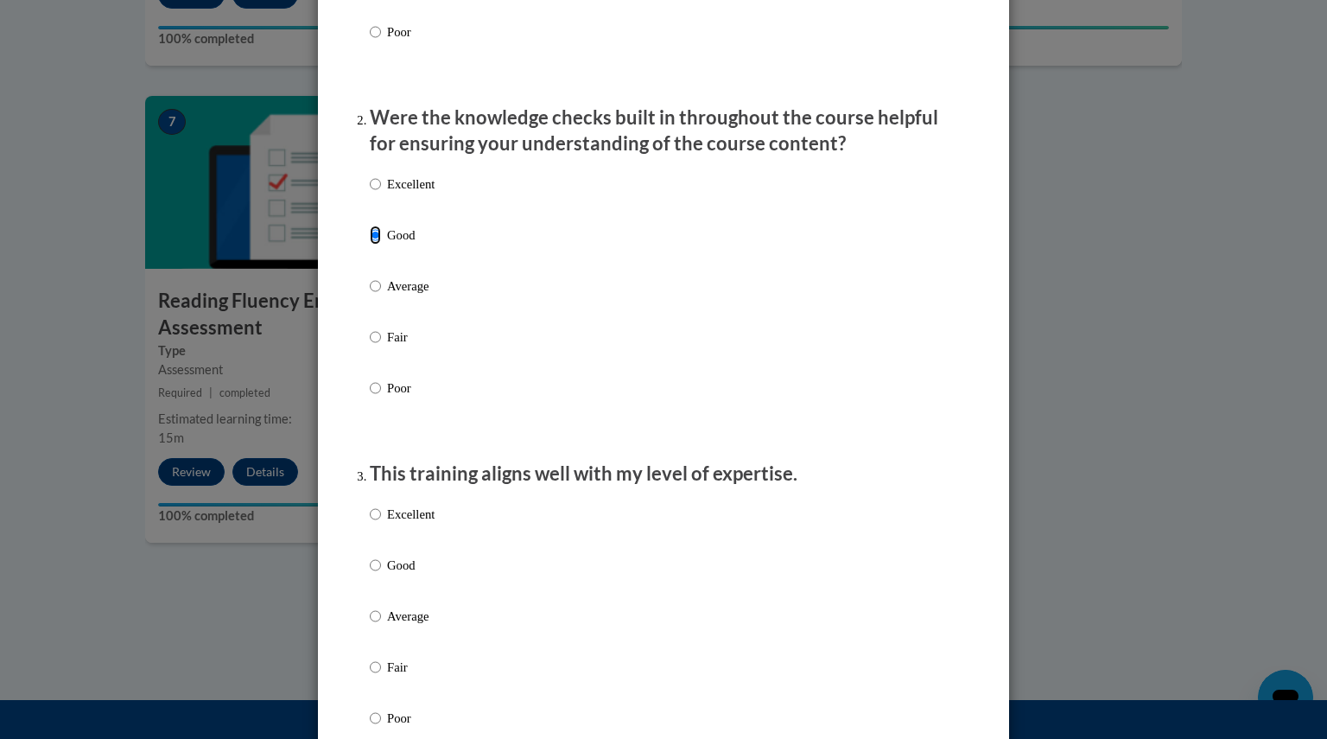
scroll to position [509, 0]
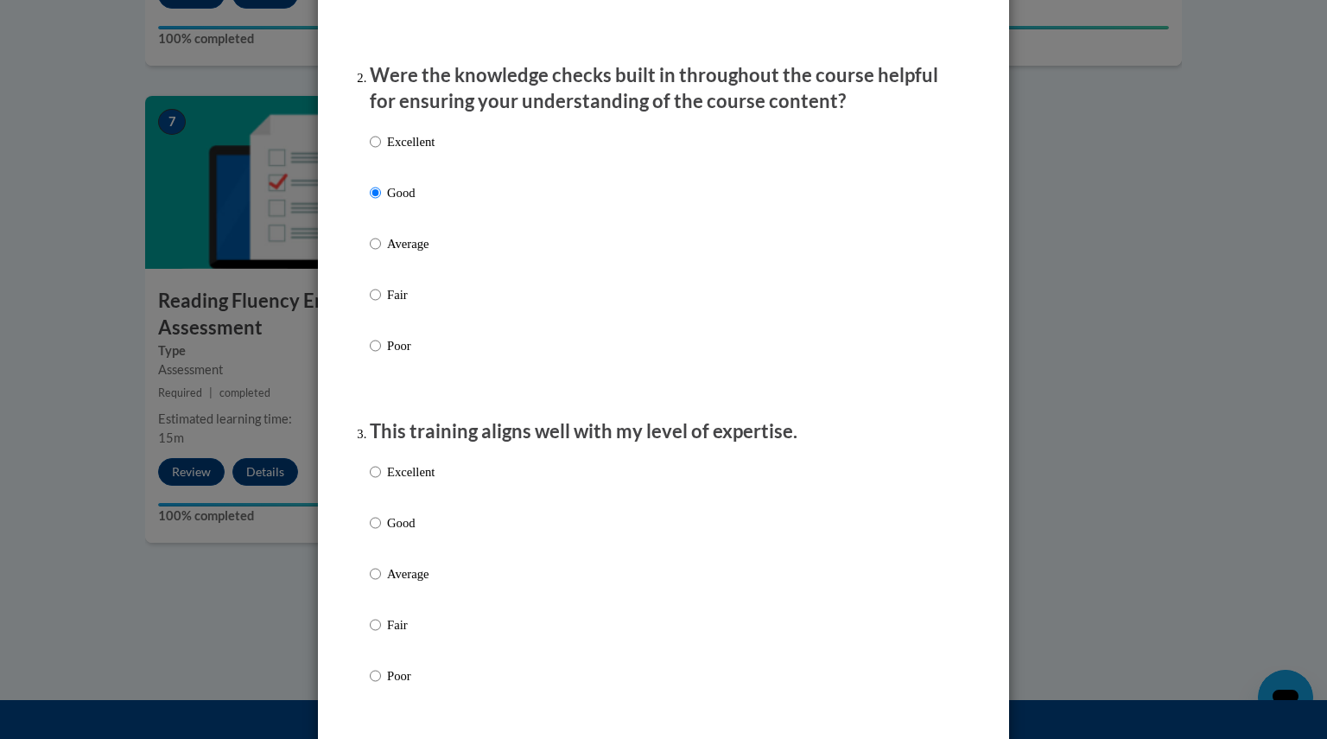
click at [387, 532] on p "Good" at bounding box center [411, 522] width 48 height 19
click at [381, 532] on input "Good" at bounding box center [375, 522] width 11 height 19
radio input "true"
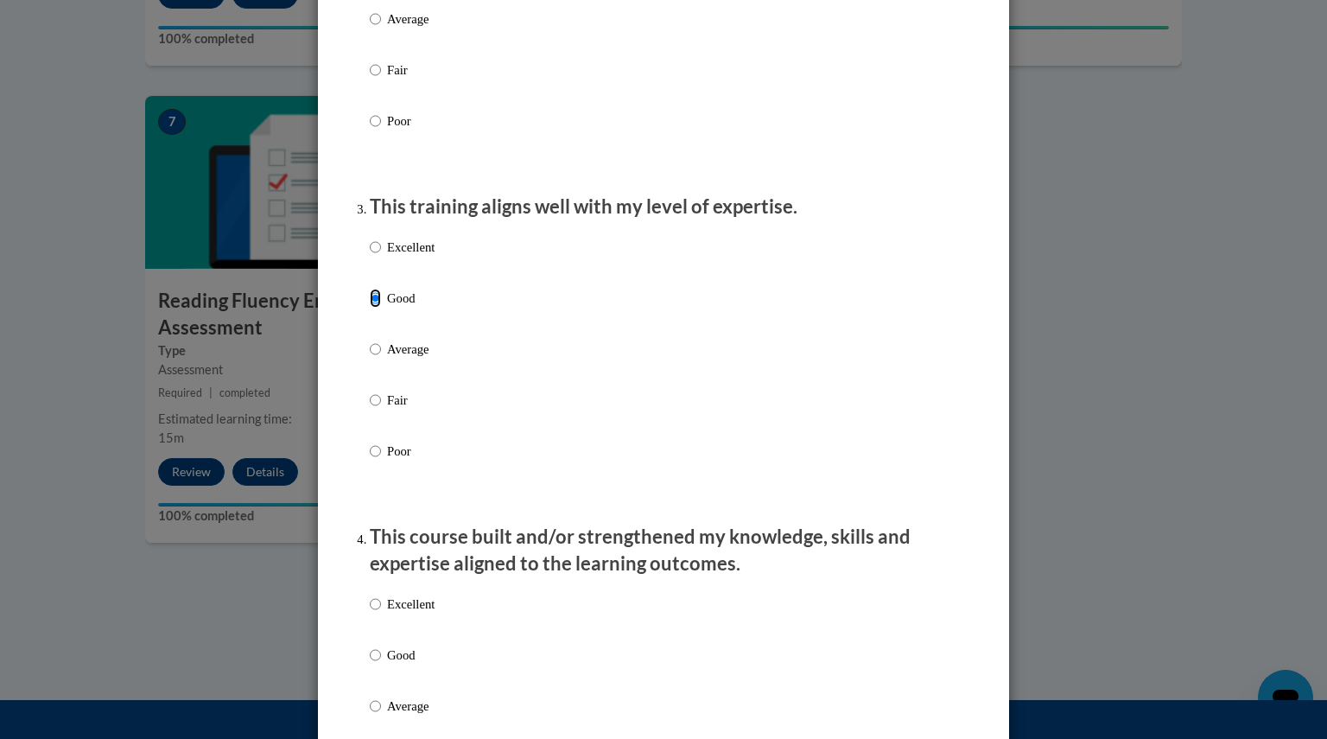
scroll to position [767, 0]
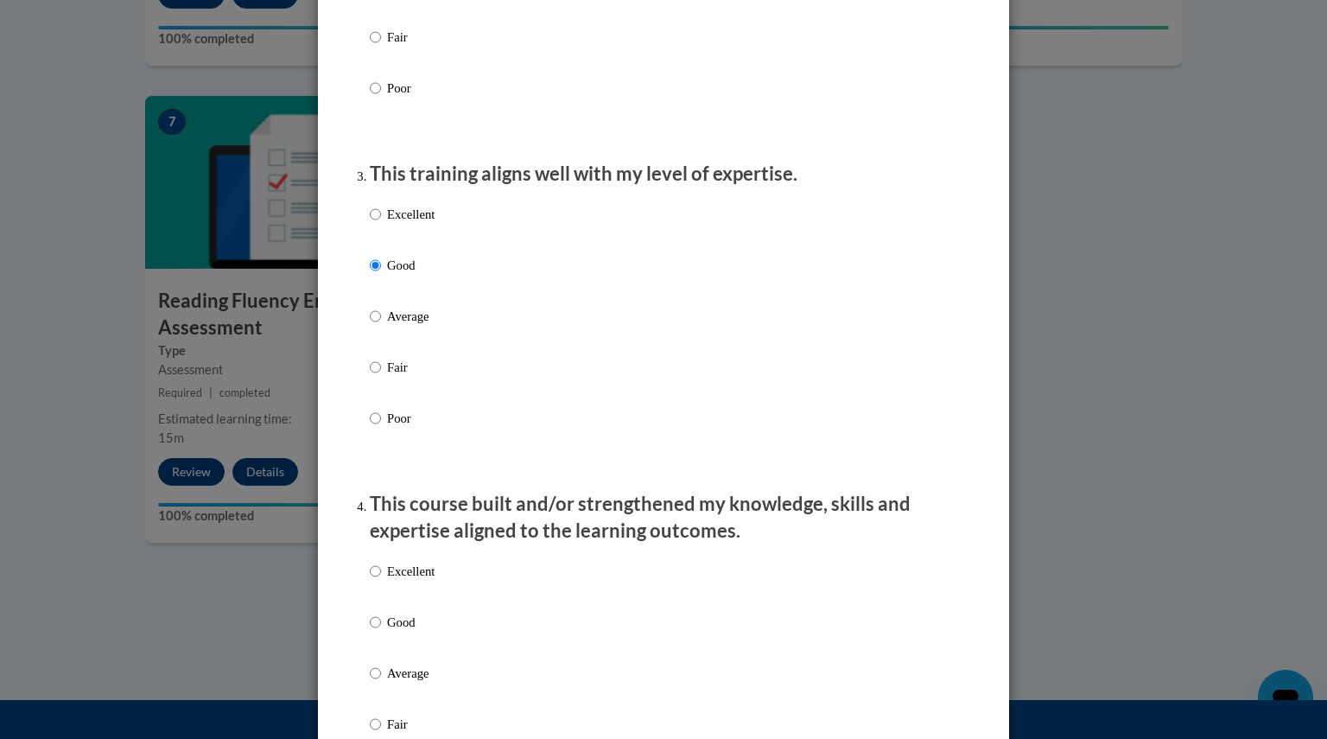
click at [377, 646] on label "Good" at bounding box center [402, 636] width 65 height 47
click at [377, 632] on input "Good" at bounding box center [375, 622] width 11 height 19
radio input "true"
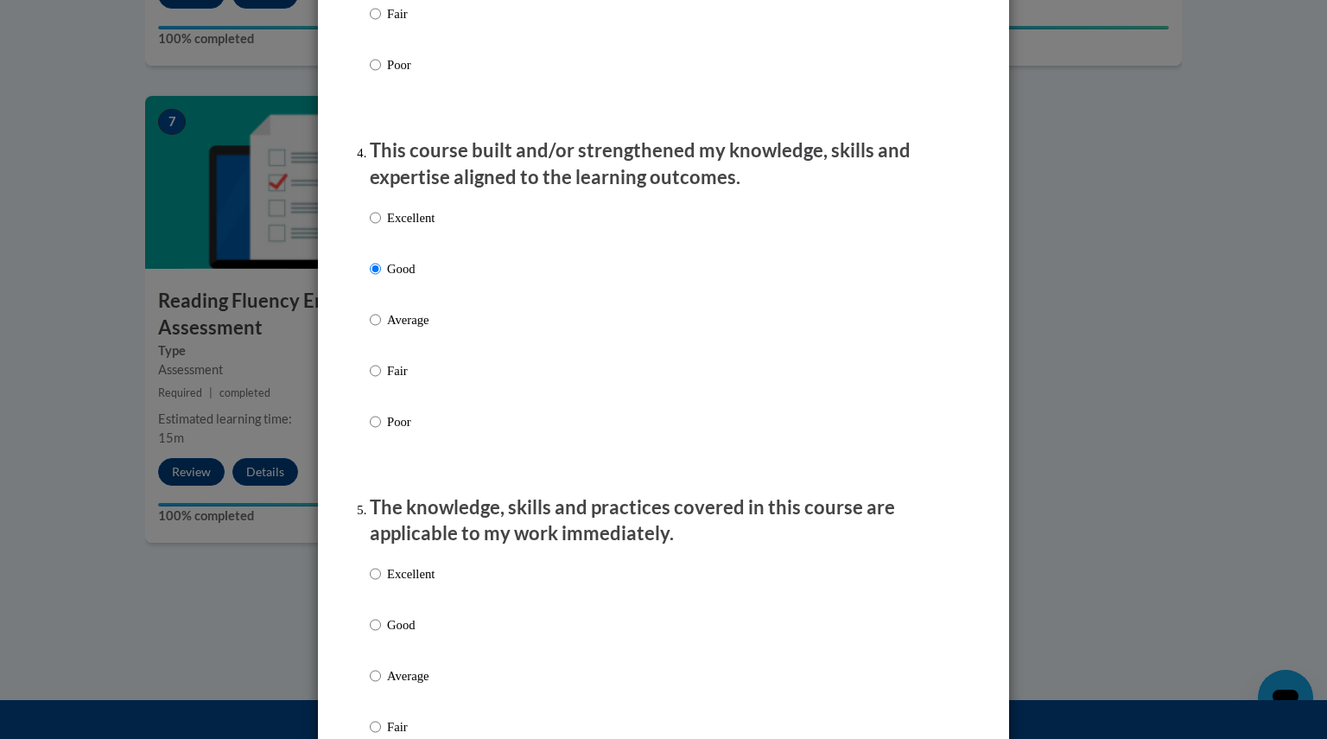
click at [377, 646] on label "Good" at bounding box center [402, 638] width 65 height 47
click at [377, 634] on input "Good" at bounding box center [375, 624] width 11 height 19
radio input "true"
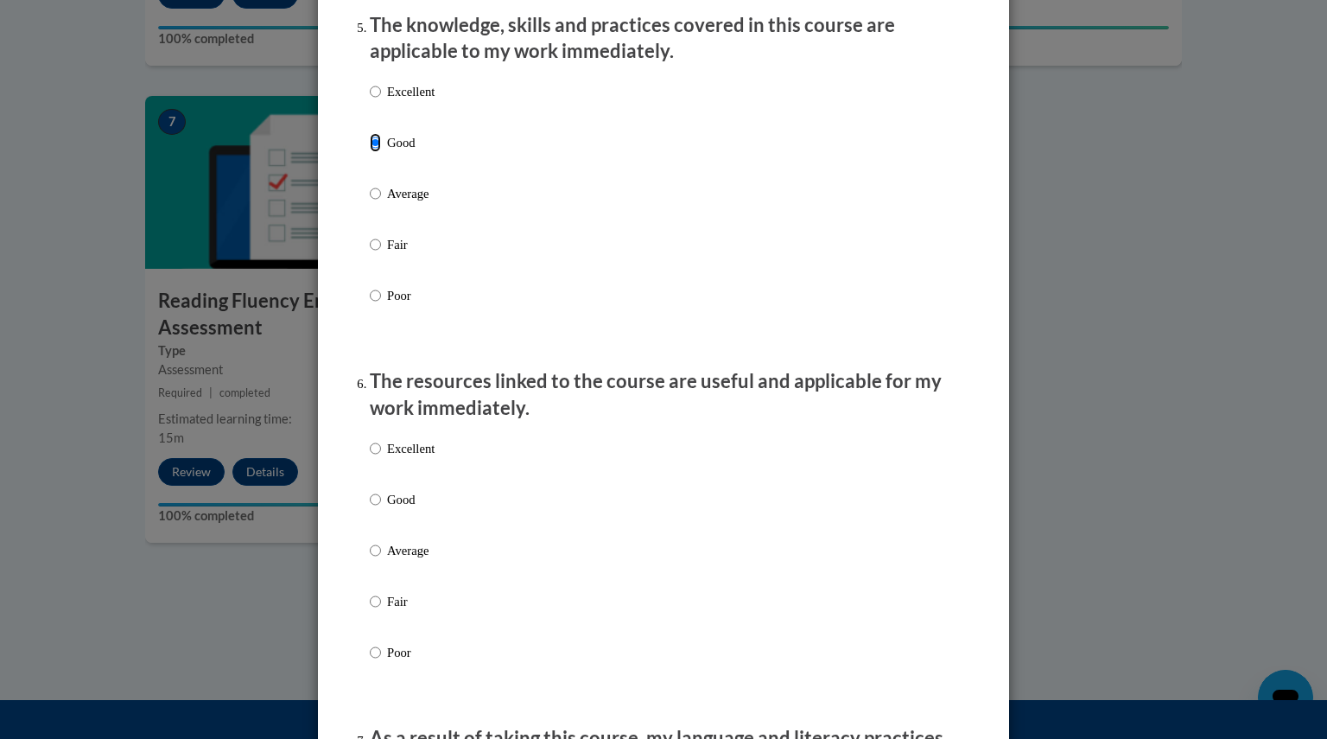
scroll to position [1629, 0]
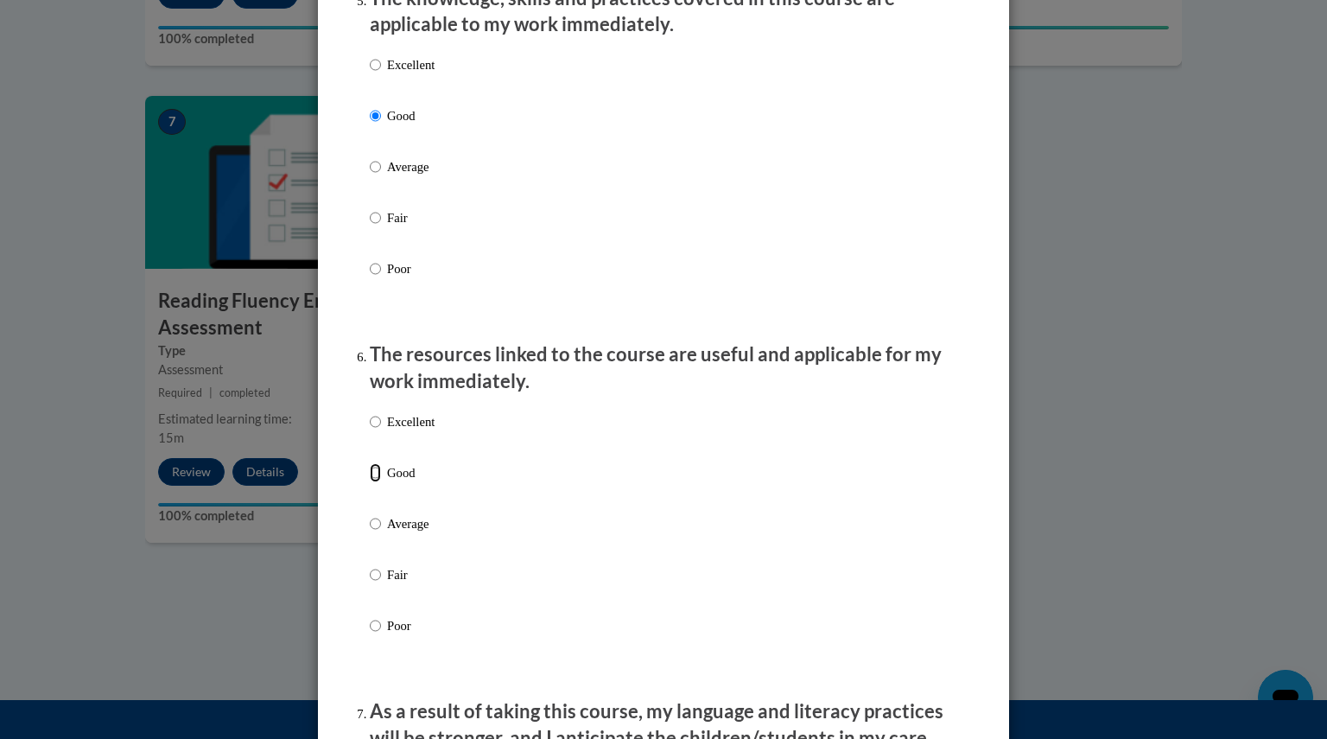
click at [370, 482] on input "Good" at bounding box center [375, 472] width 11 height 19
radio input "true"
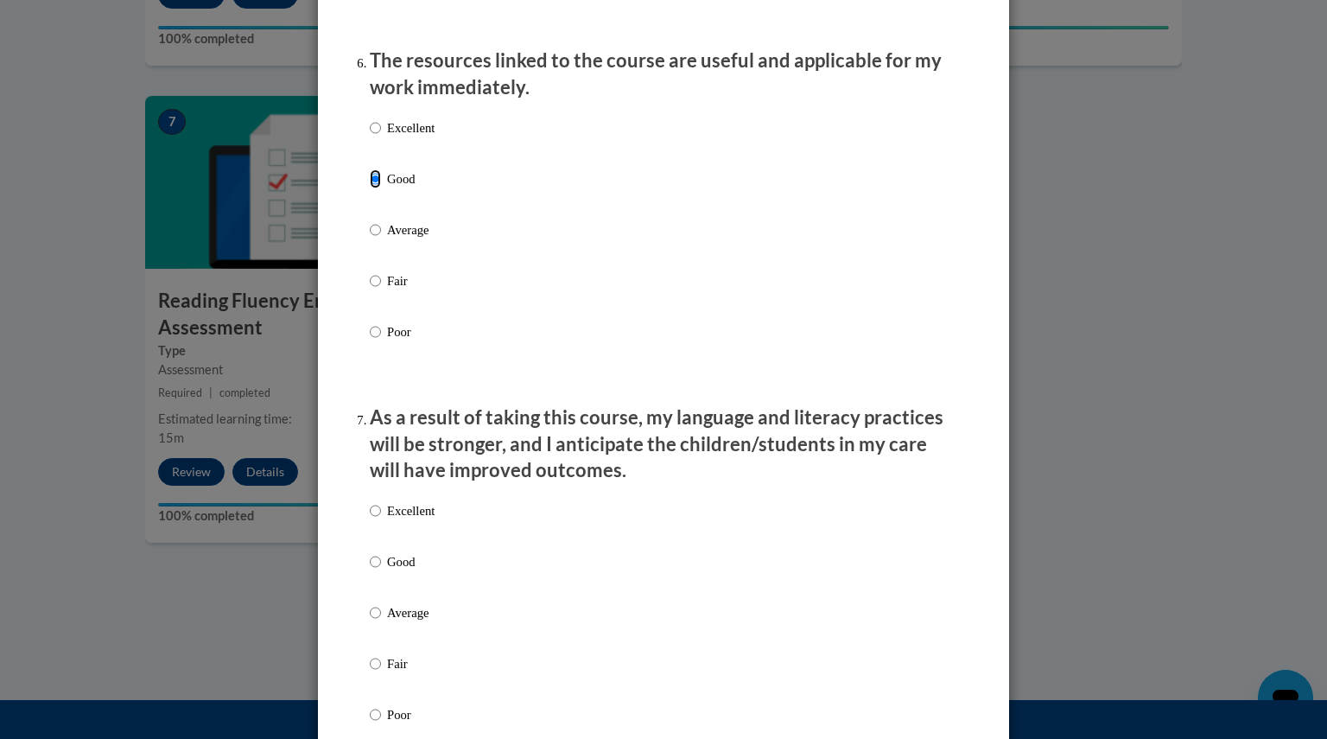
scroll to position [1929, 0]
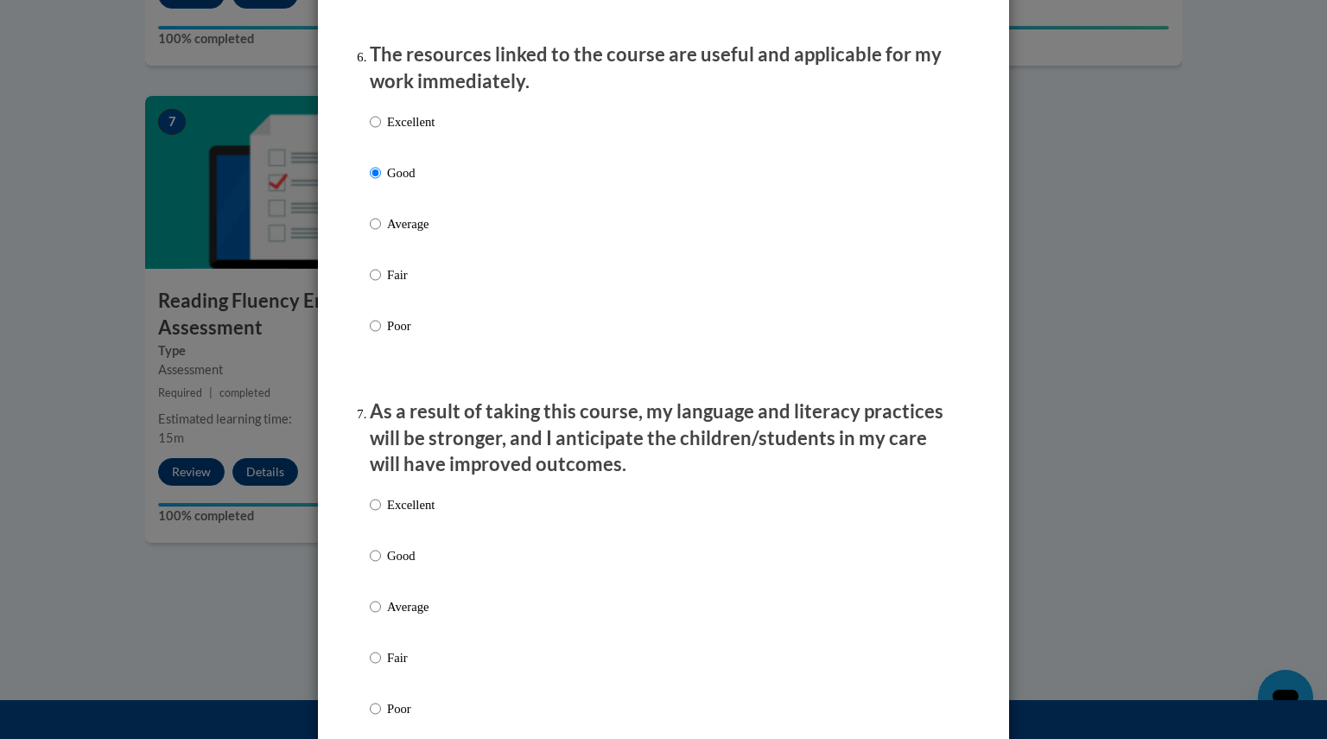
click at [402, 565] on p "Good" at bounding box center [411, 555] width 48 height 19
click at [381, 565] on input "Good" at bounding box center [375, 555] width 11 height 19
radio input "true"
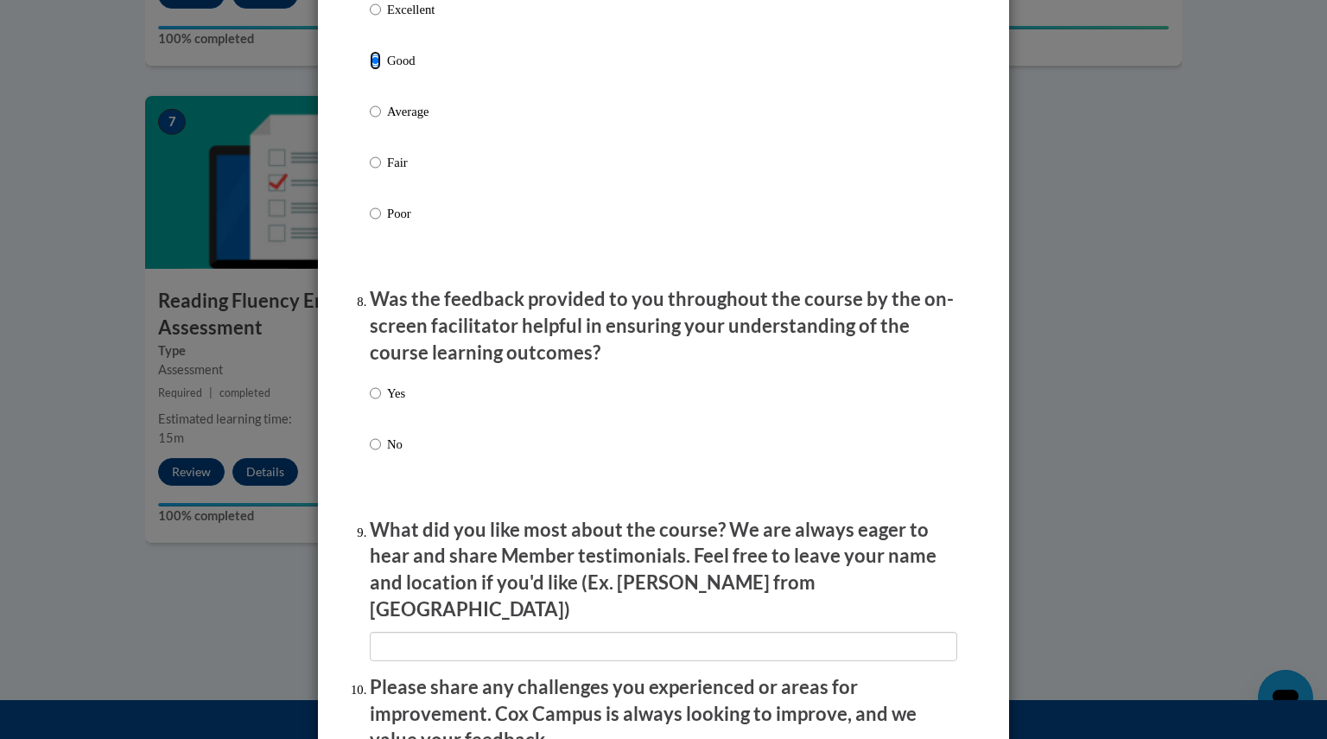
scroll to position [2427, 0]
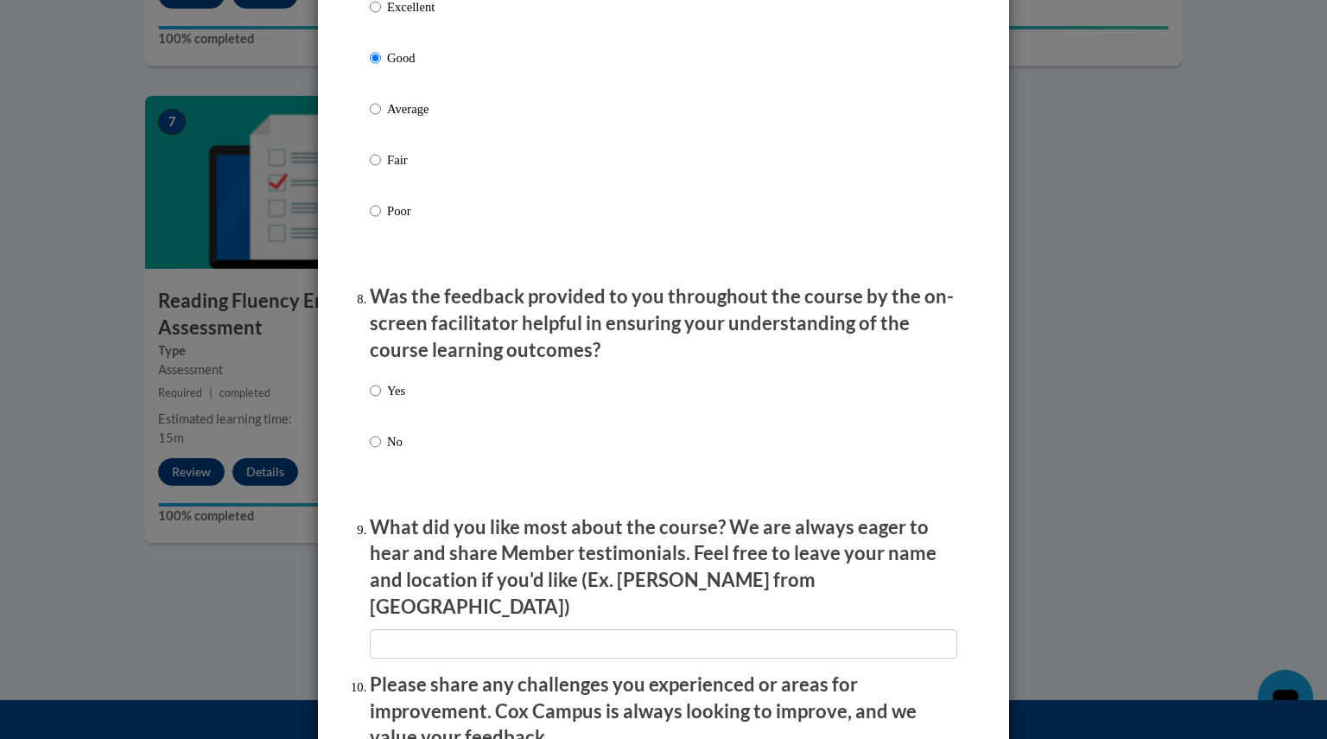
click at [395, 451] on p "No" at bounding box center [396, 441] width 18 height 19
click at [381, 451] on input "No" at bounding box center [375, 441] width 11 height 19
radio input "true"
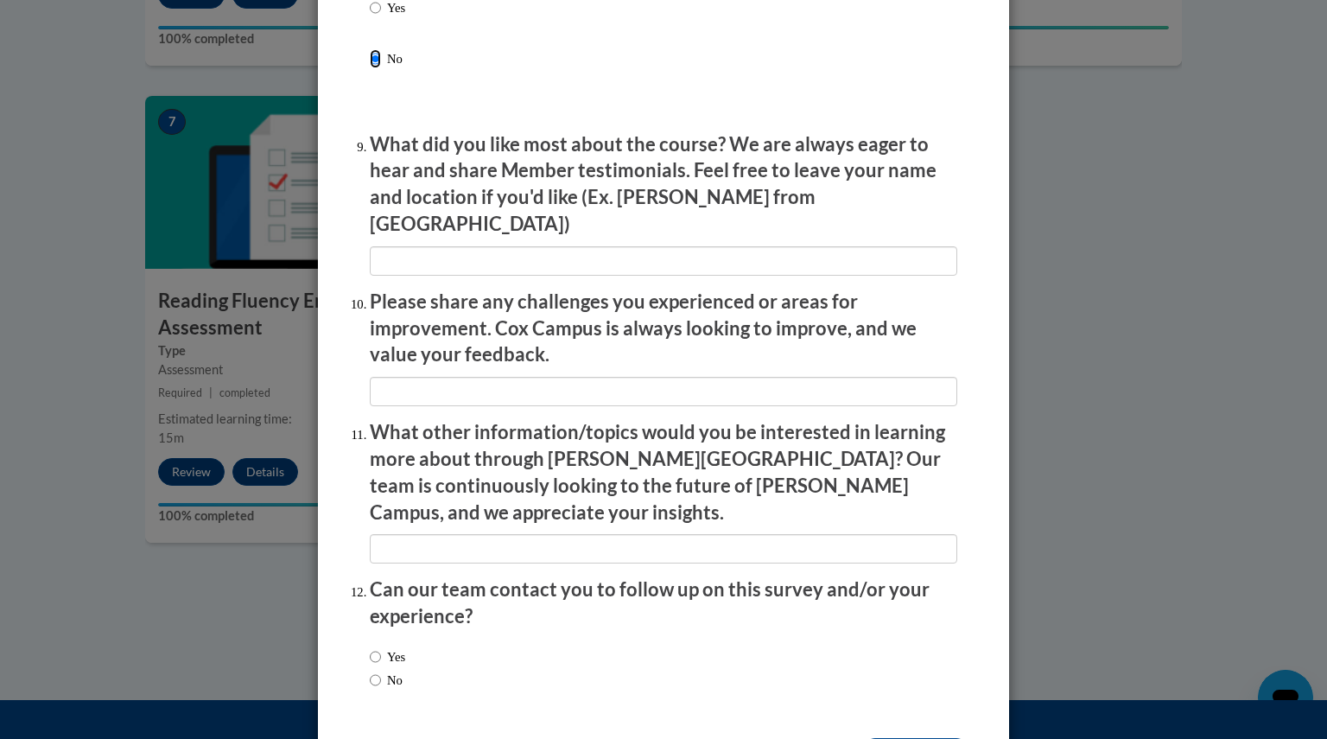
scroll to position [2852, 0]
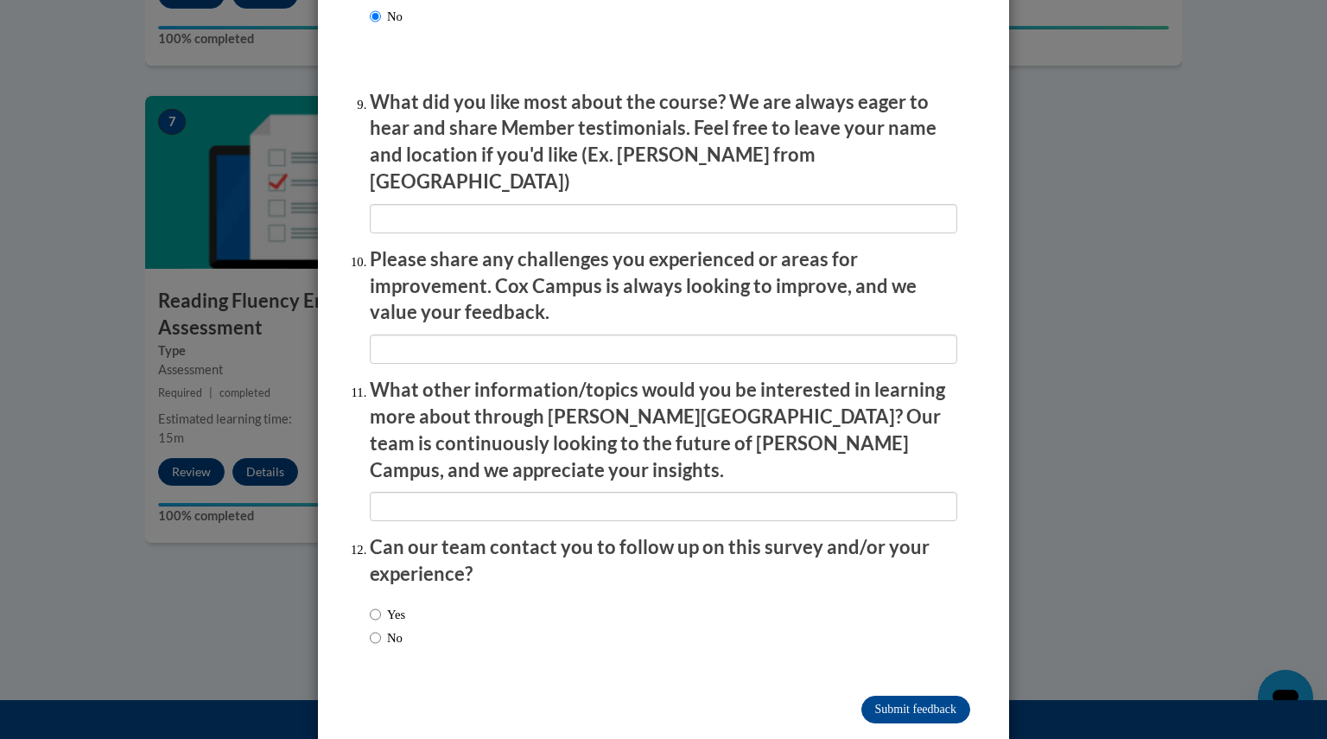
click at [417, 596] on div "Yes No" at bounding box center [664, 628] width 588 height 65
click at [928, 696] on input "Submit feedback" at bounding box center [916, 710] width 109 height 28
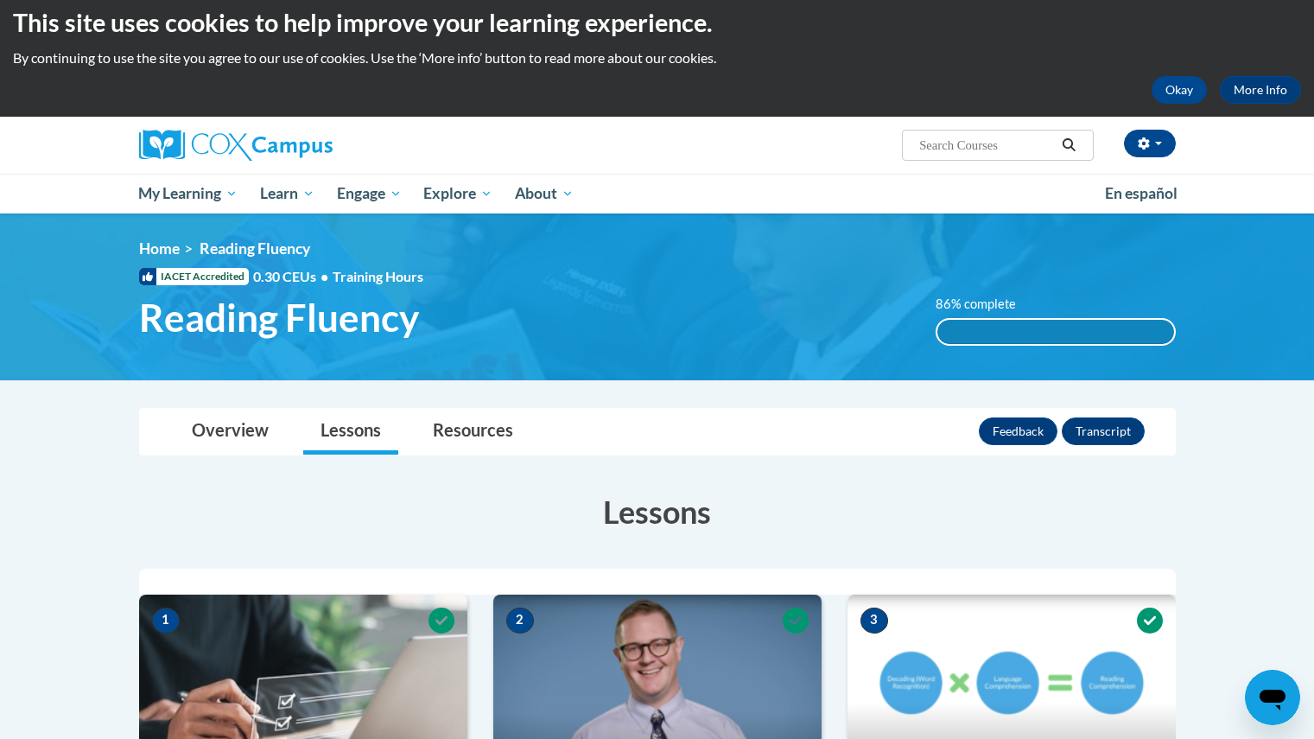
scroll to position [0, 0]
